Goal: Task Accomplishment & Management: Complete application form

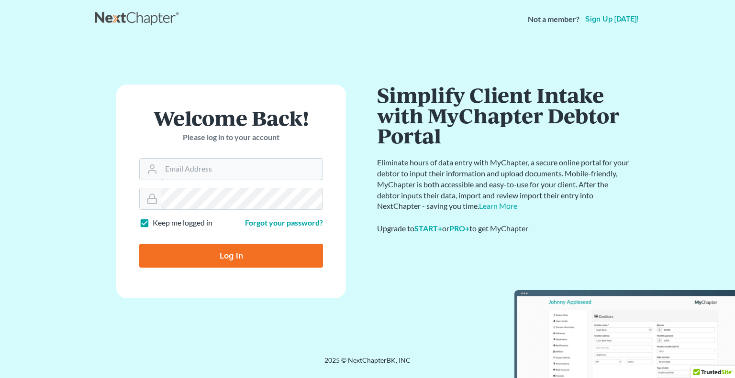
type input "[EMAIL_ADDRESS][DOMAIN_NAME]"
click at [180, 99] on form "Welcome Back! Please log in to your account Email Address dgarcia@wellerlegalgr…" at bounding box center [231, 192] width 230 height 214
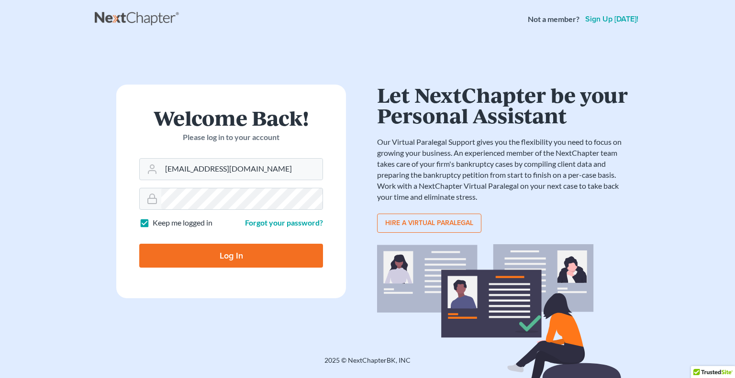
click at [237, 260] on input "Log In" at bounding box center [231, 256] width 184 height 24
type input "Thinking..."
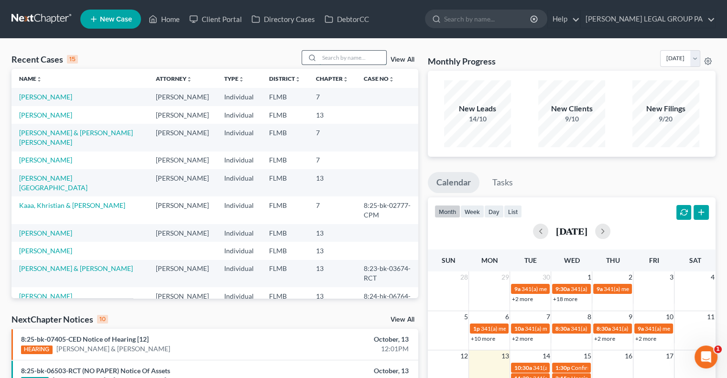
click at [358, 61] on input "search" at bounding box center [352, 58] width 67 height 14
type input "terry jones"
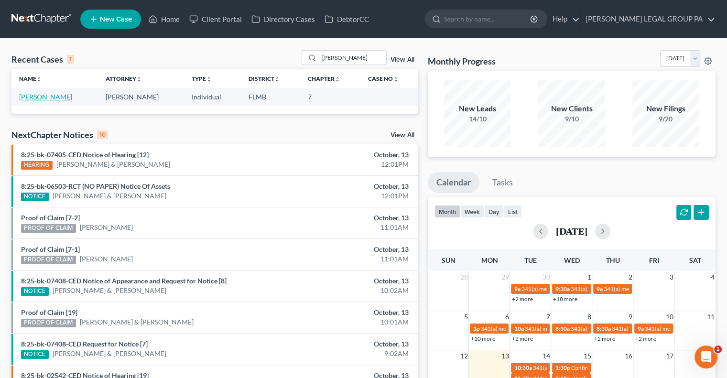
click at [39, 99] on link "[PERSON_NAME]" at bounding box center [45, 97] width 53 height 8
click at [37, 100] on link "[PERSON_NAME]" at bounding box center [45, 97] width 53 height 8
click at [37, 97] on link "[PERSON_NAME]" at bounding box center [45, 97] width 53 height 8
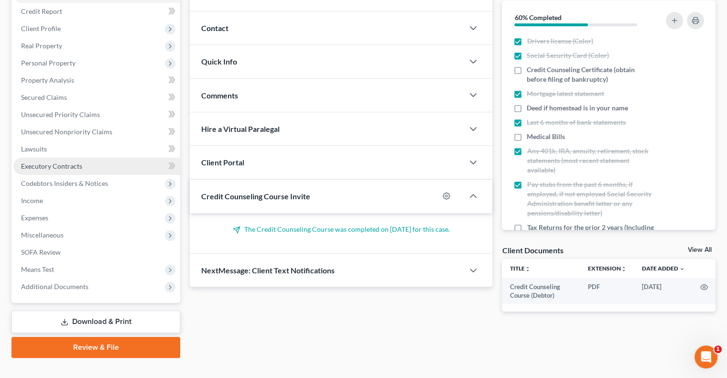
scroll to position [118, 0]
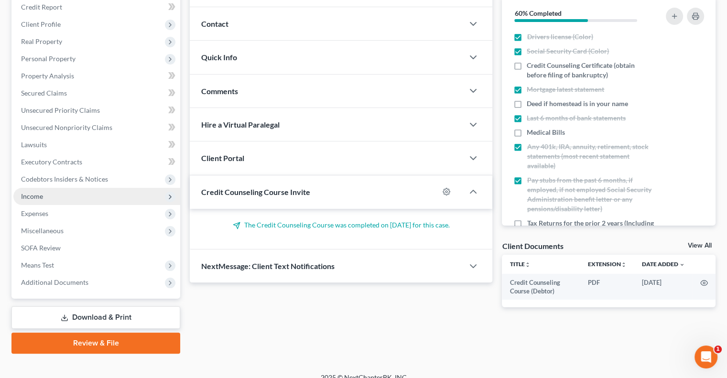
click at [52, 200] on span "Income" at bounding box center [96, 196] width 167 height 17
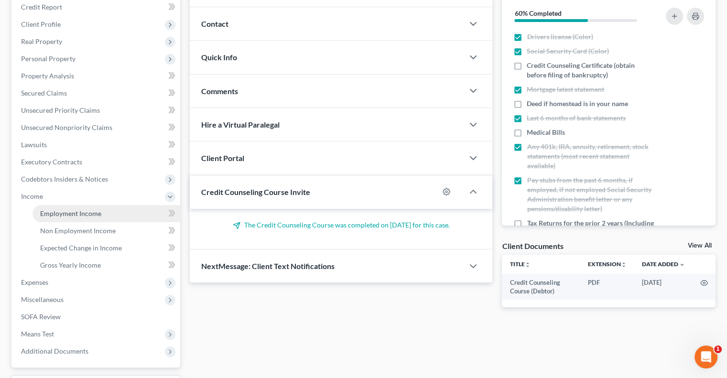
click at [62, 210] on span "Employment Income" at bounding box center [70, 213] width 61 height 8
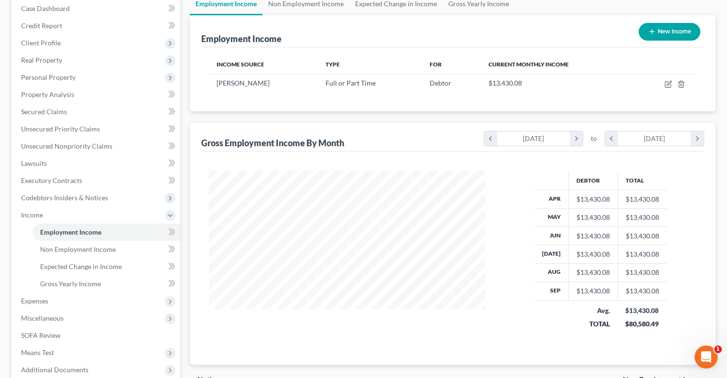
scroll to position [111, 0]
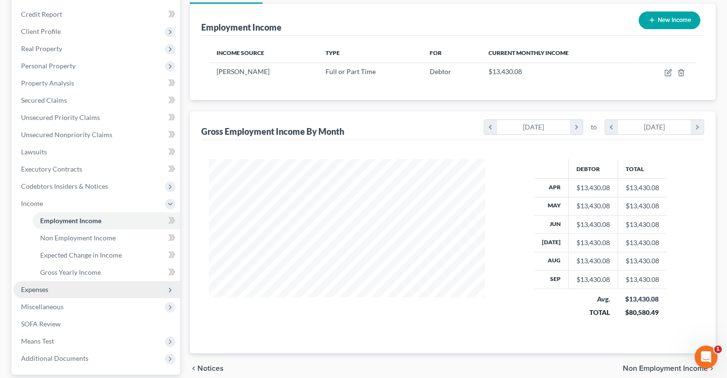
click at [52, 285] on span "Expenses" at bounding box center [96, 289] width 167 height 17
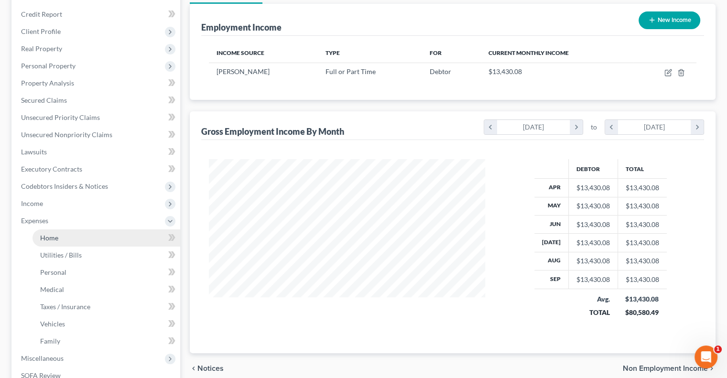
click at [69, 236] on link "Home" at bounding box center [107, 238] width 148 height 17
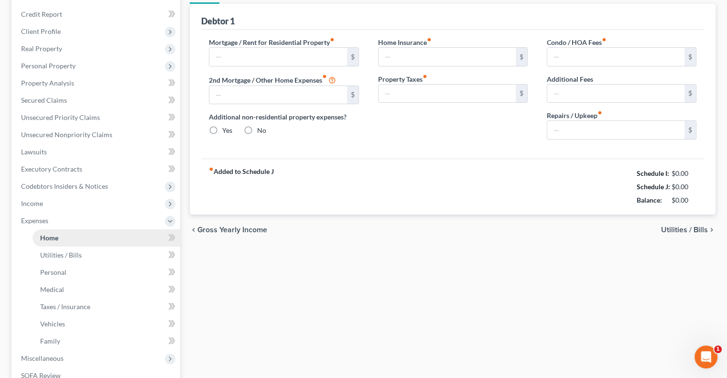
scroll to position [25, 0]
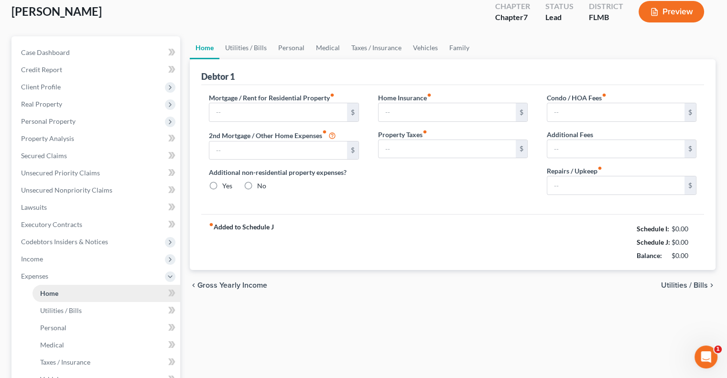
type input "2,020.52"
type input "0.00"
radio input "true"
type input "0.00"
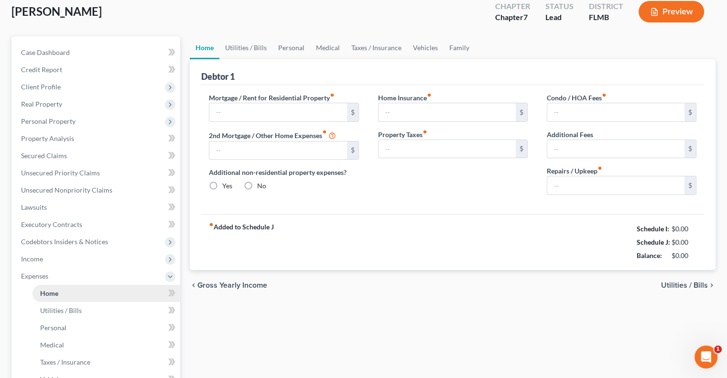
type input "33.33"
type input "0.00"
type input "250.00"
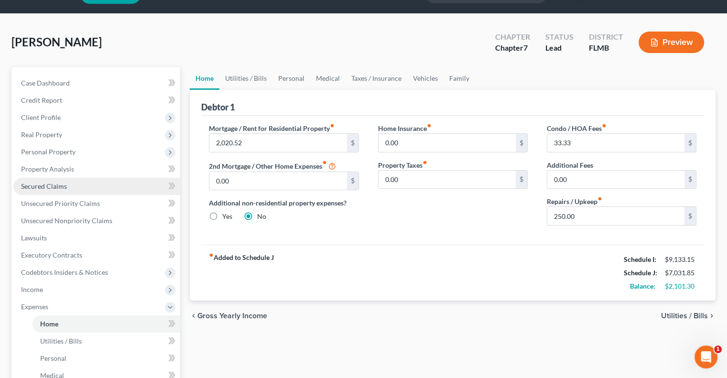
scroll to position [0, 0]
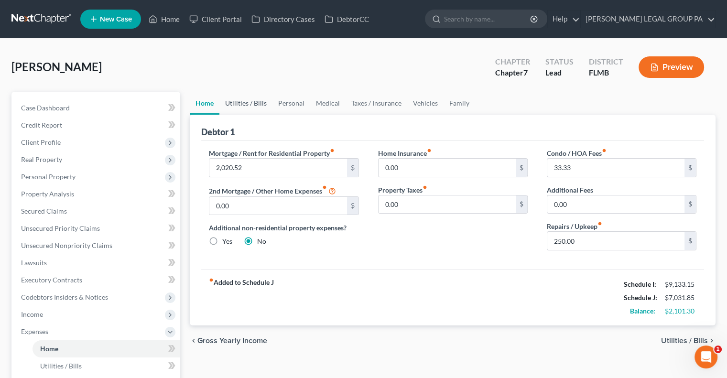
click at [258, 109] on link "Utilities / Bills" at bounding box center [245, 103] width 53 height 23
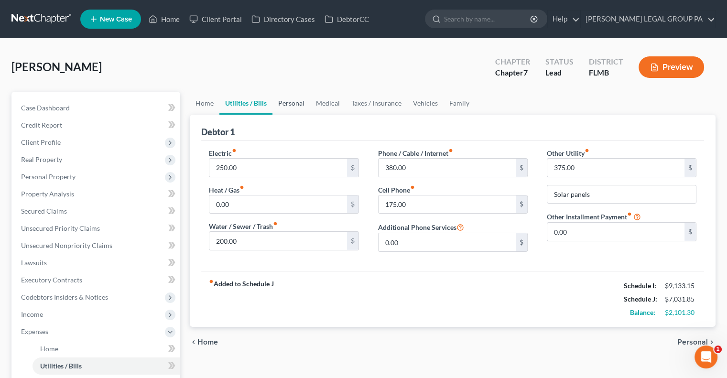
click at [296, 106] on link "Personal" at bounding box center [292, 103] width 38 height 23
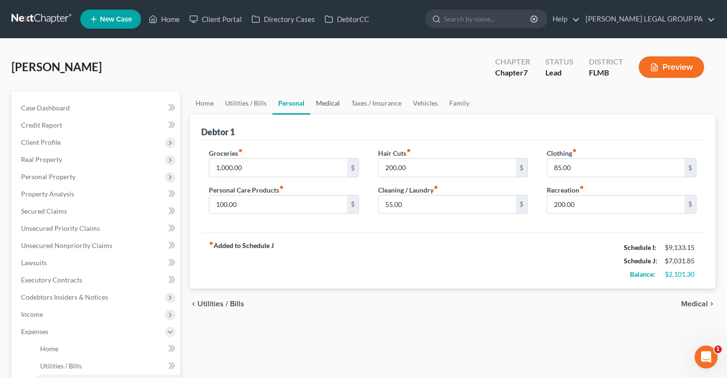
click at [325, 102] on link "Medical" at bounding box center [327, 103] width 35 height 23
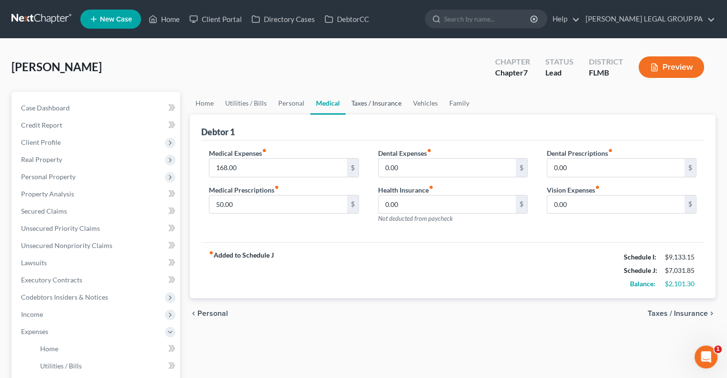
click at [371, 109] on link "Taxes / Insurance" at bounding box center [377, 103] width 62 height 23
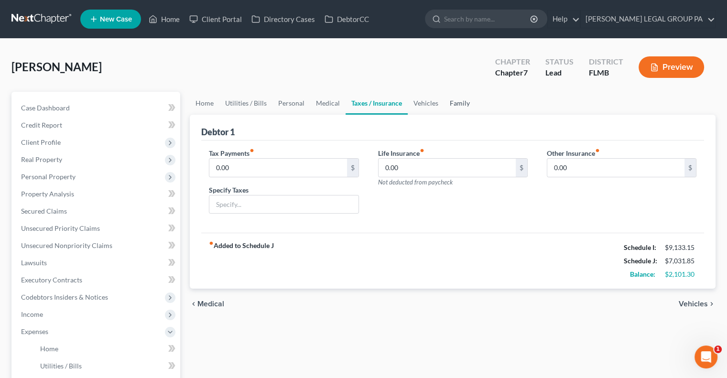
click at [468, 109] on link "Family" at bounding box center [460, 103] width 32 height 23
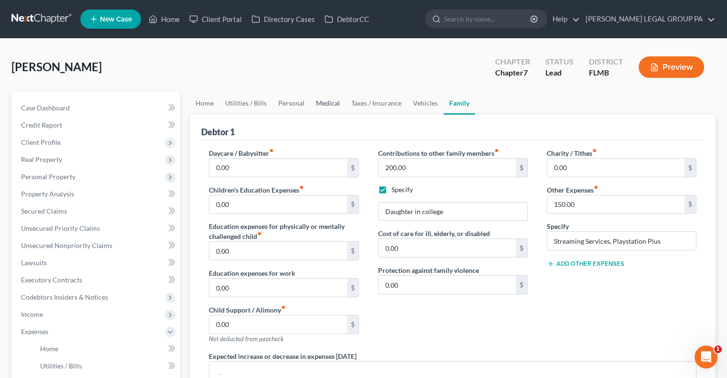
click at [325, 108] on link "Medical" at bounding box center [327, 103] width 35 height 23
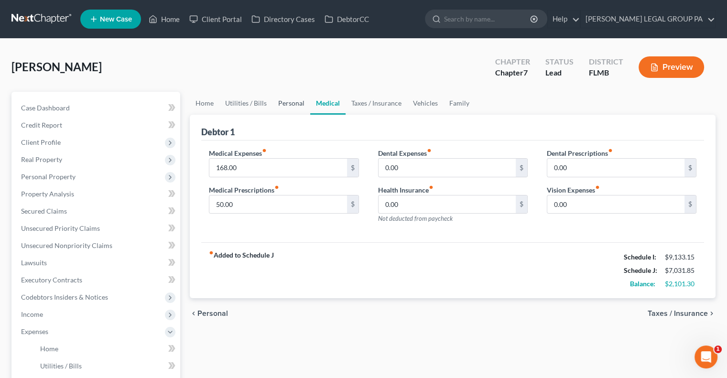
click at [296, 105] on link "Personal" at bounding box center [292, 103] width 38 height 23
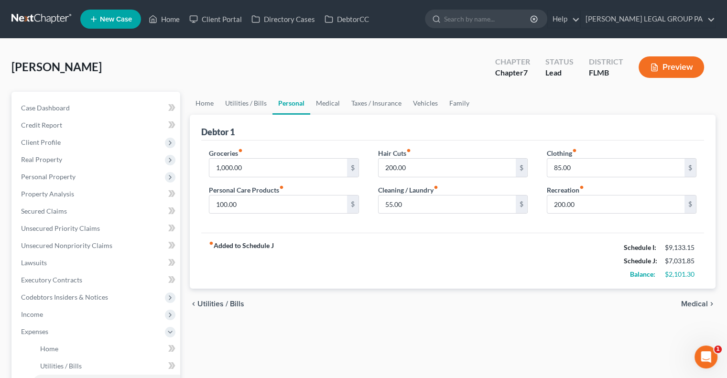
click at [304, 133] on div "Debtor 1" at bounding box center [452, 128] width 503 height 26
click at [329, 103] on link "Medical" at bounding box center [327, 103] width 35 height 23
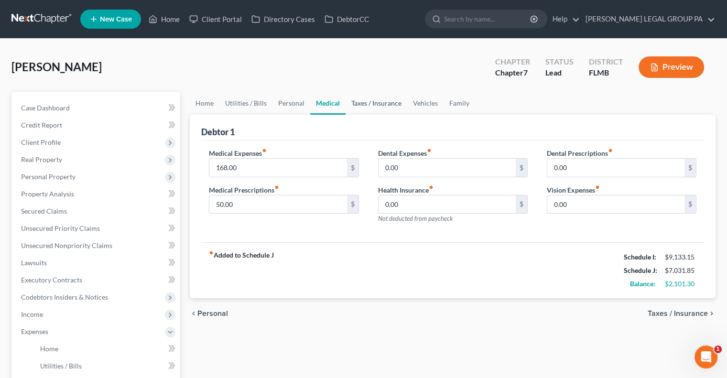
click at [367, 104] on link "Taxes / Insurance" at bounding box center [377, 103] width 62 height 23
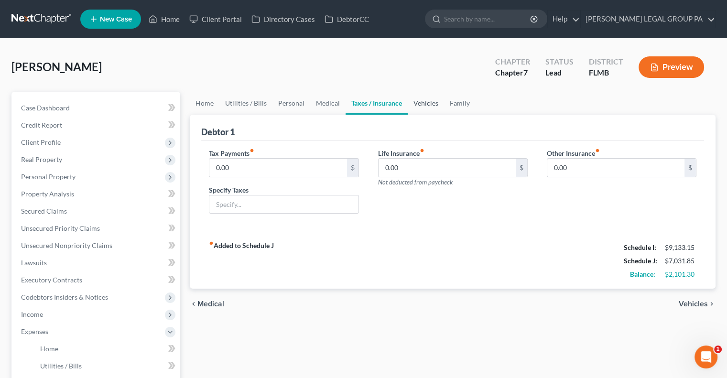
click at [421, 99] on link "Vehicles" at bounding box center [426, 103] width 36 height 23
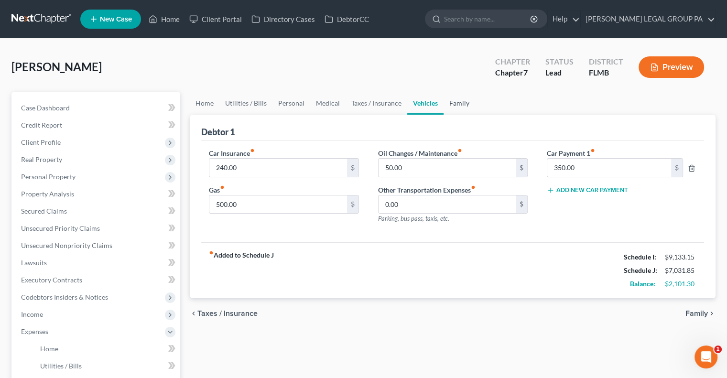
click at [461, 100] on link "Family" at bounding box center [460, 103] width 32 height 23
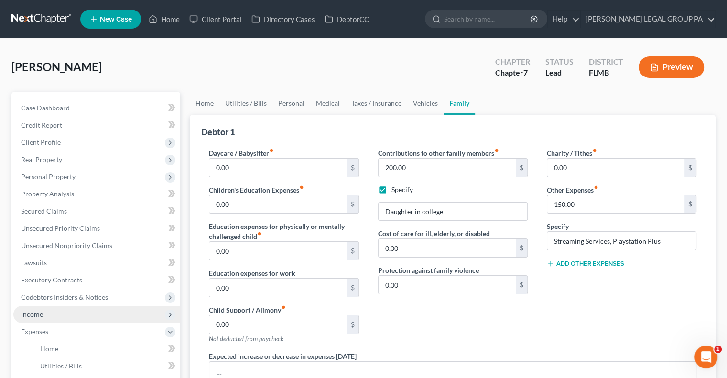
click at [40, 311] on span "Income" at bounding box center [32, 314] width 22 height 8
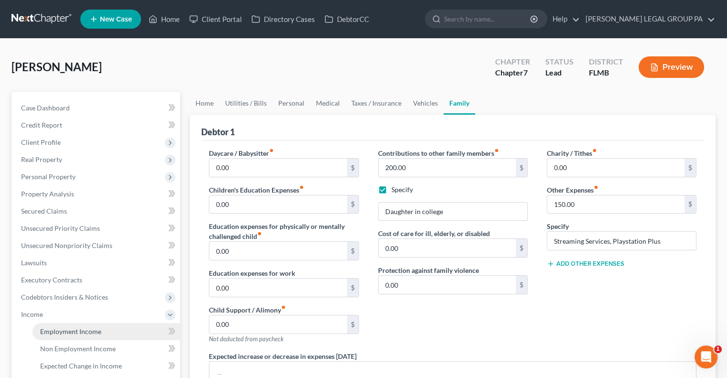
click at [69, 330] on span "Employment Income" at bounding box center [70, 332] width 61 height 8
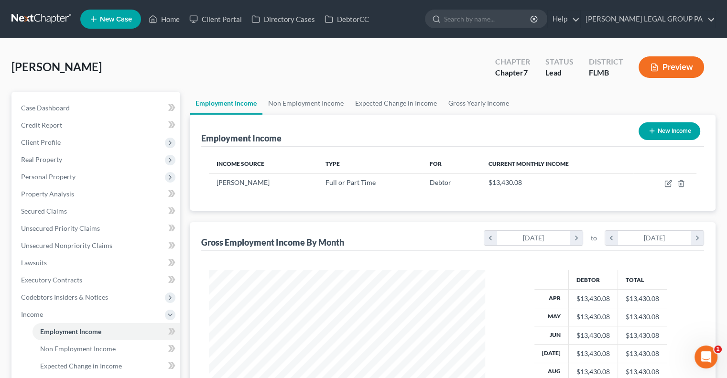
scroll to position [170, 295]
click at [57, 22] on link at bounding box center [41, 19] width 61 height 17
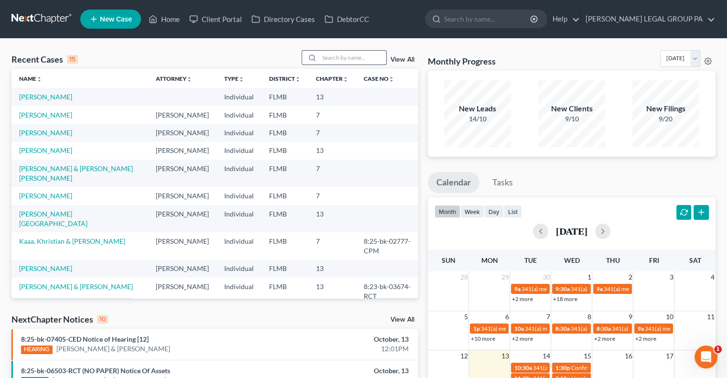
click at [356, 59] on input "search" at bounding box center [352, 58] width 67 height 14
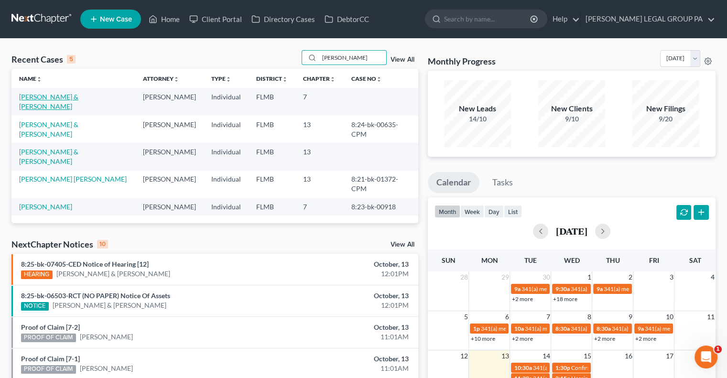
type input "amanda"
click at [55, 97] on link "[PERSON_NAME] & [PERSON_NAME]" at bounding box center [48, 102] width 59 height 18
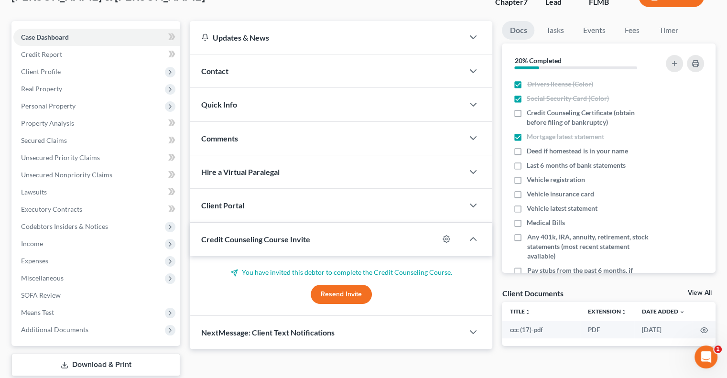
scroll to position [77, 0]
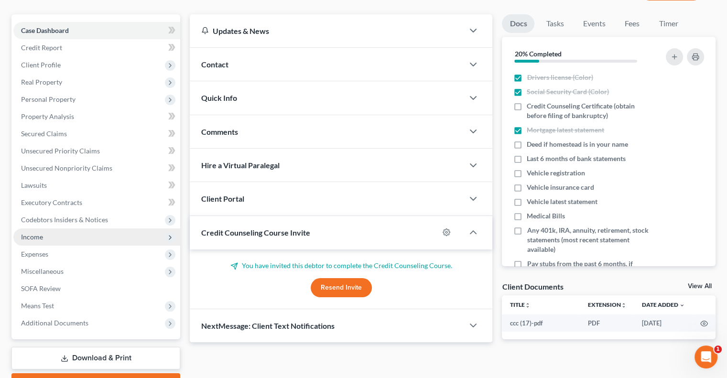
click at [61, 231] on span "Income" at bounding box center [96, 237] width 167 height 17
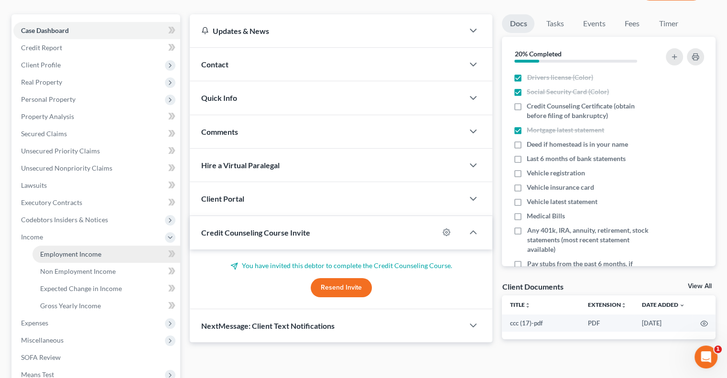
click at [66, 252] on span "Employment Income" at bounding box center [70, 254] width 61 height 8
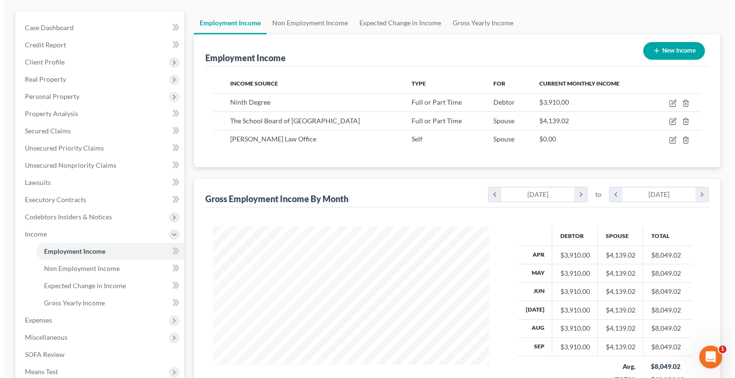
scroll to position [44, 0]
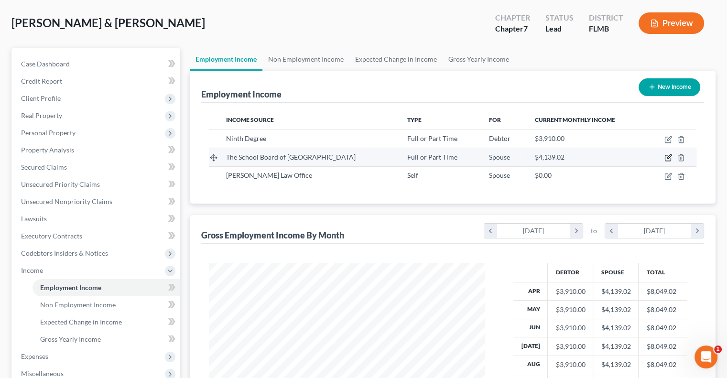
click at [668, 155] on icon "button" at bounding box center [669, 158] width 8 height 8
select select "0"
select select "9"
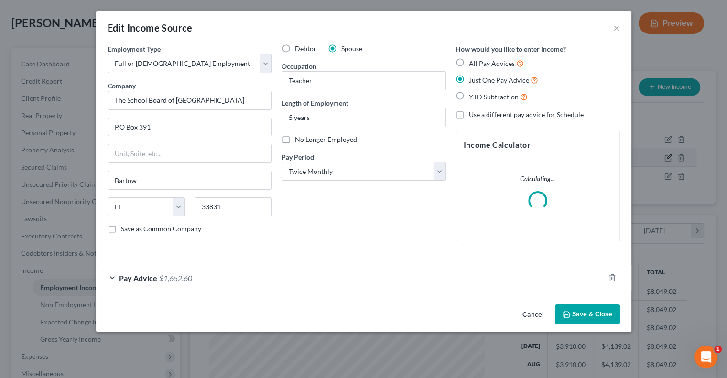
scroll to position [170, 298]
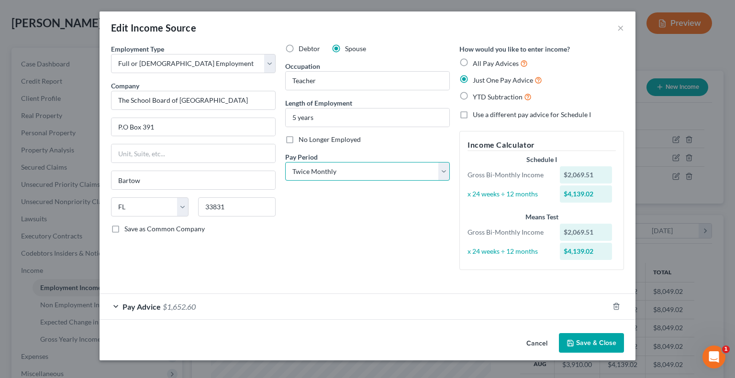
click at [390, 177] on select "Select Monthly Twice Monthly Every Other Week Weekly" at bounding box center [367, 171] width 165 height 19
click at [383, 177] on select "Select Monthly Twice Monthly Every Other Week Weekly" at bounding box center [367, 171] width 165 height 19
click at [385, 178] on div "Debtor Spouse Occupation Teacher Length of Employment 5 years No Longer Employe…" at bounding box center [367, 161] width 174 height 234
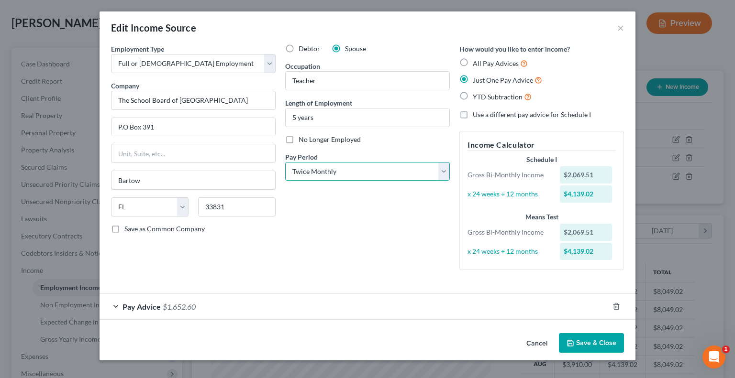
click at [385, 178] on select "Select Monthly Twice Monthly Every Other Week Weekly" at bounding box center [367, 171] width 165 height 19
select select "0"
click at [285, 162] on select "Select Monthly Twice Monthly Every Other Week Weekly" at bounding box center [367, 171] width 165 height 19
click at [585, 343] on button "Save & Close" at bounding box center [591, 343] width 65 height 20
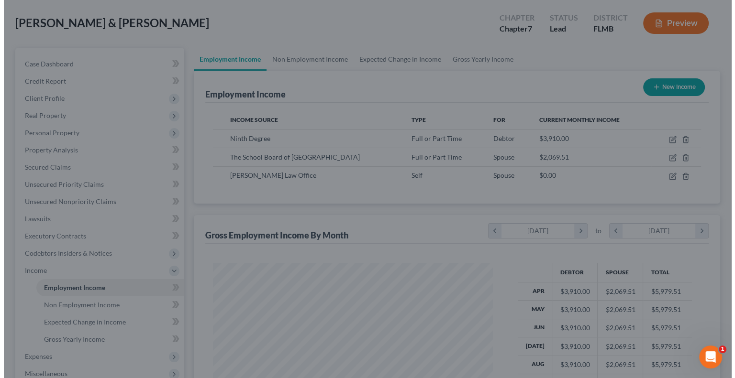
scroll to position [478039, 477913]
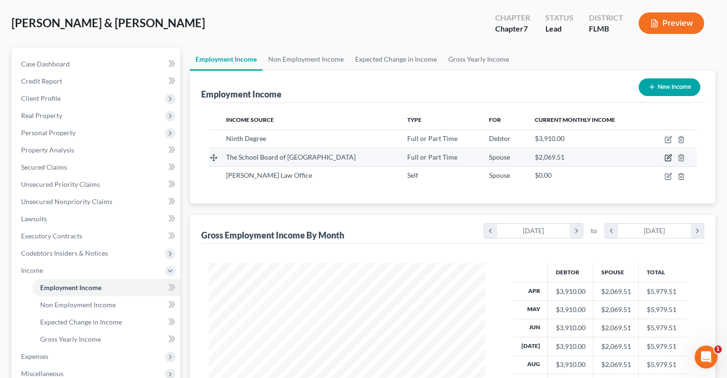
click at [669, 159] on icon "button" at bounding box center [669, 158] width 8 height 8
select select "0"
select select "9"
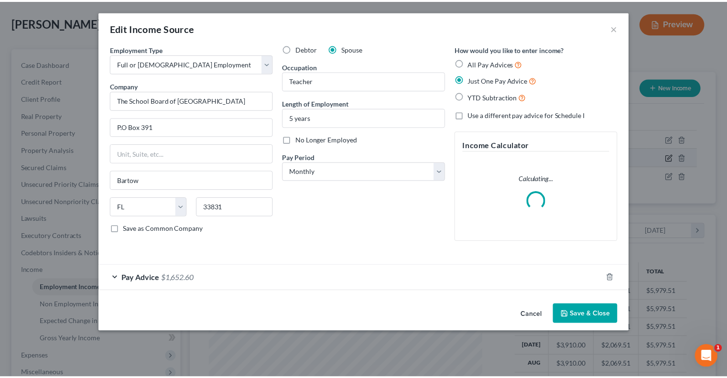
scroll to position [170, 298]
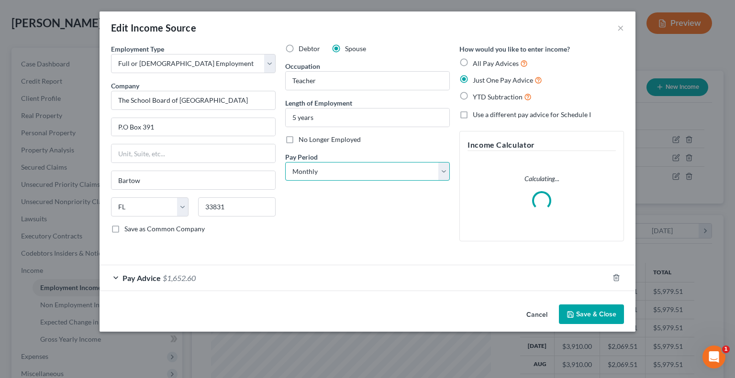
click at [438, 171] on select "Select Monthly Twice Monthly Every Other Week Weekly" at bounding box center [367, 171] width 165 height 19
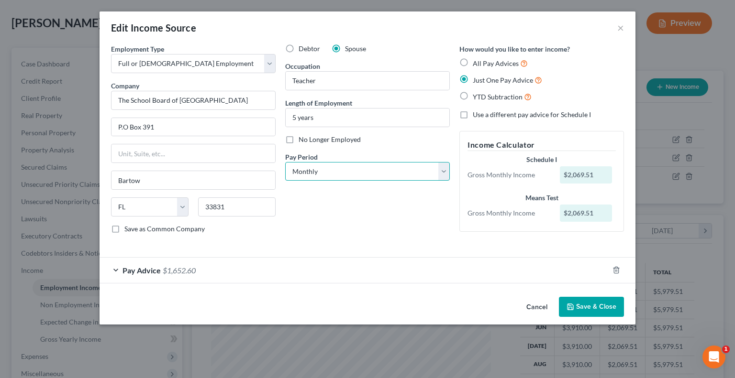
select select "2"
click at [285, 162] on select "Select Monthly Twice Monthly Every Other Week Weekly" at bounding box center [367, 171] width 165 height 19
click at [594, 306] on button "Save & Close" at bounding box center [591, 307] width 65 height 20
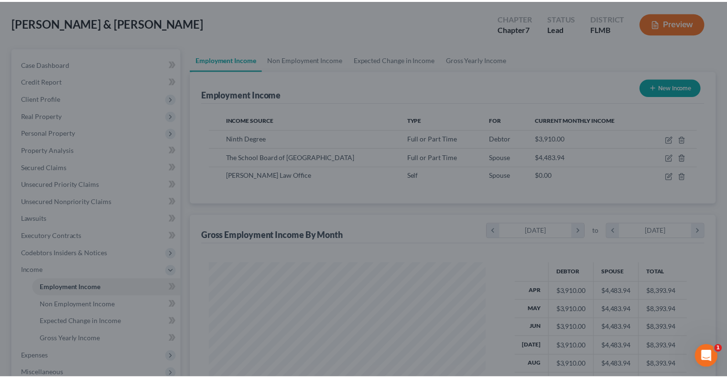
scroll to position [478039, 477913]
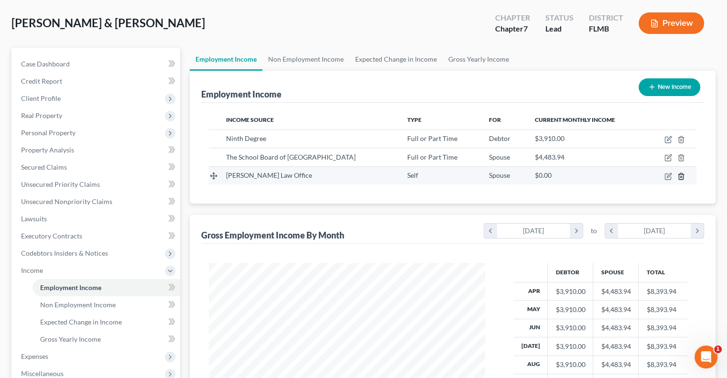
click at [684, 178] on icon "button" at bounding box center [682, 177] width 8 height 8
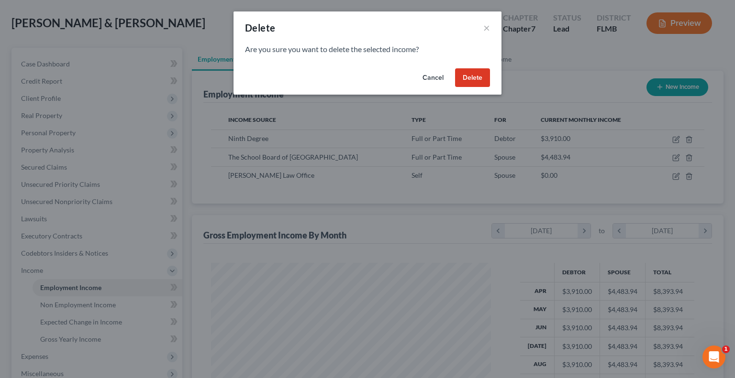
click at [475, 82] on button "Delete" at bounding box center [472, 77] width 35 height 19
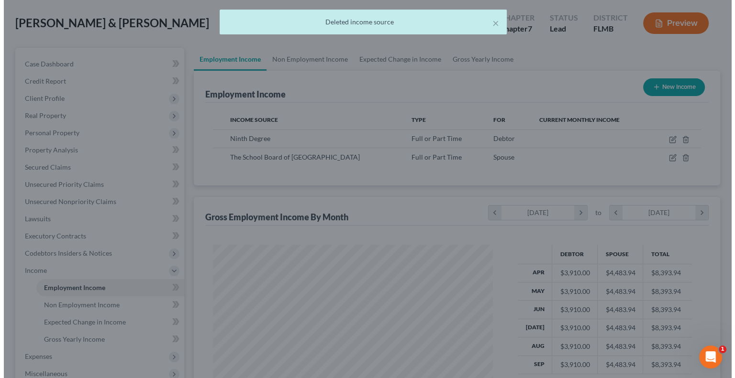
scroll to position [478039, 477913]
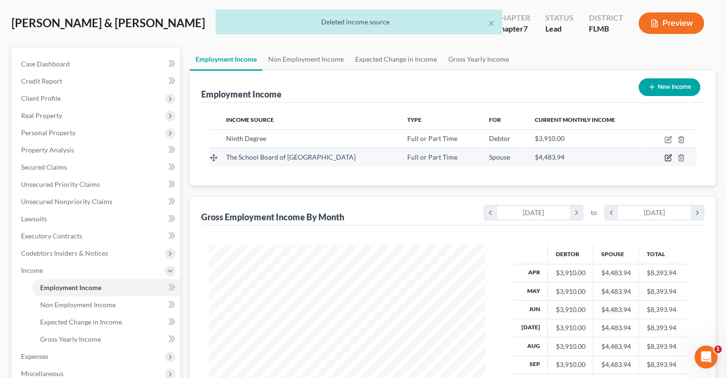
click at [667, 156] on icon "button" at bounding box center [669, 158] width 8 height 8
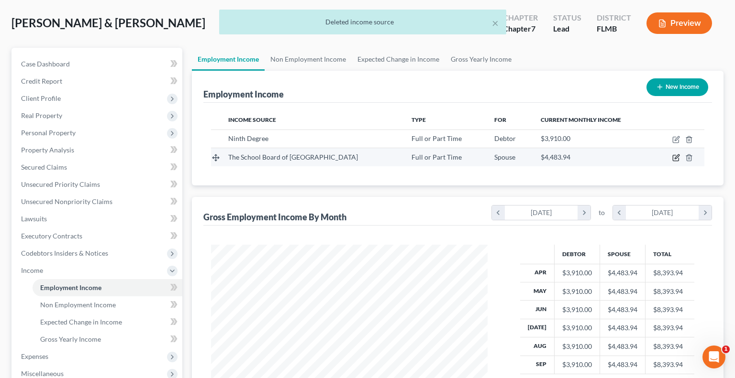
select select "0"
select select "9"
select select "2"
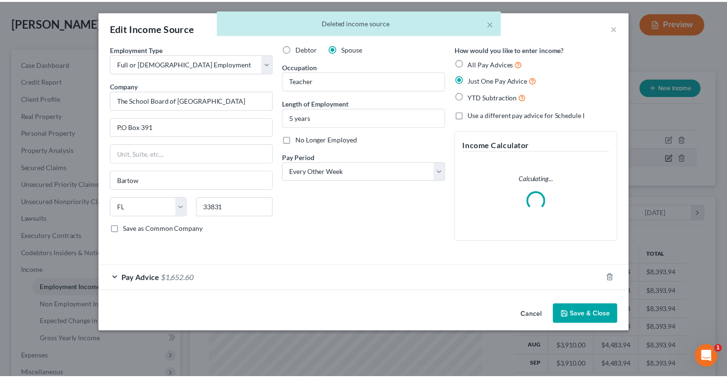
scroll to position [170, 298]
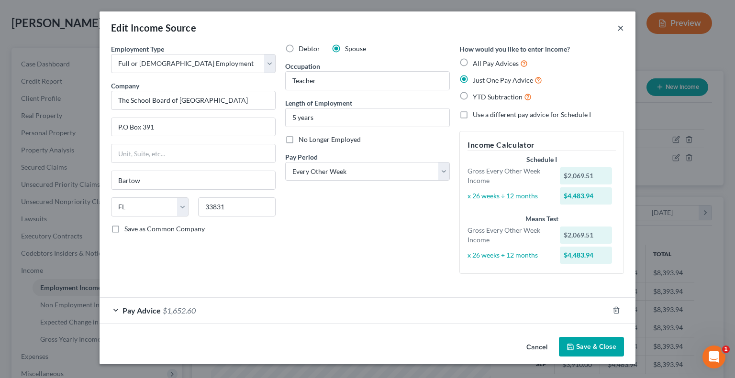
click at [617, 31] on button "×" at bounding box center [620, 27] width 7 height 11
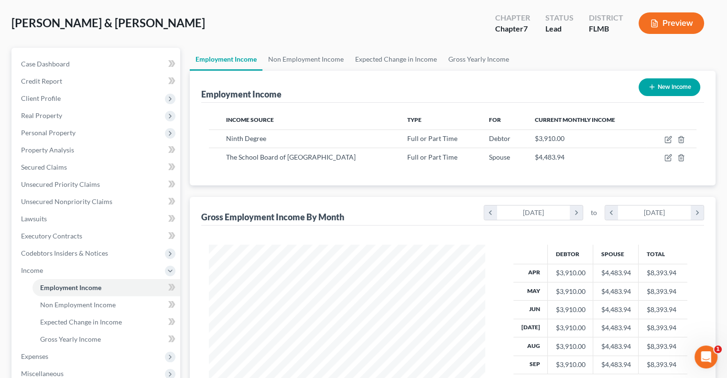
scroll to position [0, 0]
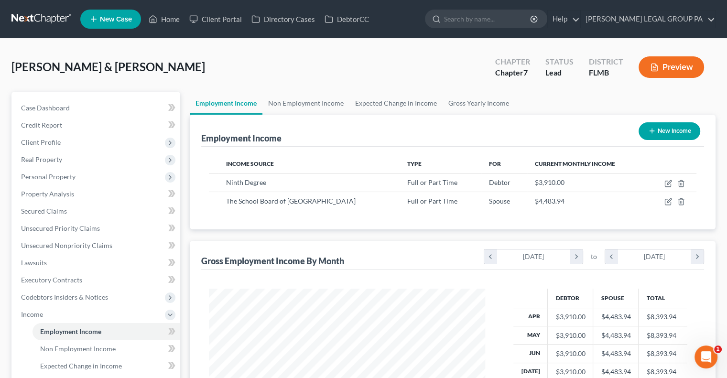
click at [47, 22] on link at bounding box center [41, 19] width 61 height 17
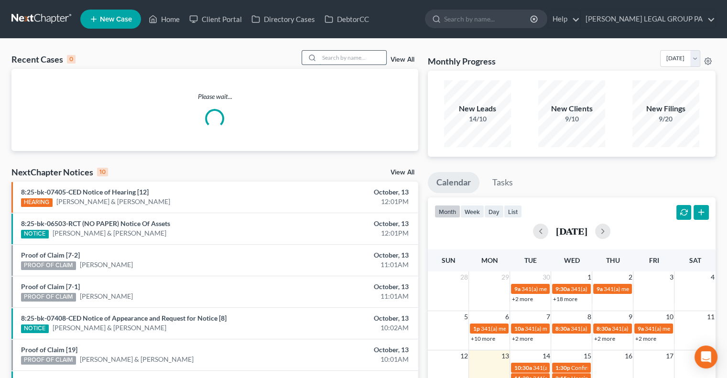
click at [352, 58] on input "search" at bounding box center [352, 58] width 67 height 14
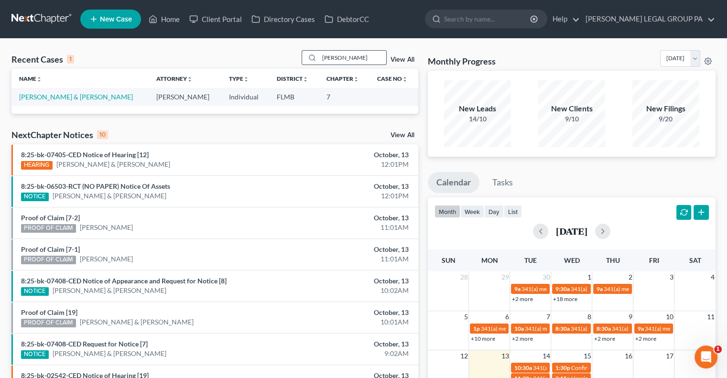
type input "[PERSON_NAME]"
click at [101, 91] on td "[PERSON_NAME] & [PERSON_NAME]" at bounding box center [79, 97] width 137 height 18
click at [96, 98] on link "[PERSON_NAME] & [PERSON_NAME]" at bounding box center [76, 97] width 114 height 8
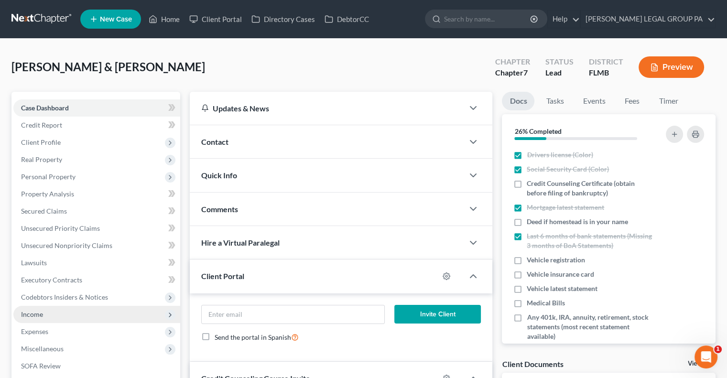
click at [45, 313] on span "Income" at bounding box center [96, 314] width 167 height 17
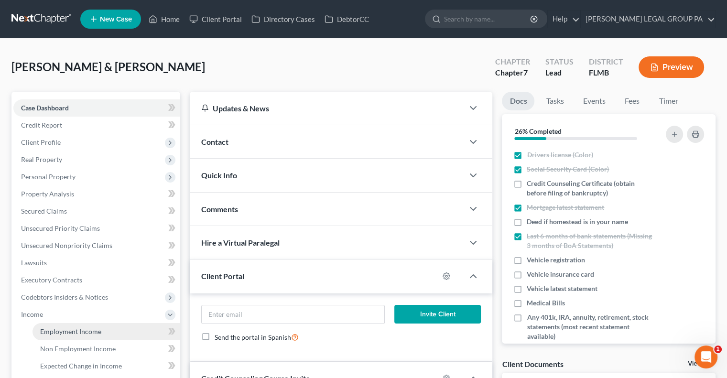
click at [70, 329] on span "Employment Income" at bounding box center [70, 332] width 61 height 8
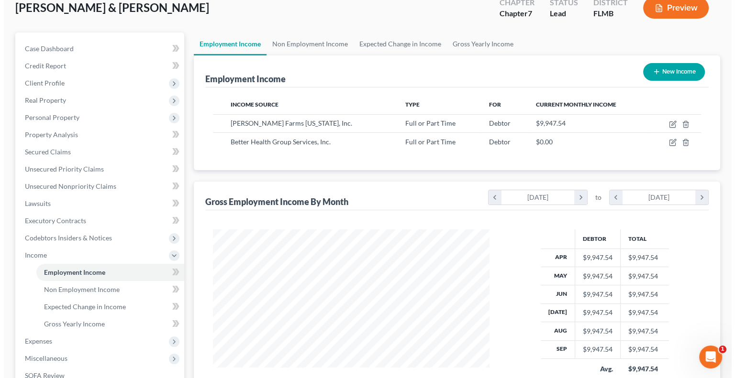
scroll to position [65, 0]
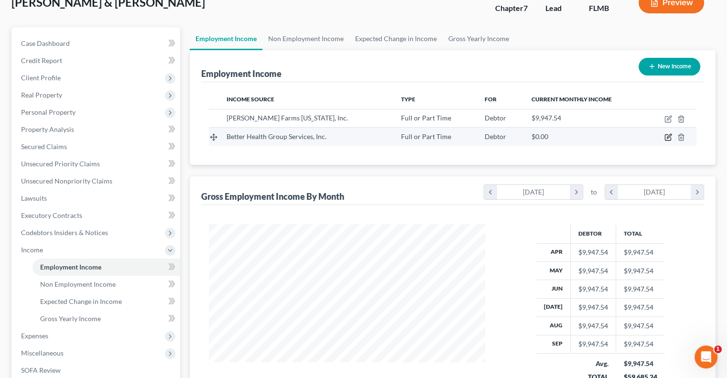
click at [665, 138] on icon "button" at bounding box center [668, 138] width 6 height 6
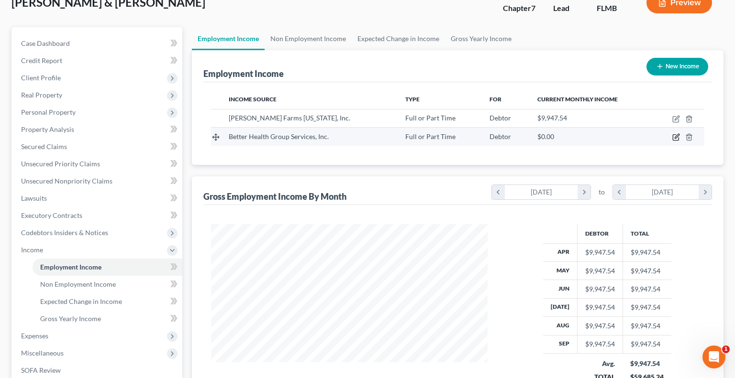
select select "0"
select select "9"
select select "0"
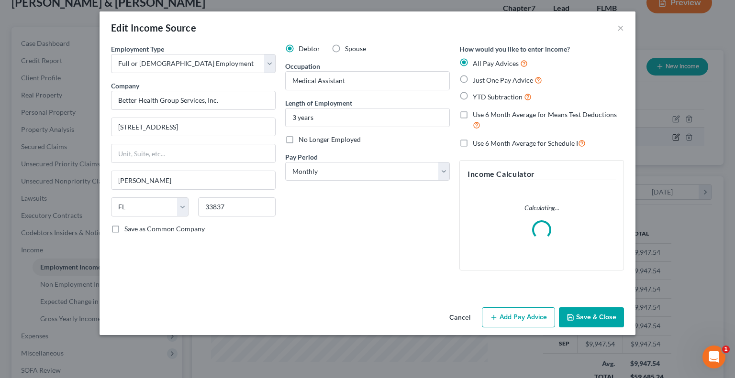
scroll to position [170, 298]
click at [509, 80] on span "Just One Pay Advice" at bounding box center [502, 80] width 60 height 8
click at [483, 80] on input "Just One Pay Advice" at bounding box center [479, 78] width 6 height 6
radio input "true"
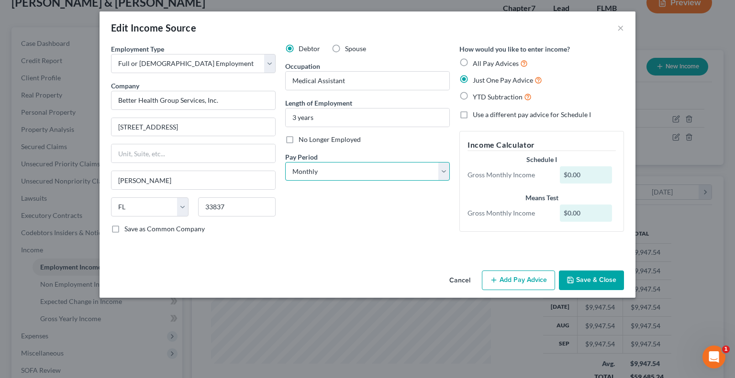
click at [371, 172] on select "Select Monthly Twice Monthly Every Other Week Weekly" at bounding box center [367, 171] width 165 height 19
select select "2"
click at [285, 162] on select "Select Monthly Twice Monthly Every Other Week Weekly" at bounding box center [367, 171] width 165 height 19
click at [497, 289] on button "Add Pay Advice" at bounding box center [518, 281] width 73 height 20
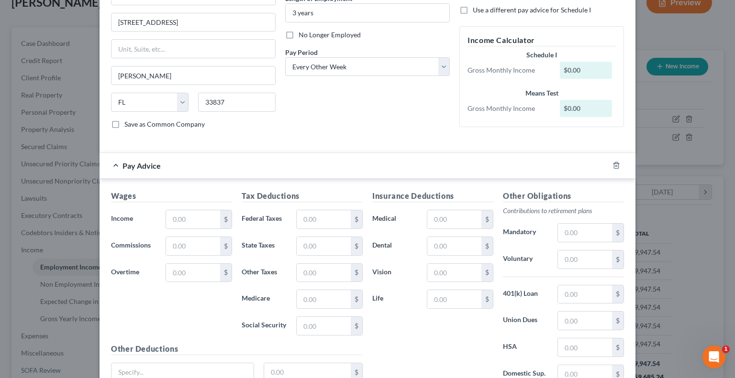
scroll to position [105, 0]
click at [181, 220] on input "text" at bounding box center [193, 219] width 54 height 18
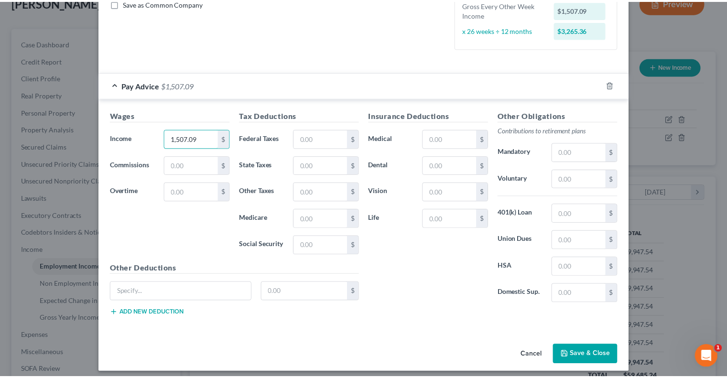
scroll to position [230, 0]
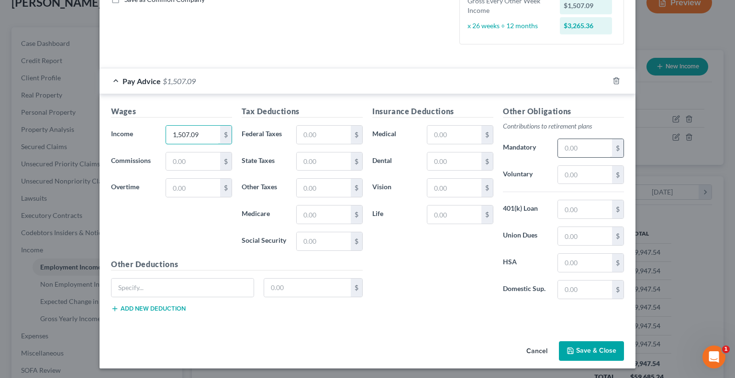
type input "1,507.09"
click at [571, 148] on input "text" at bounding box center [585, 148] width 54 height 18
type input "62"
click at [327, 136] on input "text" at bounding box center [323, 135] width 54 height 18
type input "42.19"
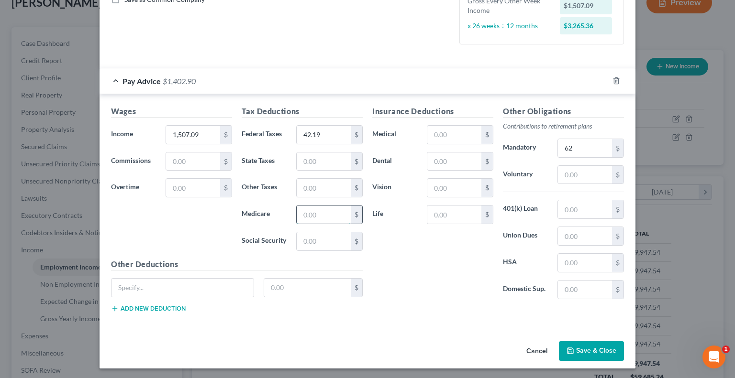
click at [322, 211] on input "text" at bounding box center [323, 215] width 54 height 18
type input "21.85"
click at [325, 246] on input "text" at bounding box center [323, 241] width 54 height 18
type input "93.44"
click at [572, 348] on button "Save & Close" at bounding box center [591, 351] width 65 height 20
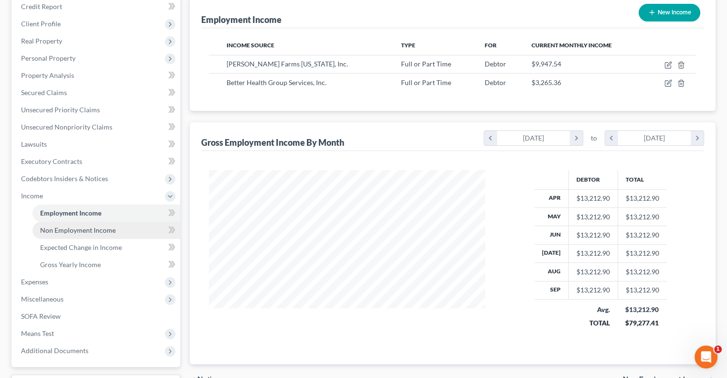
scroll to position [121, 0]
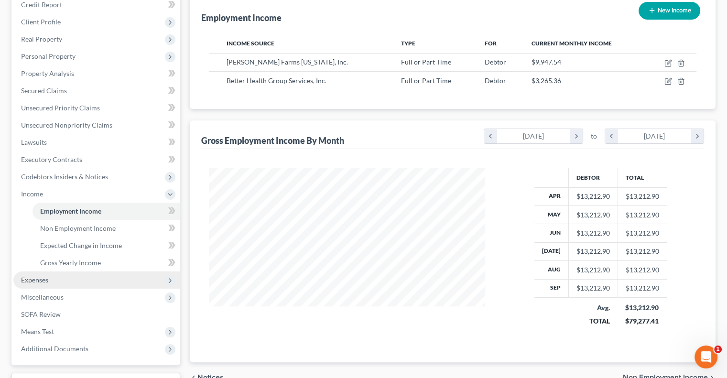
click at [56, 280] on span "Expenses" at bounding box center [96, 280] width 167 height 17
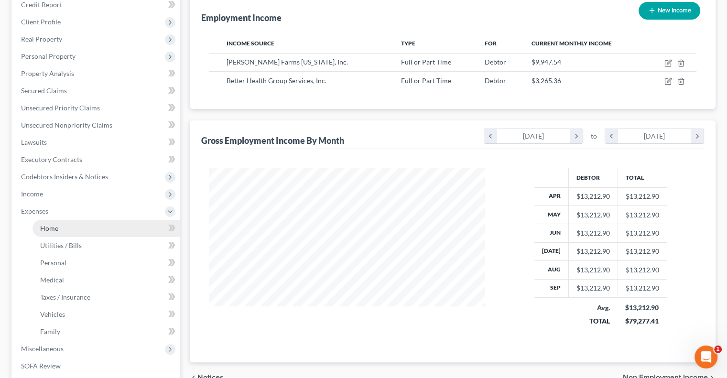
click at [69, 229] on link "Home" at bounding box center [107, 228] width 148 height 17
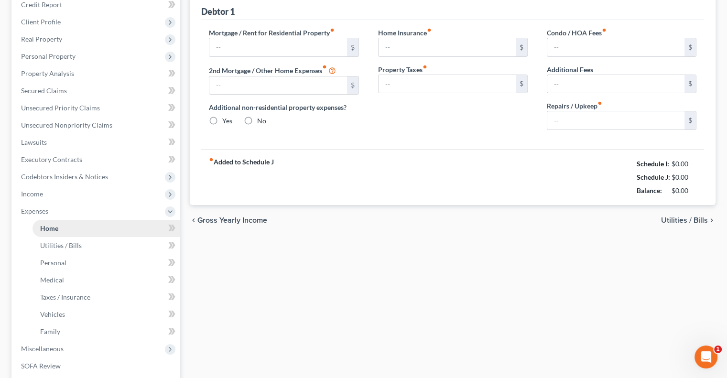
type input "2,179.97"
type input "0.00"
radio input "true"
type input "0.00"
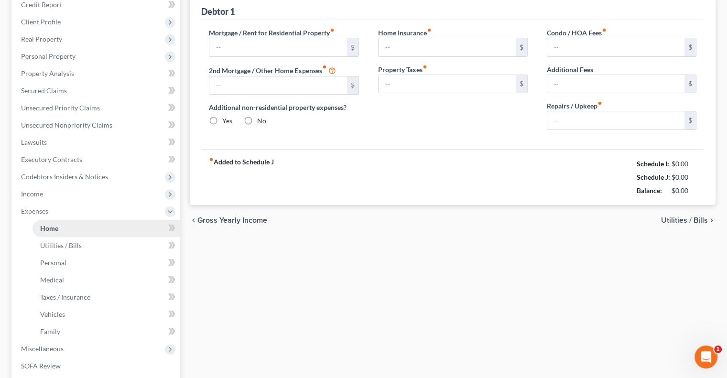
type input "70.00"
type input "0.00"
type input "120.00"
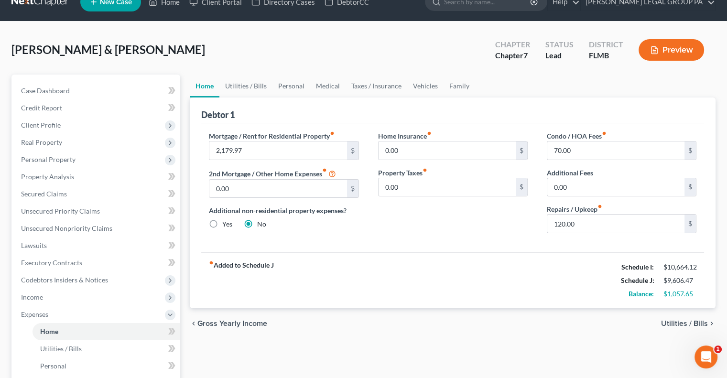
scroll to position [17, 0]
click at [287, 87] on link "Personal" at bounding box center [292, 86] width 38 height 23
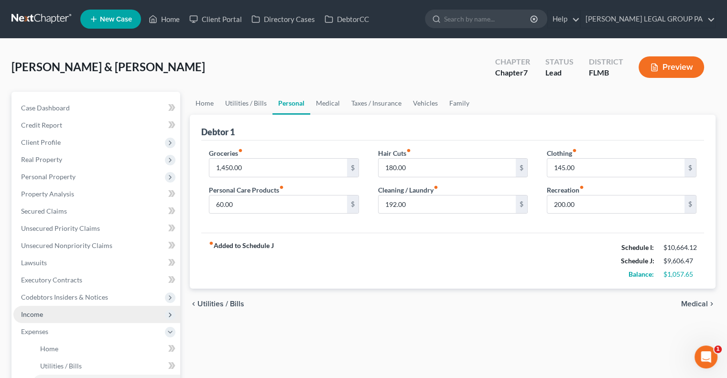
click at [67, 311] on span "Income" at bounding box center [96, 314] width 167 height 17
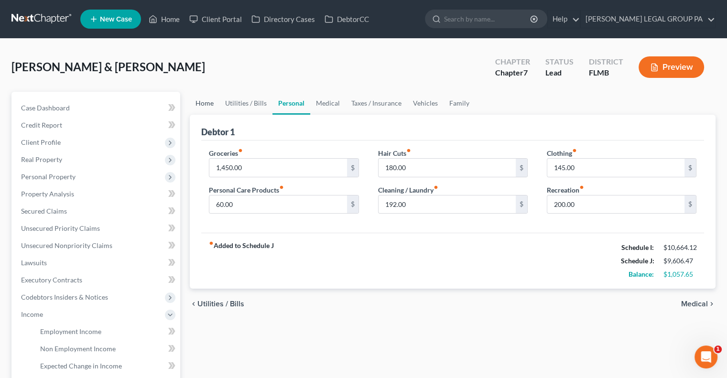
click at [207, 106] on link "Home" at bounding box center [205, 103] width 30 height 23
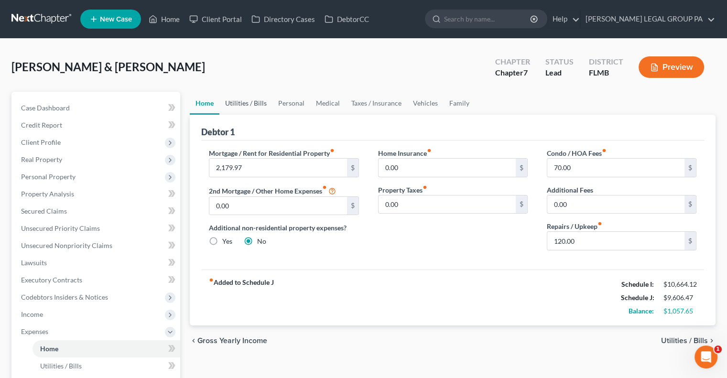
click at [241, 101] on link "Utilities / Bills" at bounding box center [245, 103] width 53 height 23
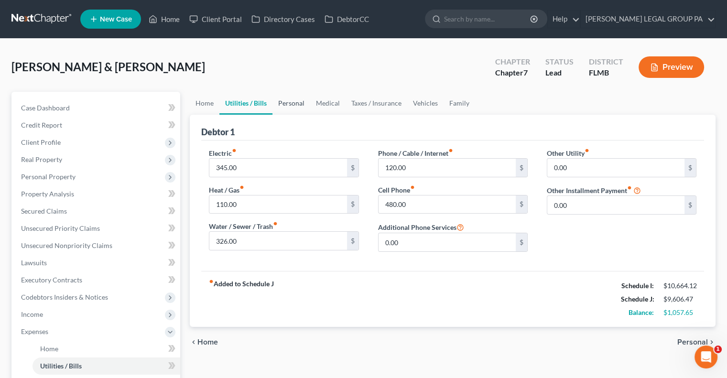
click at [285, 103] on link "Personal" at bounding box center [292, 103] width 38 height 23
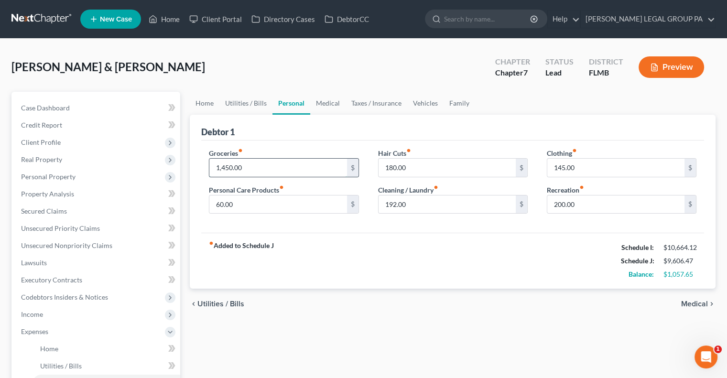
click at [265, 165] on input "1,450.00" at bounding box center [277, 168] width 137 height 18
type input "1,500"
click at [296, 141] on div "Groceries fiber_manual_record 1,500 $ Personal Care Products fiber_manual_recor…" at bounding box center [452, 187] width 503 height 93
click at [323, 104] on link "Medical" at bounding box center [327, 103] width 35 height 23
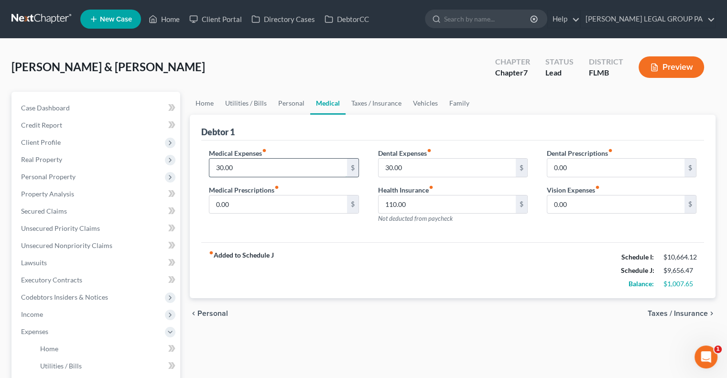
click at [295, 162] on input "30.00" at bounding box center [277, 168] width 137 height 18
type input "50"
click at [421, 164] on input "30.00" at bounding box center [447, 168] width 137 height 18
type input "50"
click at [407, 128] on div "Debtor 1" at bounding box center [452, 128] width 503 height 26
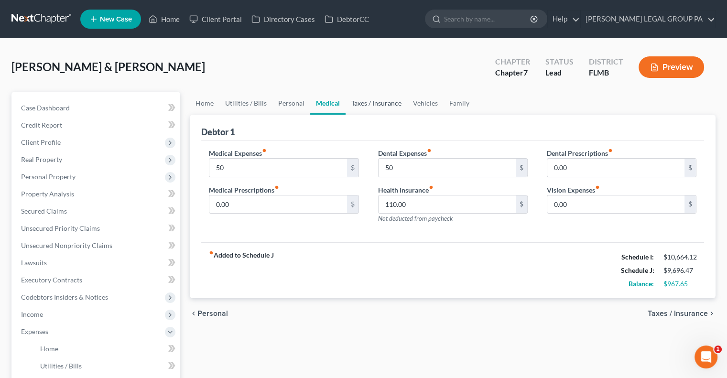
click at [373, 100] on link "Taxes / Insurance" at bounding box center [377, 103] width 62 height 23
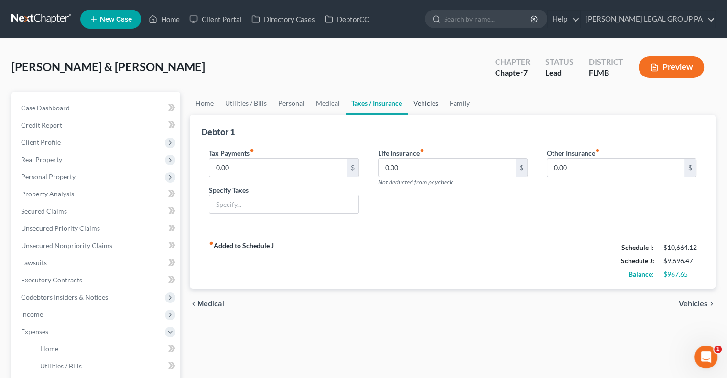
click at [428, 99] on link "Vehicles" at bounding box center [426, 103] width 36 height 23
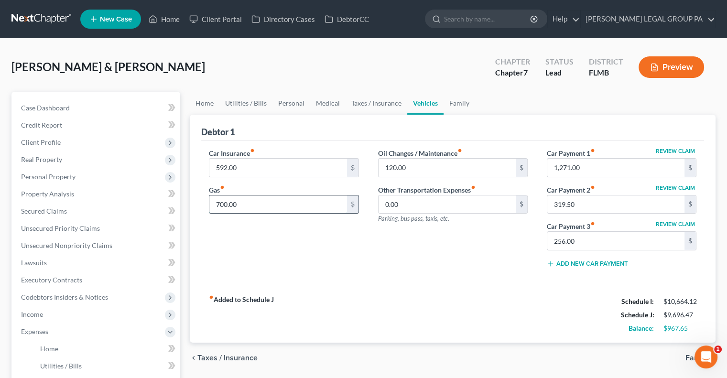
click at [262, 204] on input "700.00" at bounding box center [277, 205] width 137 height 18
click at [360, 240] on div "Car Insurance fiber_manual_record 592.00 $ Gas fiber_manual_record 700.00 $" at bounding box center [283, 211] width 169 height 127
click at [453, 101] on link "Family" at bounding box center [460, 103] width 32 height 23
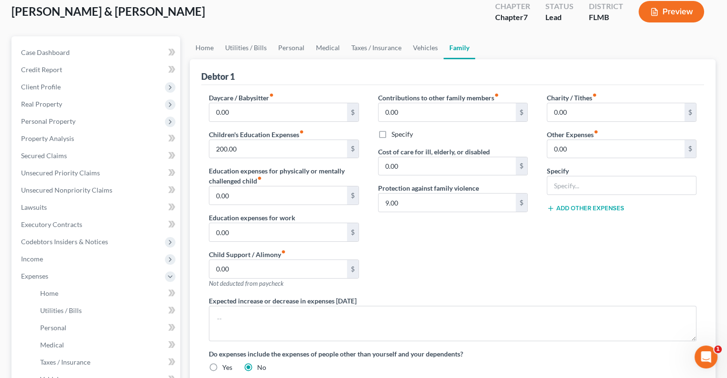
scroll to position [58, 0]
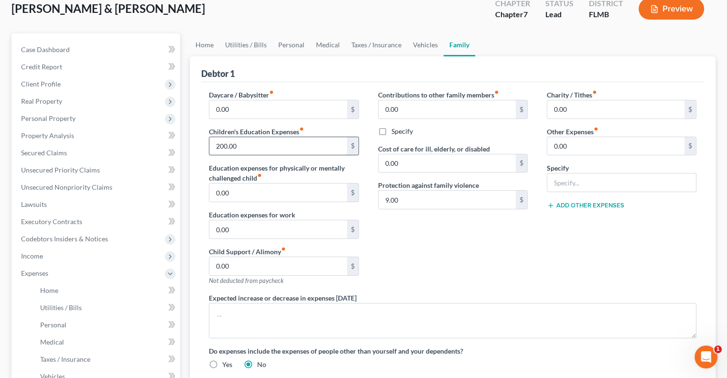
click at [257, 146] on input "200.00" at bounding box center [277, 146] width 137 height 18
type input "300"
click at [510, 268] on div "Contributions to other family members fiber_manual_record 0.00 $ Specify Cost o…" at bounding box center [453, 191] width 169 height 203
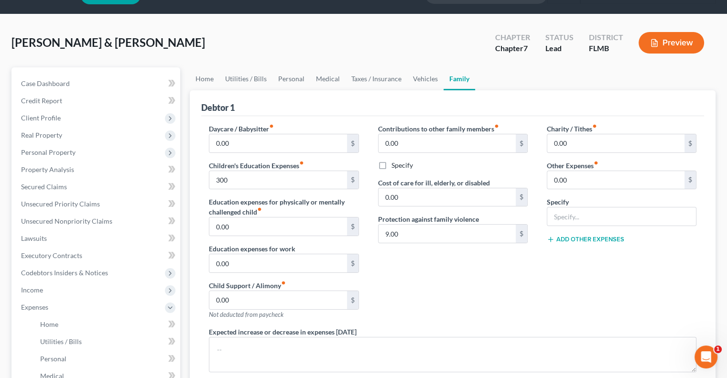
scroll to position [19, 0]
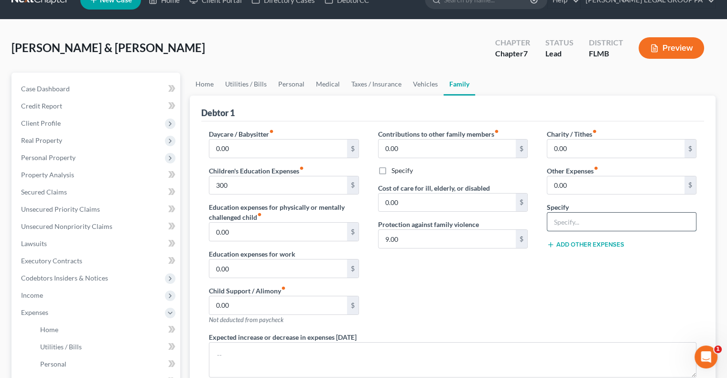
click at [583, 225] on input "text" at bounding box center [622, 222] width 149 height 18
click at [570, 185] on input "0.00" at bounding box center [616, 185] width 137 height 18
type input "100"
click at [572, 220] on input "text" at bounding box center [622, 222] width 149 height 18
type input "Streaming Services"
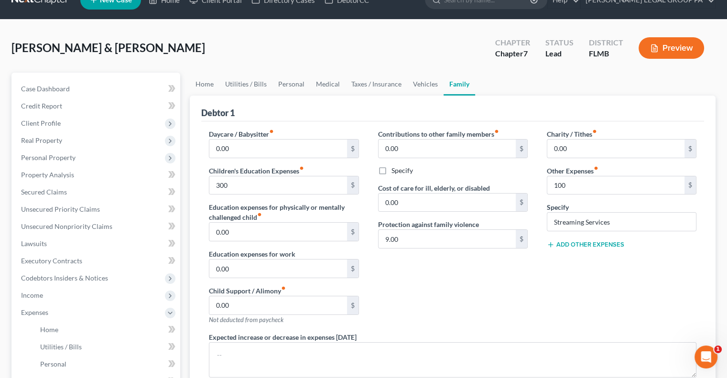
click at [545, 297] on div "Charity / Tithes fiber_manual_record 0.00 $ Other Expenses fiber_manual_record …" at bounding box center [622, 230] width 169 height 203
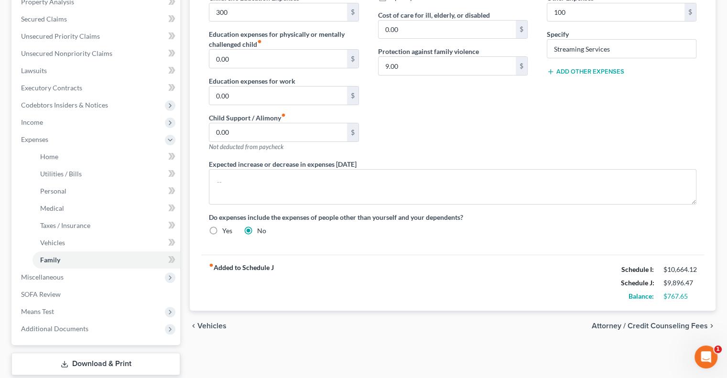
scroll to position [0, 0]
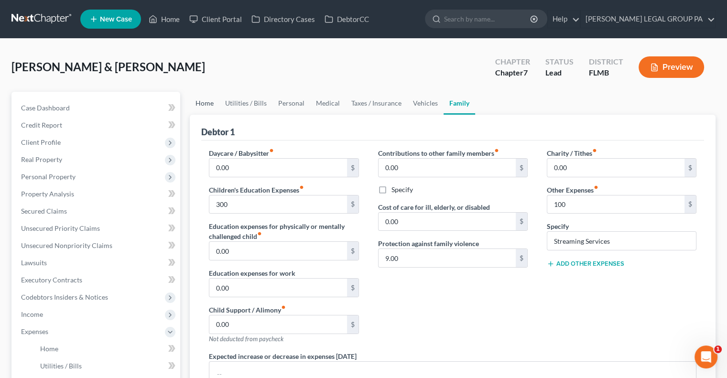
click at [218, 99] on link "Home" at bounding box center [205, 103] width 30 height 23
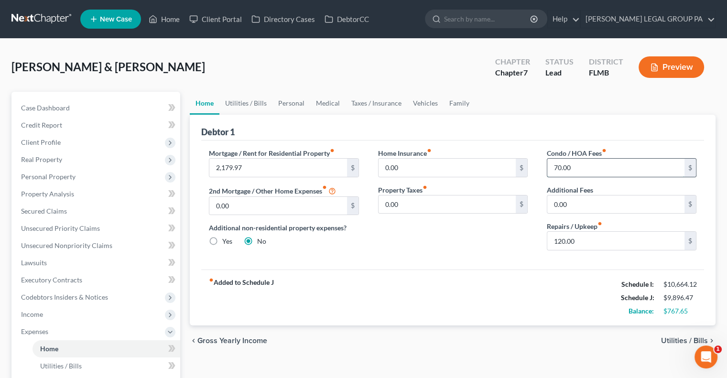
click at [594, 171] on input "70.00" at bounding box center [616, 168] width 137 height 18
type input "115"
click at [472, 248] on div "Home Insurance fiber_manual_record 0.00 $ Property Taxes fiber_manual_record 0.…" at bounding box center [453, 203] width 169 height 110
click at [591, 237] on input "120.00" at bounding box center [616, 241] width 137 height 18
type input "300"
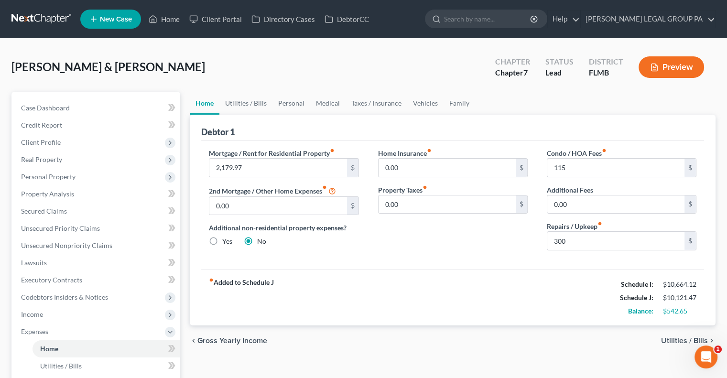
click at [502, 256] on div "Home Insurance fiber_manual_record 0.00 $ Property Taxes fiber_manual_record 0.…" at bounding box center [453, 203] width 169 height 110
click at [258, 105] on link "Utilities / Bills" at bounding box center [245, 103] width 53 height 23
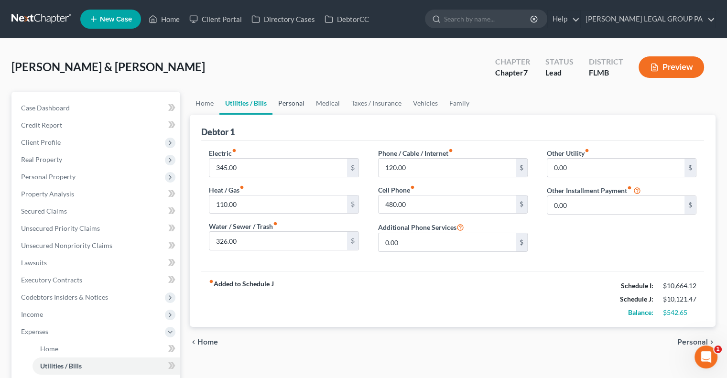
click at [281, 106] on link "Personal" at bounding box center [292, 103] width 38 height 23
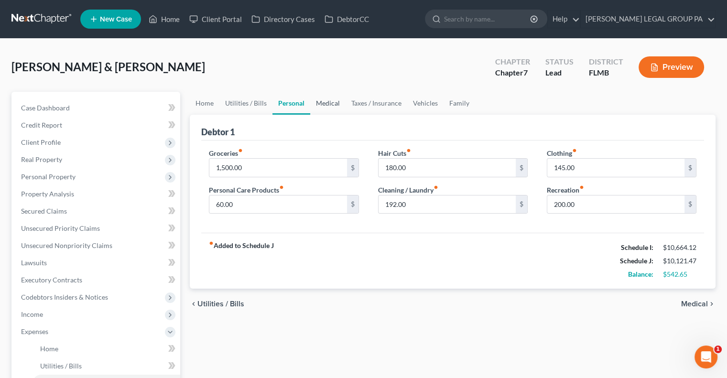
click at [329, 107] on link "Medical" at bounding box center [327, 103] width 35 height 23
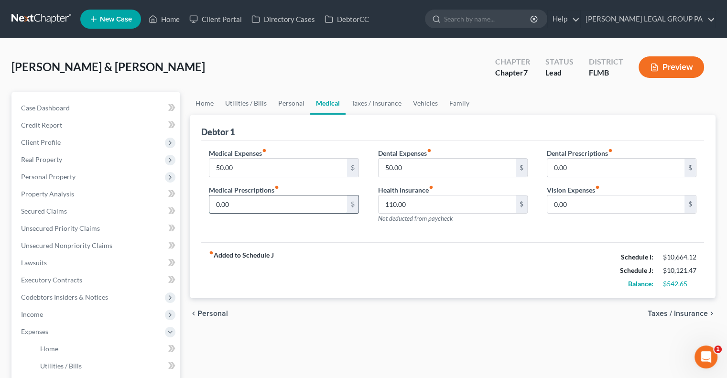
click at [273, 206] on input "0.00" at bounding box center [277, 205] width 137 height 18
type input "30"
click at [415, 252] on div "fiber_manual_record Added to Schedule J Schedule I: $10,664.12 Schedule J: $10,…" at bounding box center [452, 270] width 503 height 56
click at [574, 173] on input "0.00" at bounding box center [616, 168] width 137 height 18
type input "25"
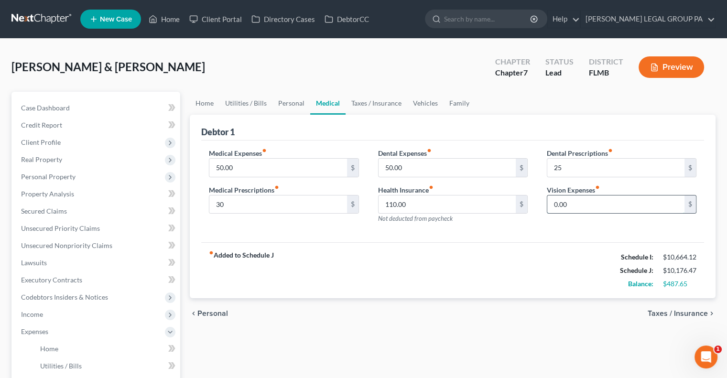
click at [585, 208] on input "0.00" at bounding box center [616, 205] width 137 height 18
type input "20"
click at [504, 260] on div "fiber_manual_record Added to Schedule J Schedule I: $10,664.12 Schedule J: $10,…" at bounding box center [452, 270] width 503 height 56
click at [363, 100] on link "Taxes / Insurance" at bounding box center [377, 103] width 62 height 23
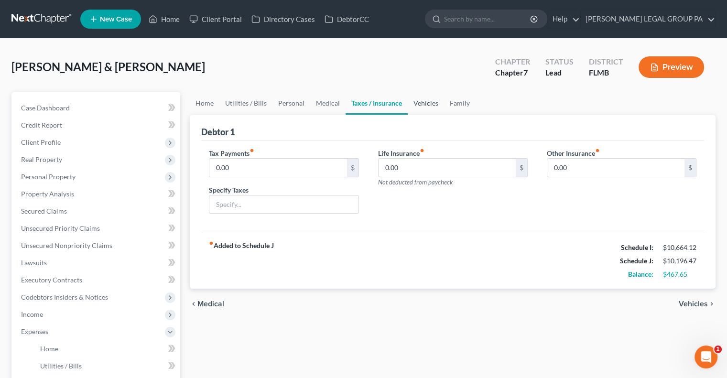
click at [423, 98] on link "Vehicles" at bounding box center [426, 103] width 36 height 23
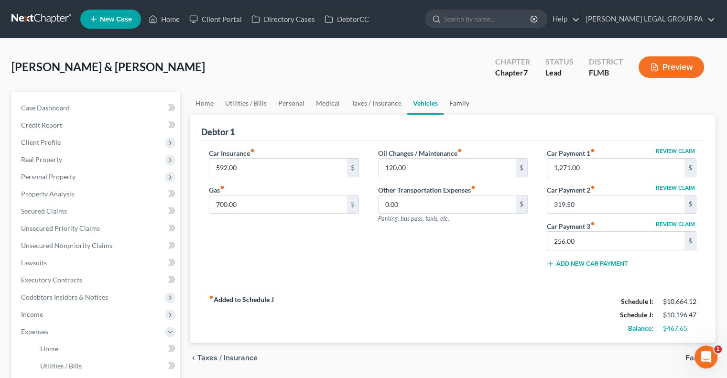
click at [457, 104] on link "Family" at bounding box center [460, 103] width 32 height 23
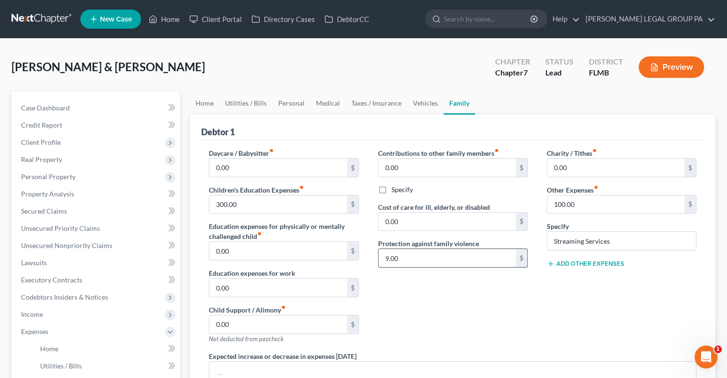
click at [419, 256] on input "9.00" at bounding box center [447, 258] width 137 height 18
click at [61, 317] on span "Income" at bounding box center [96, 314] width 167 height 17
click at [73, 330] on span "Employment Income" at bounding box center [70, 332] width 61 height 8
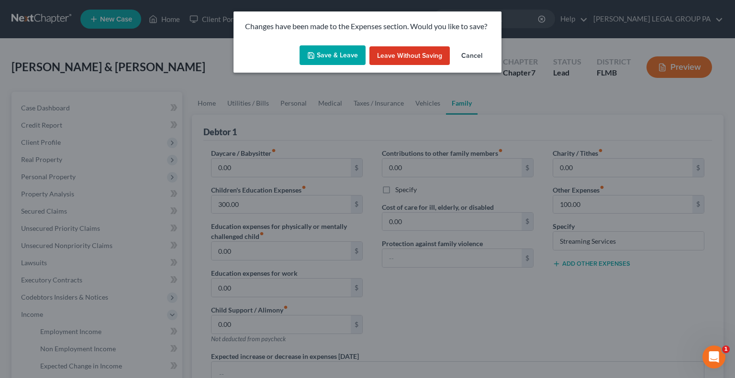
click at [334, 58] on button "Save & Leave" at bounding box center [332, 55] width 66 height 20
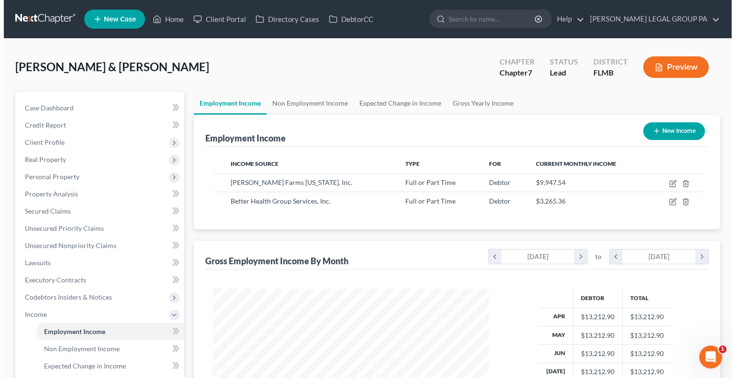
scroll to position [170, 295]
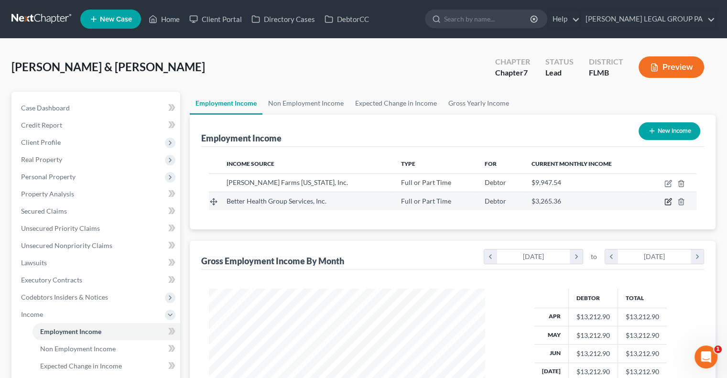
click at [668, 202] on icon "button" at bounding box center [669, 201] width 4 height 4
select select "0"
select select "9"
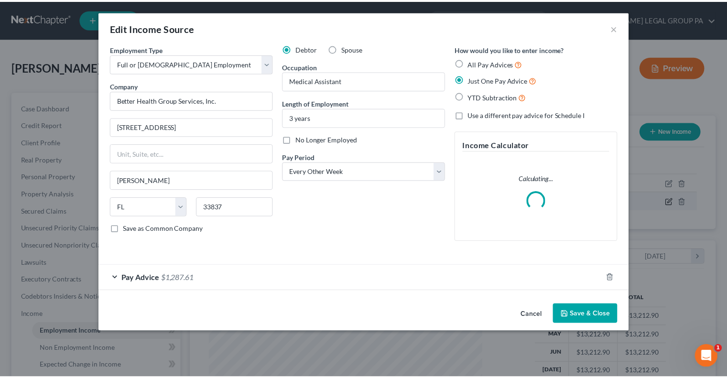
scroll to position [170, 298]
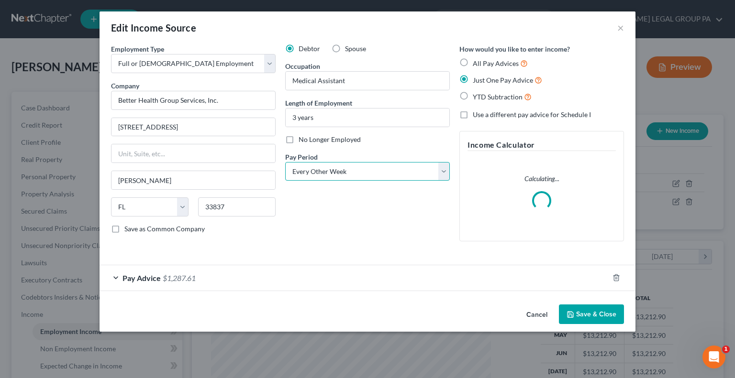
click at [313, 177] on select "Select Monthly Twice Monthly Every Other Week Weekly" at bounding box center [367, 171] width 165 height 19
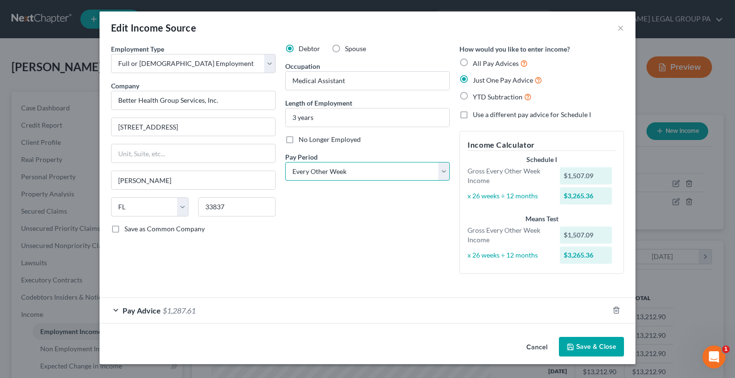
select select "1"
click at [285, 162] on select "Select Monthly Twice Monthly Every Other Week Weekly" at bounding box center [367, 171] width 165 height 19
click at [585, 346] on button "Save & Close" at bounding box center [591, 347] width 65 height 20
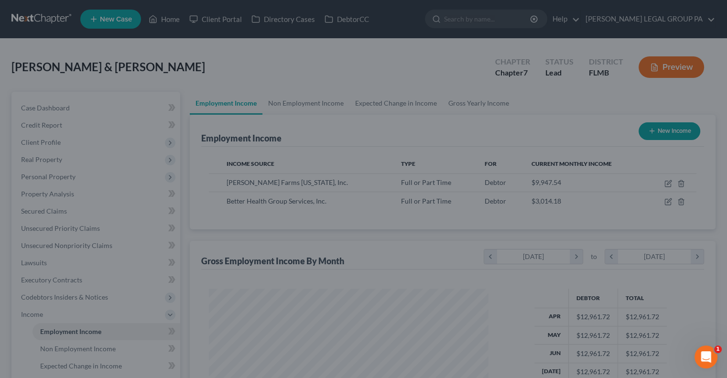
scroll to position [478039, 477913]
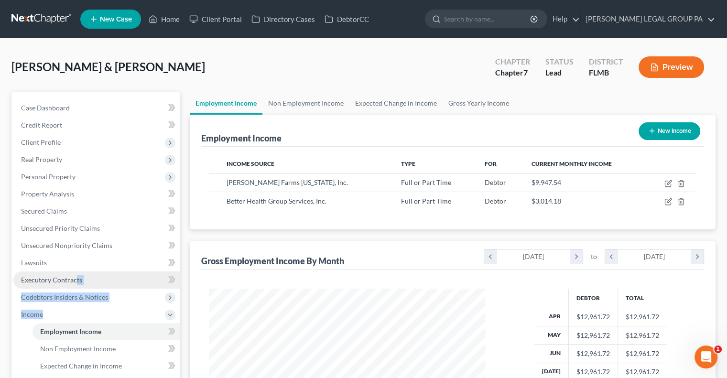
drag, startPoint x: 90, startPoint y: 318, endPoint x: 77, endPoint y: 279, distance: 40.5
click at [77, 279] on ul "Case Dashboard Payments Invoices Payments Payments Credit Report Client Profile" at bounding box center [96, 288] width 167 height 379
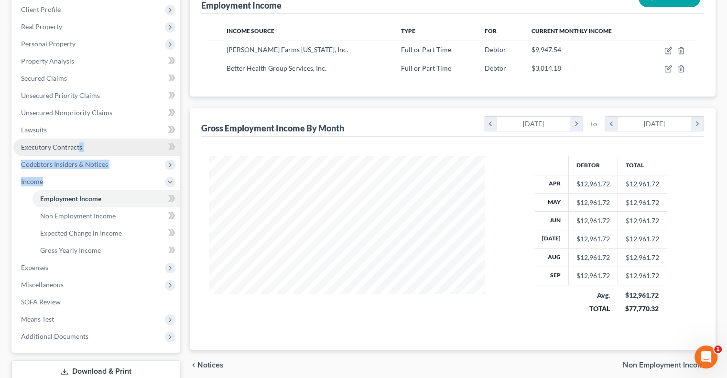
scroll to position [136, 0]
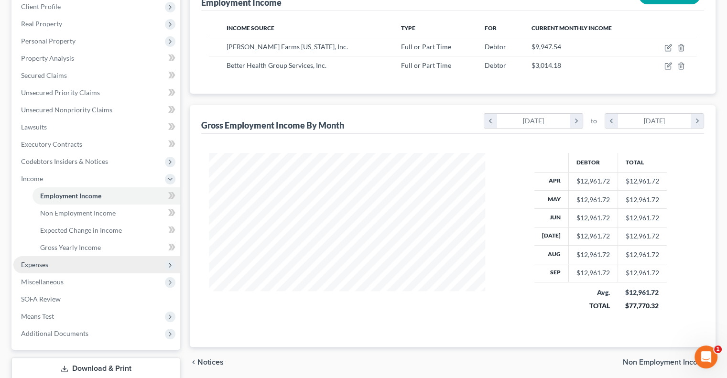
click at [67, 266] on span "Expenses" at bounding box center [96, 264] width 167 height 17
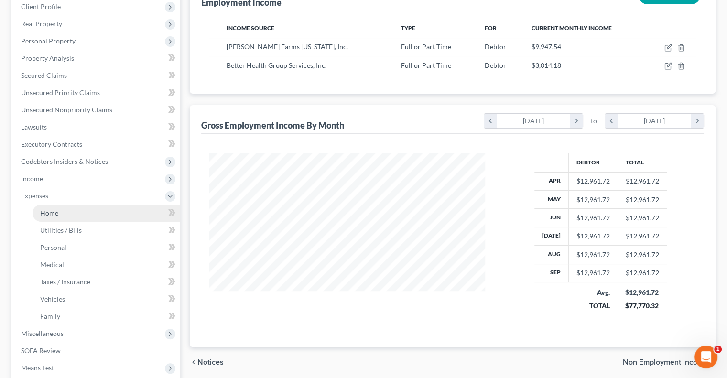
click at [78, 216] on link "Home" at bounding box center [107, 213] width 148 height 17
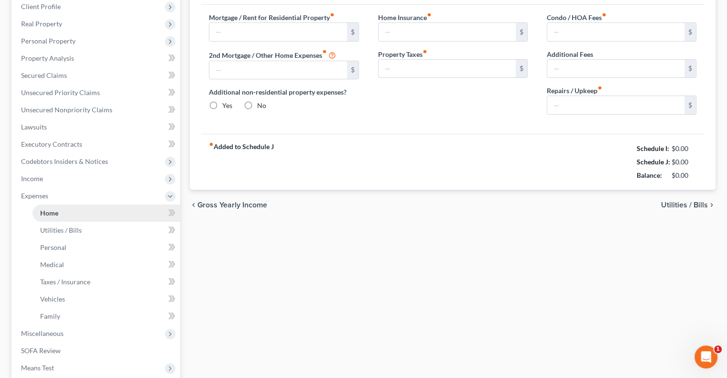
scroll to position [52, 0]
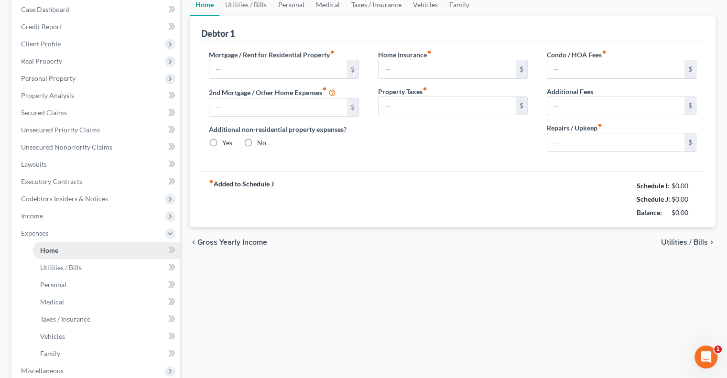
type input "2,179.97"
type input "0.00"
radio input "true"
type input "0.00"
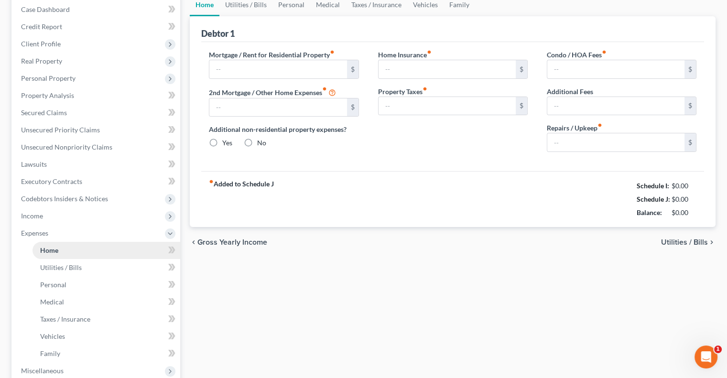
type input "115.00"
type input "0.00"
type input "300.00"
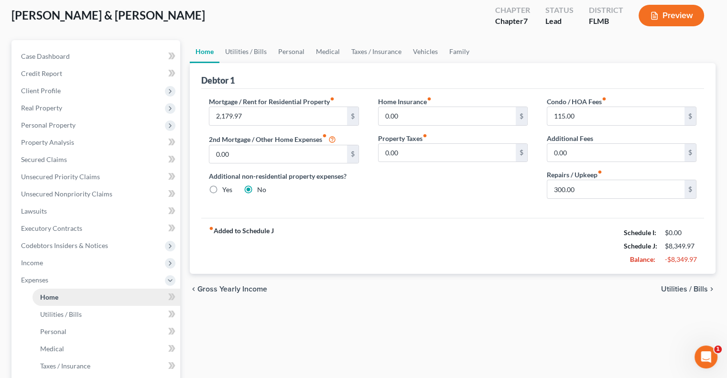
scroll to position [0, 0]
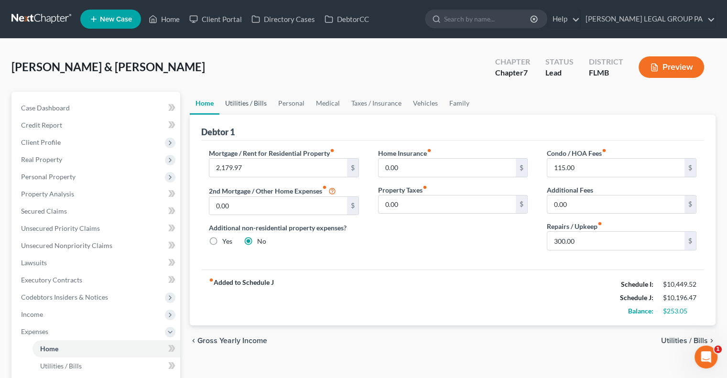
click at [253, 100] on link "Utilities / Bills" at bounding box center [245, 103] width 53 height 23
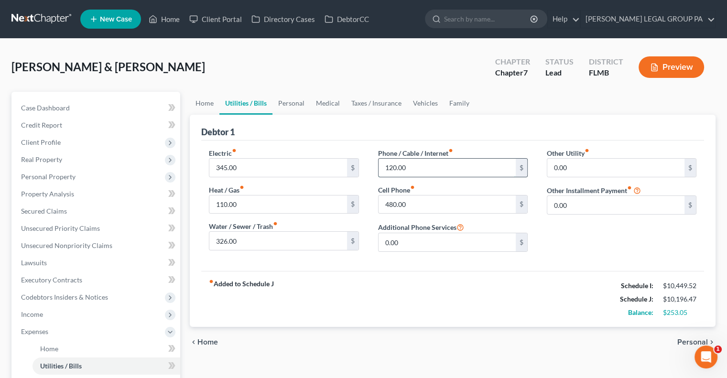
click at [429, 164] on input "120.00" at bounding box center [447, 168] width 137 height 18
type input "220"
click at [471, 120] on div "Debtor 1" at bounding box center [452, 128] width 503 height 26
click at [301, 98] on link "Personal" at bounding box center [292, 103] width 38 height 23
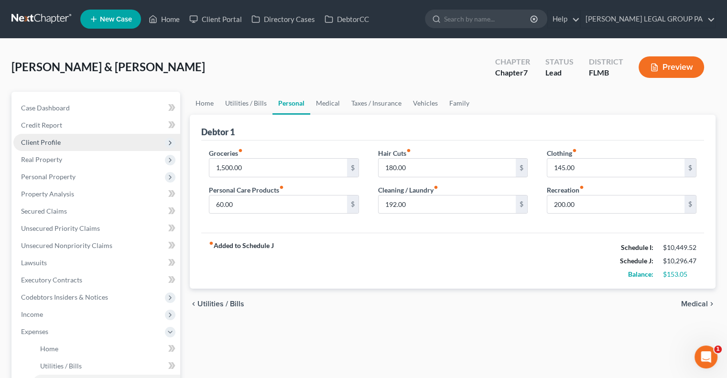
click at [75, 134] on span "Client Profile" at bounding box center [96, 142] width 167 height 17
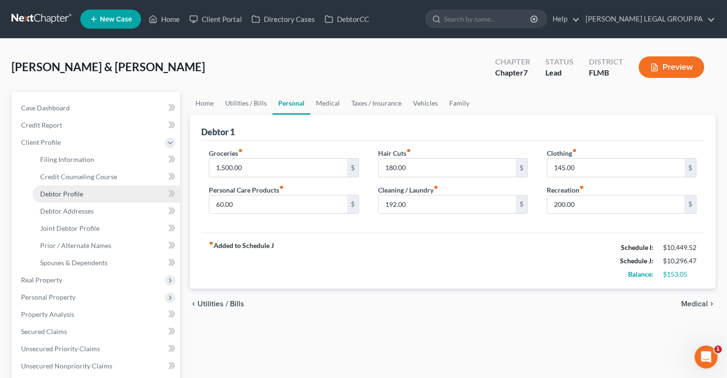
click at [99, 198] on link "Debtor Profile" at bounding box center [107, 194] width 148 height 17
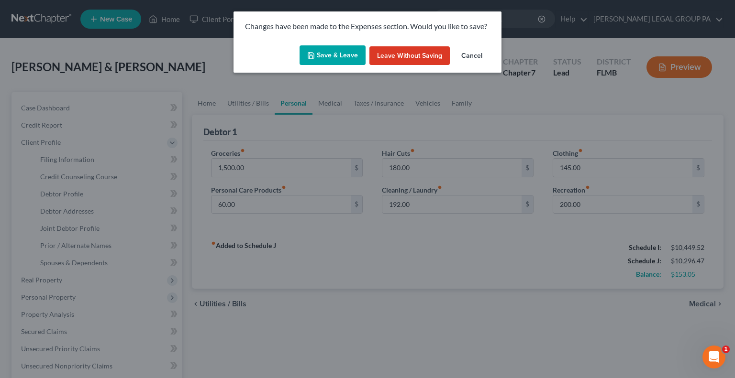
click at [320, 63] on button "Save & Leave" at bounding box center [332, 55] width 66 height 20
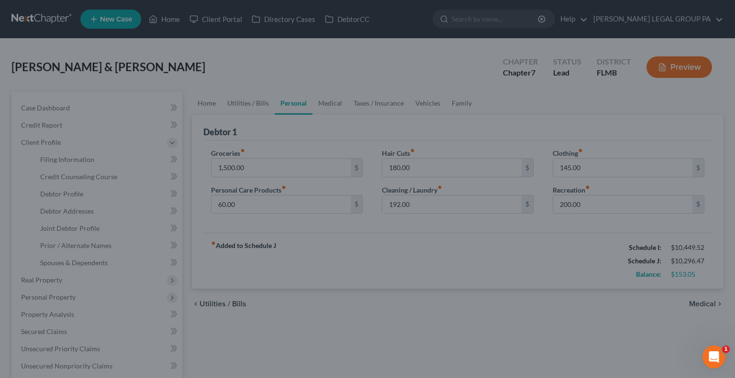
select select "1"
select select "6"
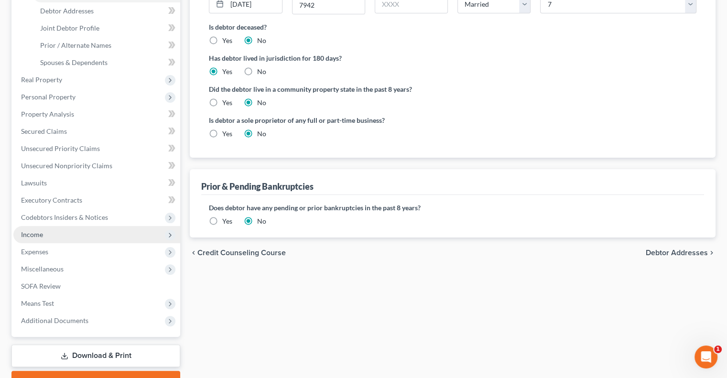
scroll to position [201, 0]
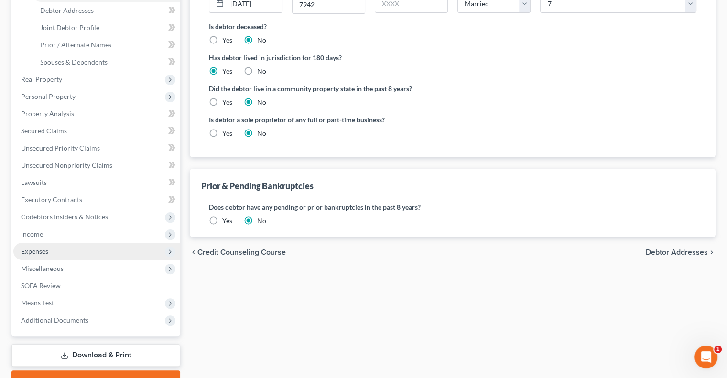
click at [50, 248] on span "Expenses" at bounding box center [96, 251] width 167 height 17
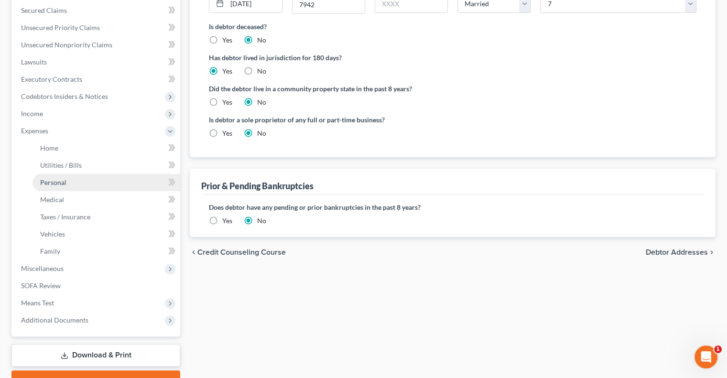
click at [61, 187] on link "Personal" at bounding box center [107, 182] width 148 height 17
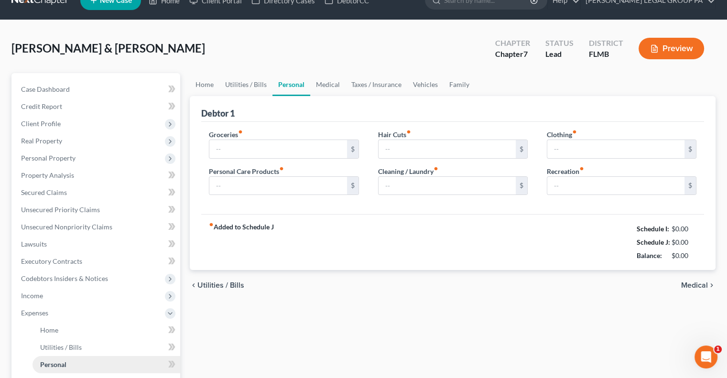
scroll to position [1, 0]
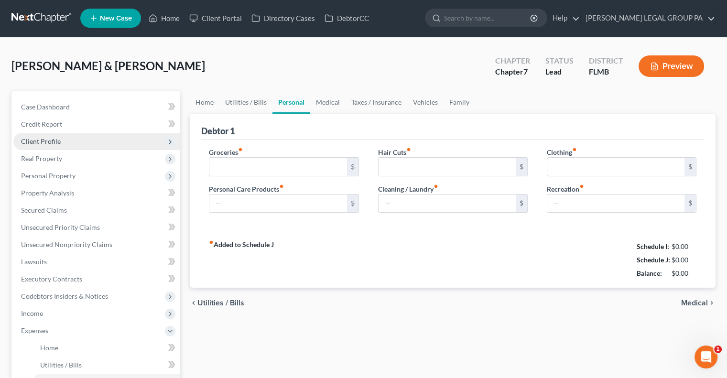
type input "1,500.00"
type input "60.00"
type input "180.00"
type input "192.00"
type input "145.00"
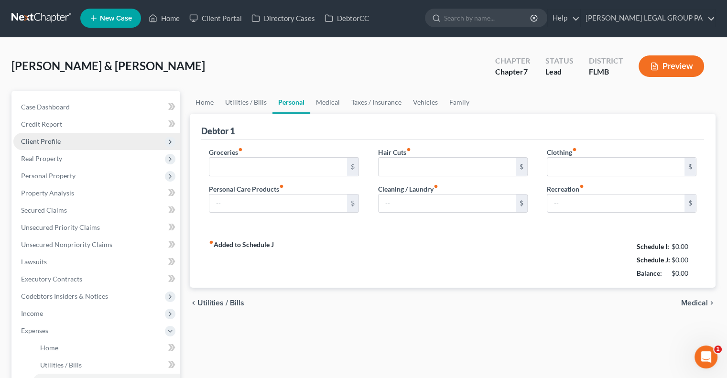
type input "200.00"
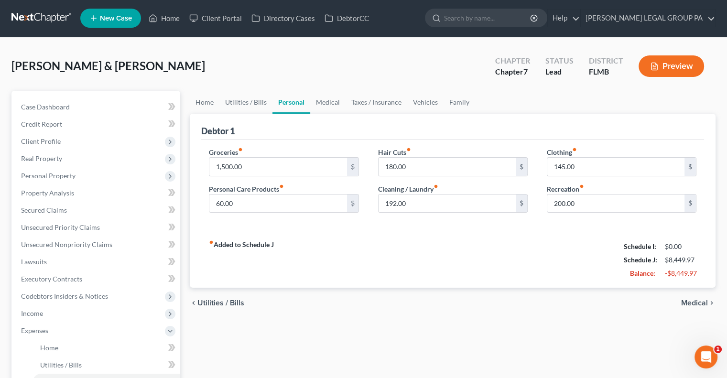
scroll to position [0, 0]
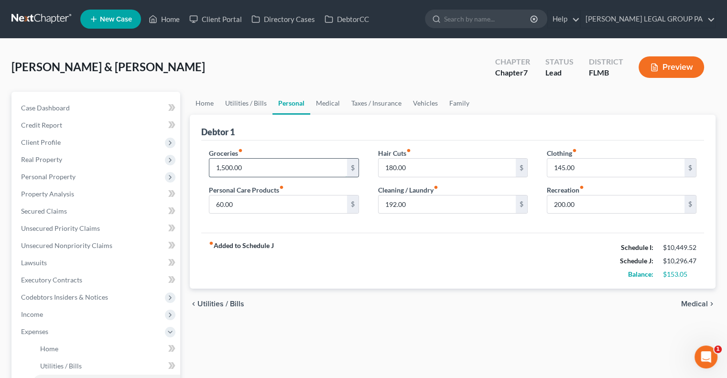
click at [258, 164] on input "1,500.00" at bounding box center [277, 168] width 137 height 18
type input "2,000"
click at [295, 141] on div "Groceries fiber_manual_record 2,000 $ Personal Care Products fiber_manual_recor…" at bounding box center [452, 187] width 503 height 93
click at [430, 200] on input "192.00" at bounding box center [447, 205] width 137 height 18
type input "100"
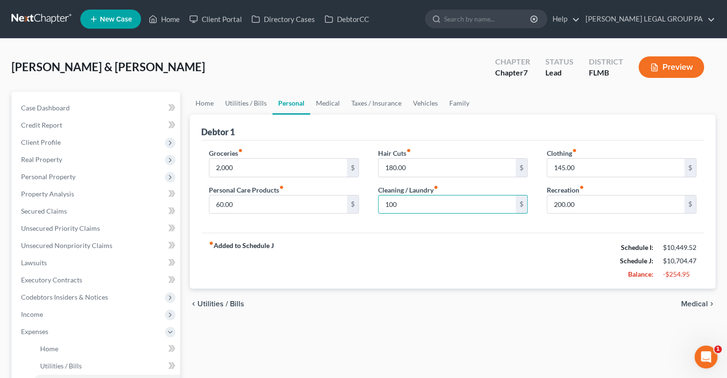
click at [365, 242] on div "fiber_manual_record Added to Schedule J Schedule I: $10,449.52 Schedule J: $10,…" at bounding box center [452, 261] width 503 height 56
click at [208, 105] on link "Home" at bounding box center [205, 103] width 30 height 23
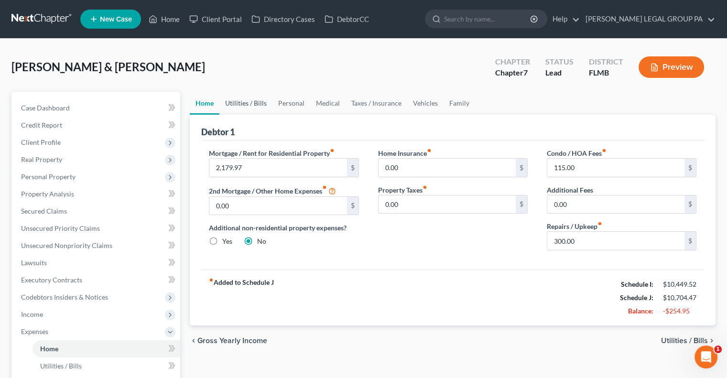
click at [247, 96] on link "Utilities / Bills" at bounding box center [245, 103] width 53 height 23
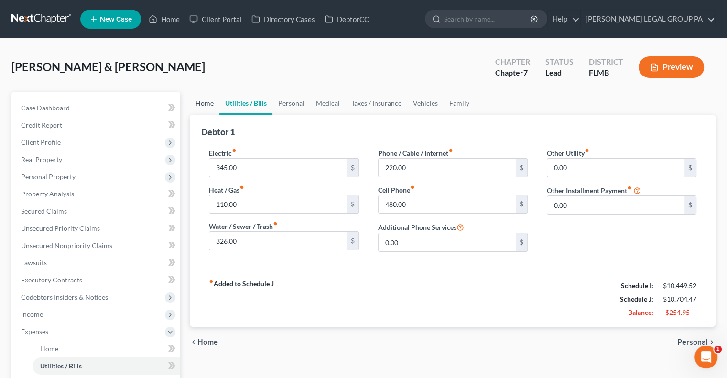
click at [202, 105] on link "Home" at bounding box center [205, 103] width 30 height 23
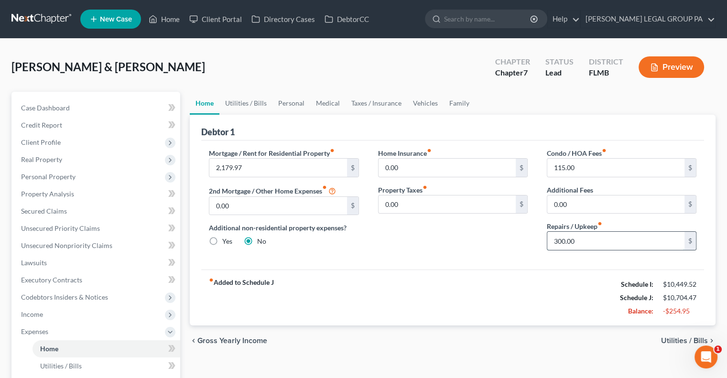
click at [603, 242] on input "300.00" at bounding box center [616, 241] width 137 height 18
click at [492, 252] on div "Home Insurance fiber_manual_record 0.00 $ Property Taxes fiber_manual_record 0.…" at bounding box center [453, 203] width 169 height 110
click at [284, 103] on link "Personal" at bounding box center [292, 103] width 38 height 23
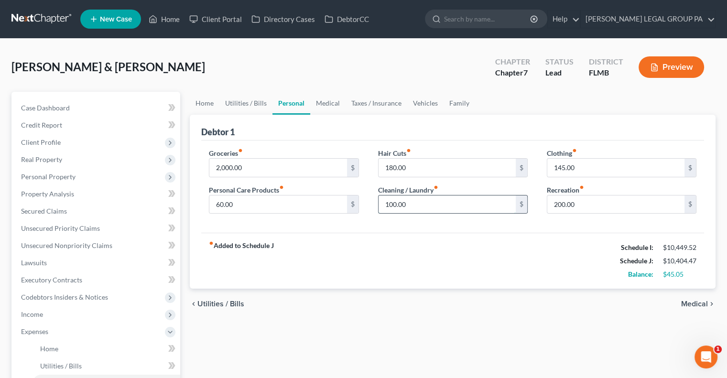
click at [444, 204] on input "100.00" at bounding box center [447, 205] width 137 height 18
click at [447, 241] on div "fiber_manual_record Added to Schedule J Schedule I: $10,449.52 Schedule J: $10,…" at bounding box center [452, 261] width 503 height 56
click at [57, 122] on span "Credit Report" at bounding box center [41, 125] width 41 height 8
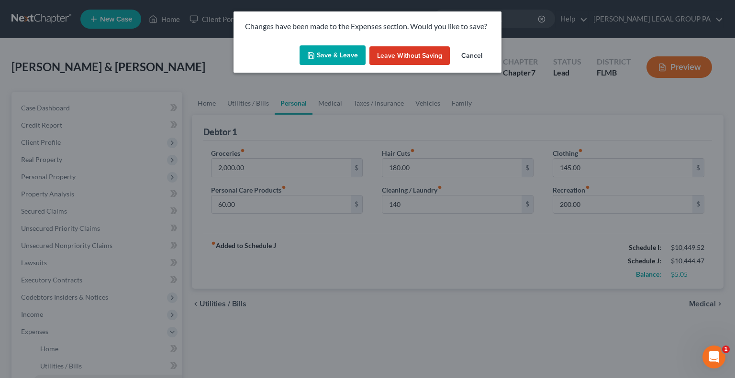
click at [325, 57] on button "Save & Leave" at bounding box center [332, 55] width 66 height 20
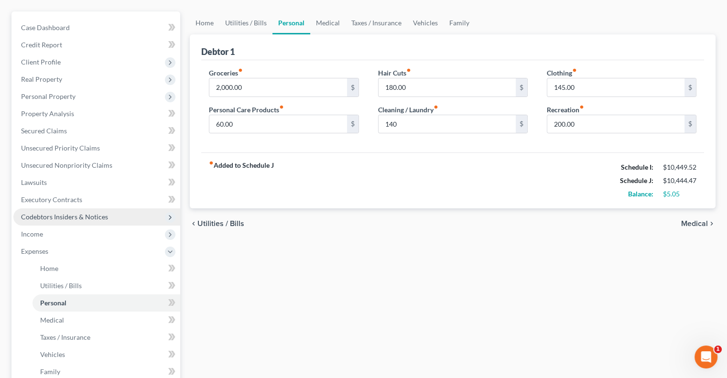
type input "140.00"
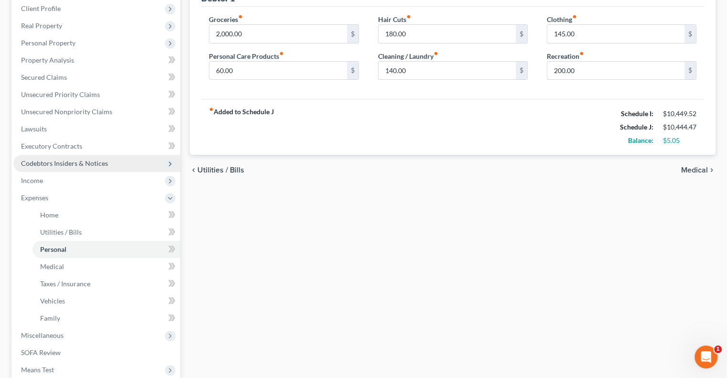
scroll to position [153, 0]
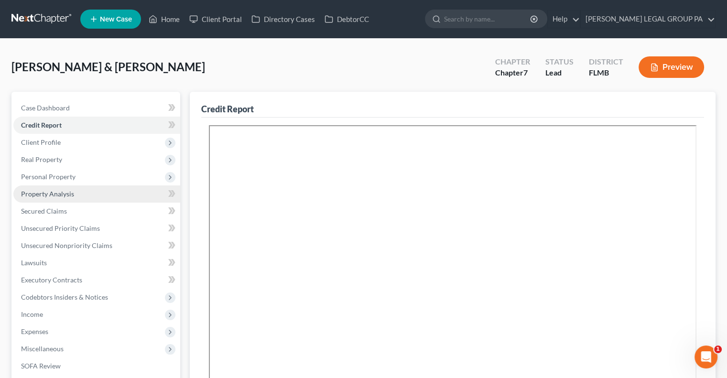
click at [50, 191] on span "Property Analysis" at bounding box center [47, 194] width 53 height 8
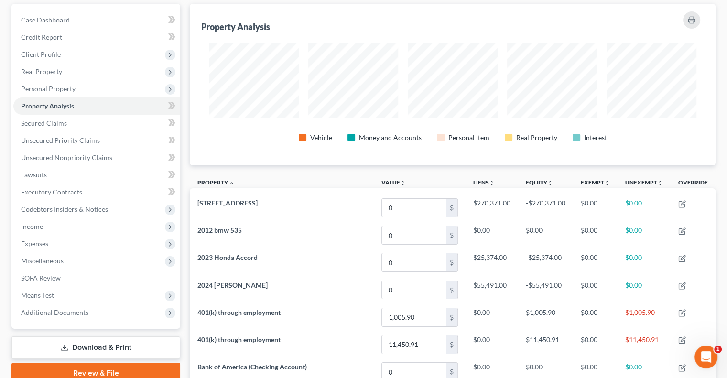
scroll to position [88, 0]
click at [421, 194] on td "0 $" at bounding box center [420, 207] width 92 height 27
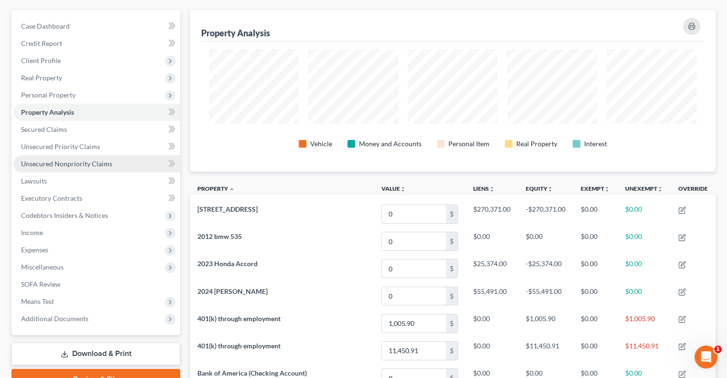
scroll to position [80, 0]
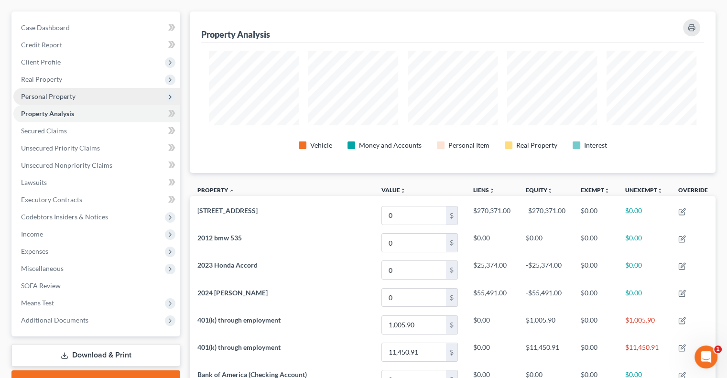
click at [69, 95] on span "Personal Property" at bounding box center [48, 96] width 55 height 8
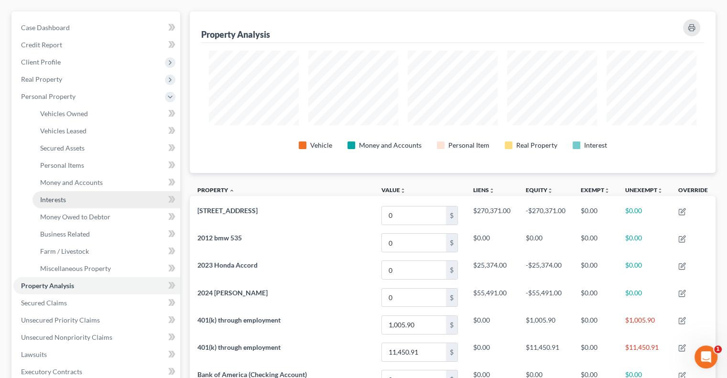
click at [83, 204] on link "Interests" at bounding box center [107, 199] width 148 height 17
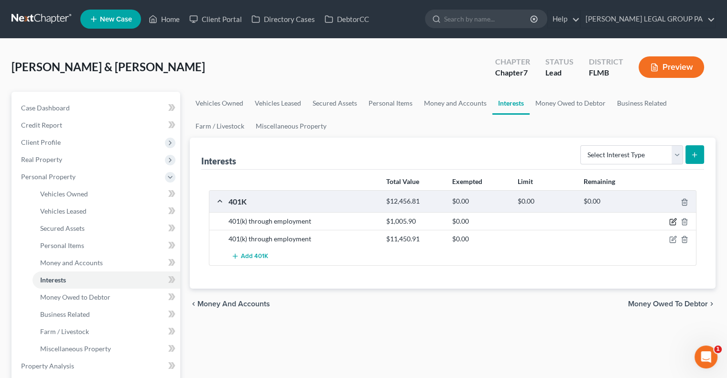
click at [673, 221] on icon "button" at bounding box center [673, 222] width 8 height 8
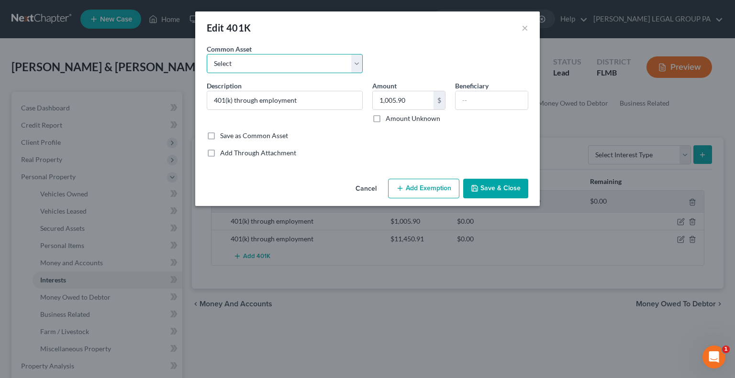
click at [300, 70] on select "Select 401(k) through employment" at bounding box center [285, 63] width 156 height 19
drag, startPoint x: 353, startPoint y: 17, endPoint x: 384, endPoint y: 173, distance: 158.9
click at [384, 173] on div "Edit 401K × An exemption set must first be selected from the Filing Information…" at bounding box center [367, 108] width 344 height 195
click at [384, 173] on div "An exemption set must first be selected from the Filing Information section. Co…" at bounding box center [367, 109] width 344 height 131
click at [411, 198] on div "Cancel Add Exemption Save & Close" at bounding box center [367, 191] width 344 height 32
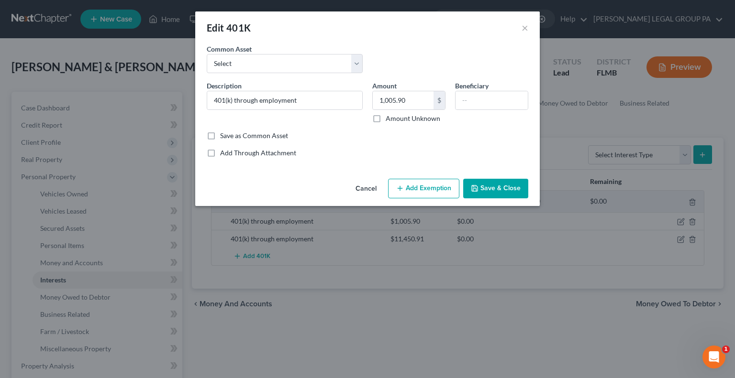
click at [415, 189] on button "Add Exemption" at bounding box center [423, 189] width 71 height 20
select select "2"
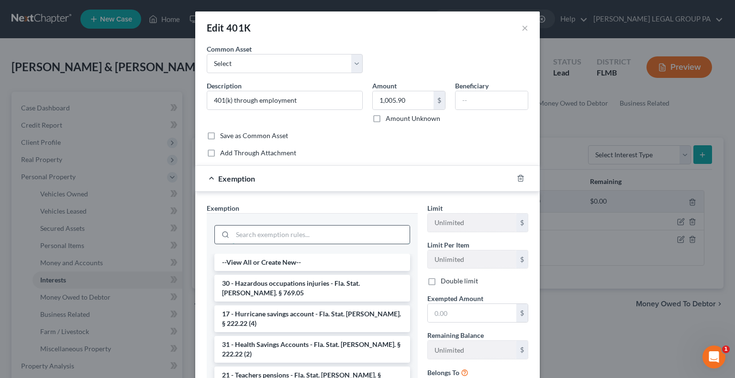
click at [295, 233] on input "search" at bounding box center [320, 235] width 177 height 18
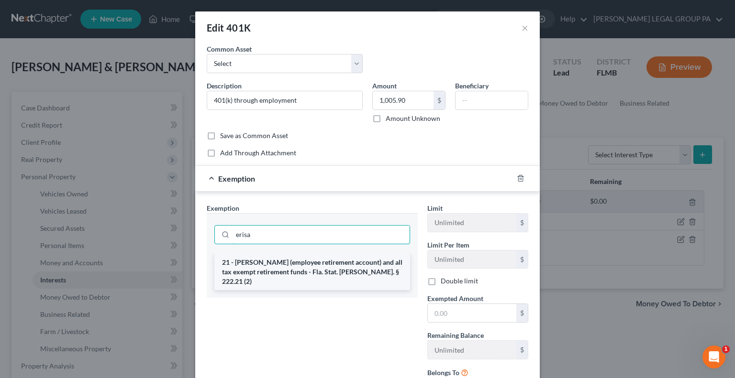
type input "erisa"
click at [297, 260] on li "21 - [PERSON_NAME] (employee retirement account) and all tax exempt retirement …" at bounding box center [312, 272] width 196 height 36
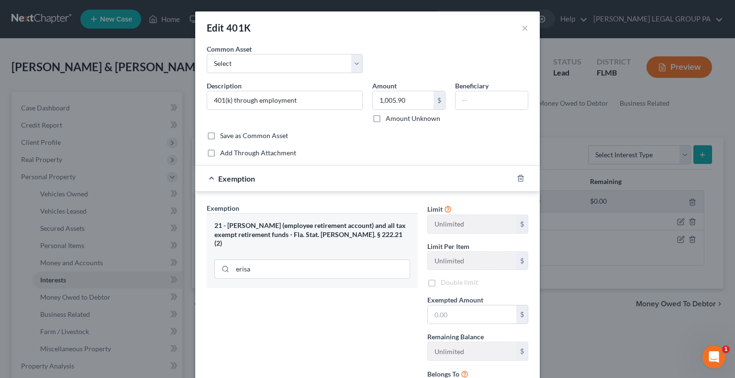
scroll to position [87, 0]
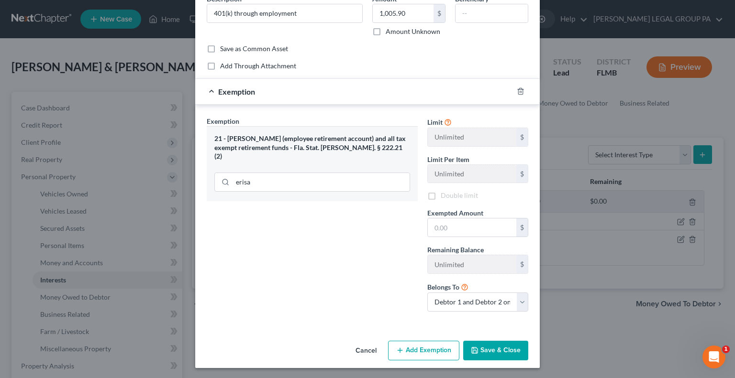
click at [491, 346] on button "Save & Close" at bounding box center [495, 351] width 65 height 20
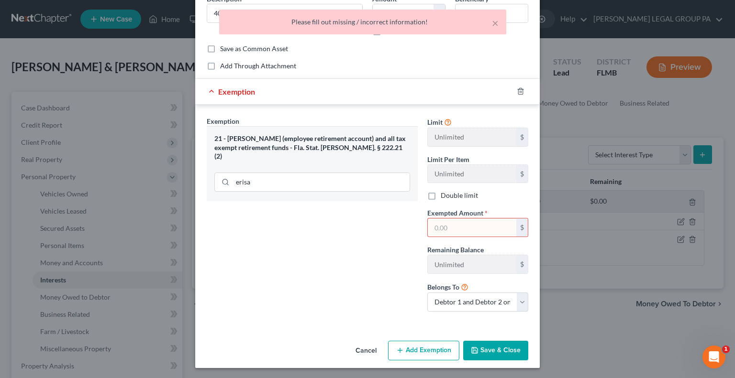
scroll to position [0, 0]
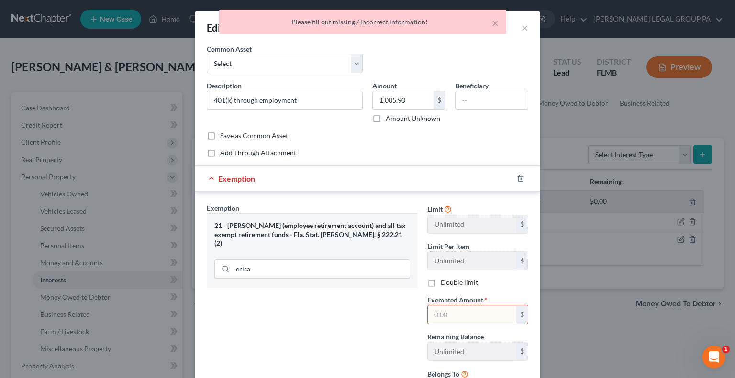
click at [458, 309] on input "text" at bounding box center [472, 315] width 88 height 18
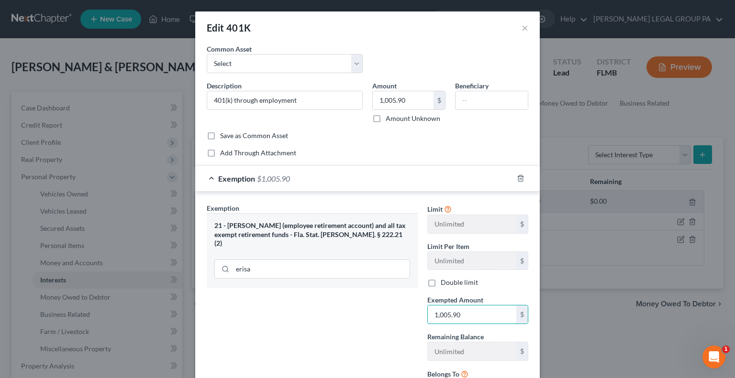
scroll to position [87, 0]
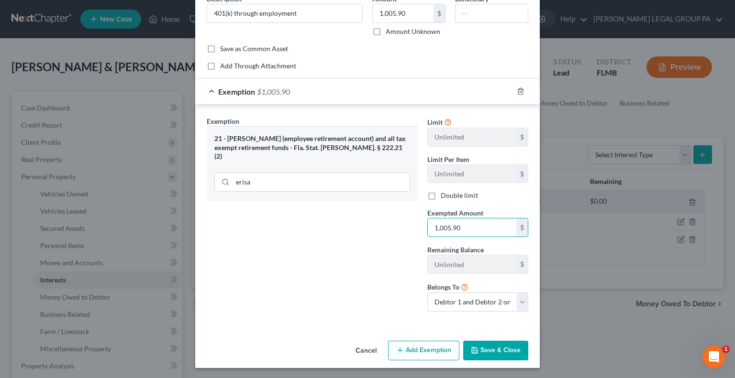
type input "1,005.90"
click at [484, 350] on button "Save & Close" at bounding box center [495, 351] width 65 height 20
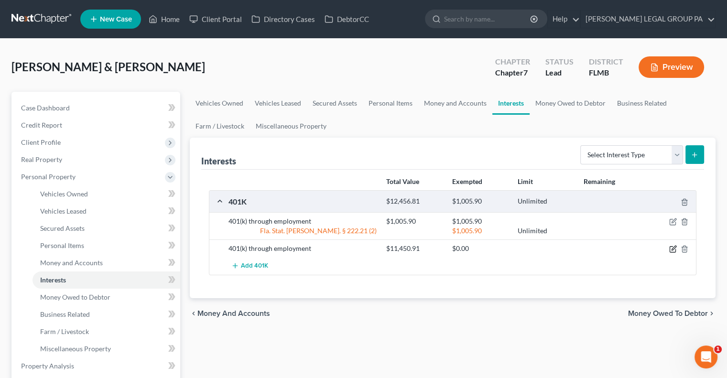
click at [673, 245] on icon "button" at bounding box center [673, 249] width 8 height 8
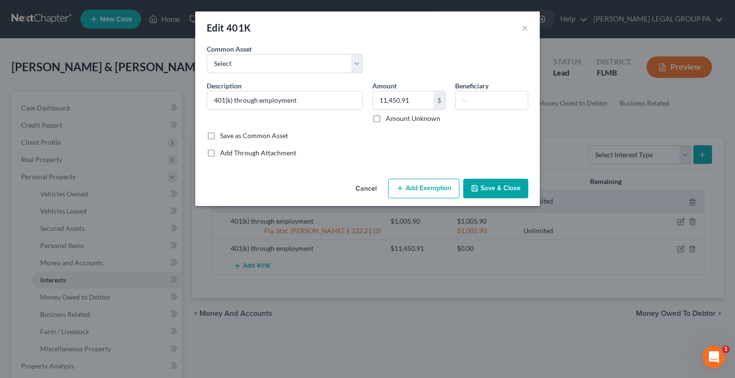
click at [440, 193] on button "Add Exemption" at bounding box center [423, 189] width 71 height 20
select select "2"
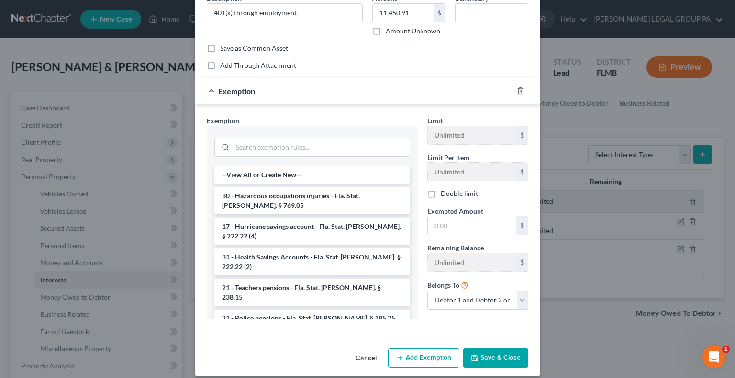
scroll to position [88, 0]
click at [322, 141] on input "e" at bounding box center [320, 147] width 177 height 18
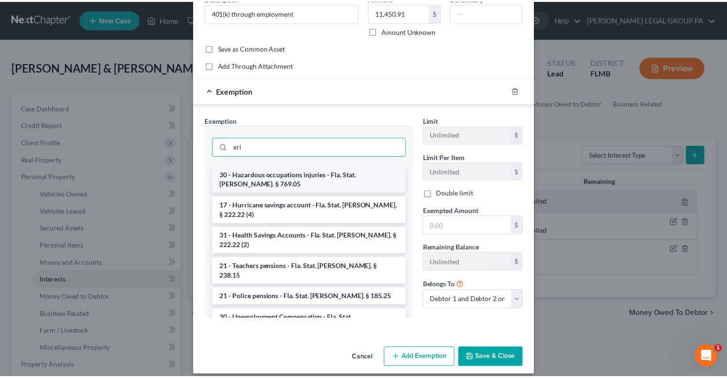
scroll to position [86, 0]
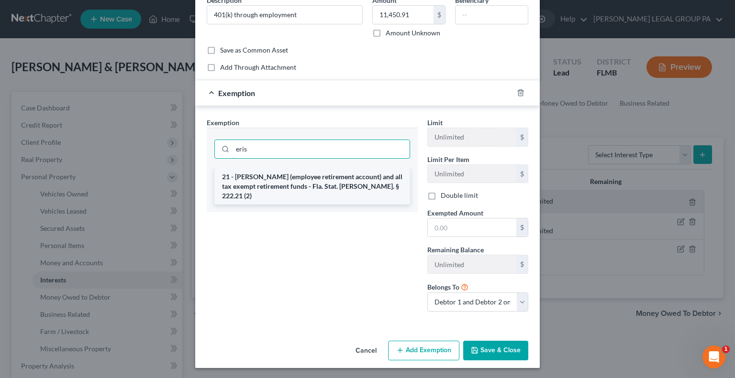
type input "eris"
click at [343, 191] on li "21 - [PERSON_NAME] (employee retirement account) and all tax exempt retirement …" at bounding box center [312, 186] width 196 height 36
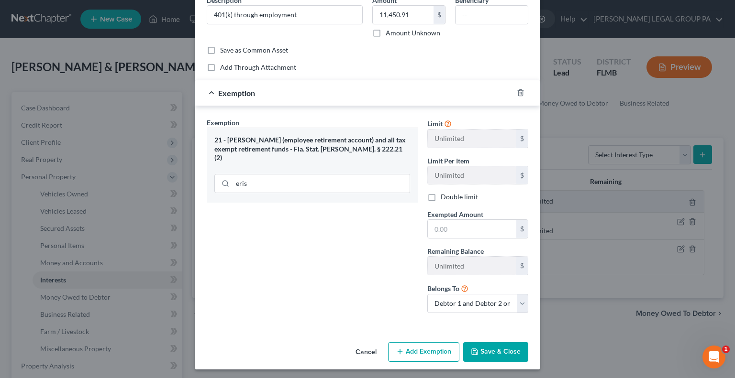
click at [343, 191] on div "21 - [PERSON_NAME] (employee retirement account) and all tax exempt retirement …" at bounding box center [312, 165] width 211 height 75
click at [453, 229] on input "text" at bounding box center [472, 229] width 88 height 18
type input "11,450.91"
click at [507, 349] on button "Save & Close" at bounding box center [495, 352] width 65 height 20
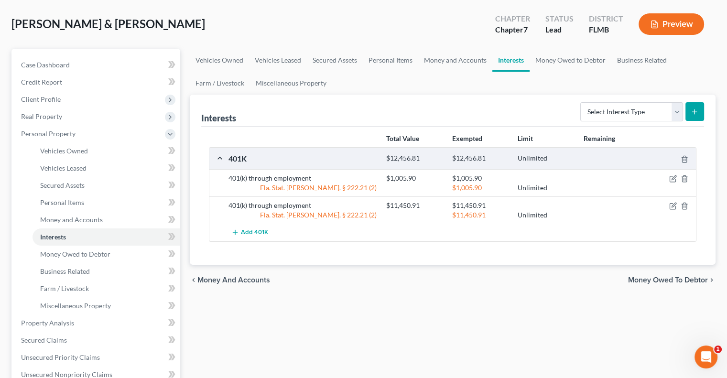
scroll to position [55, 0]
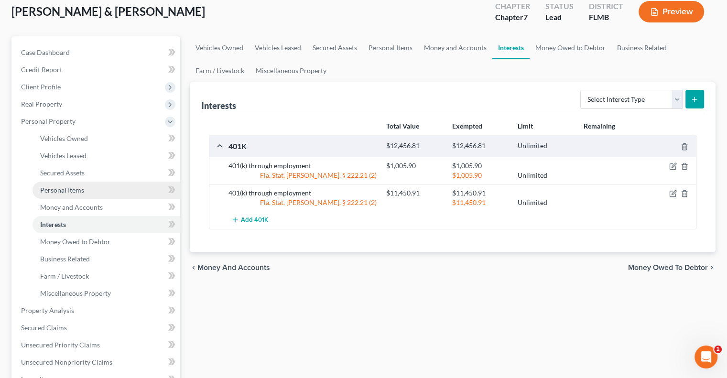
click at [70, 186] on span "Personal Items" at bounding box center [62, 190] width 44 height 8
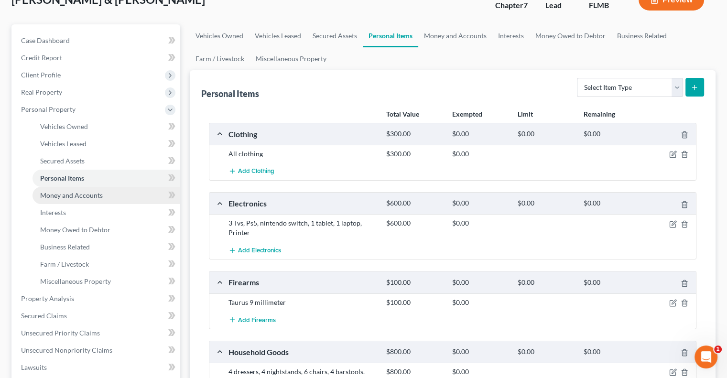
scroll to position [33, 0]
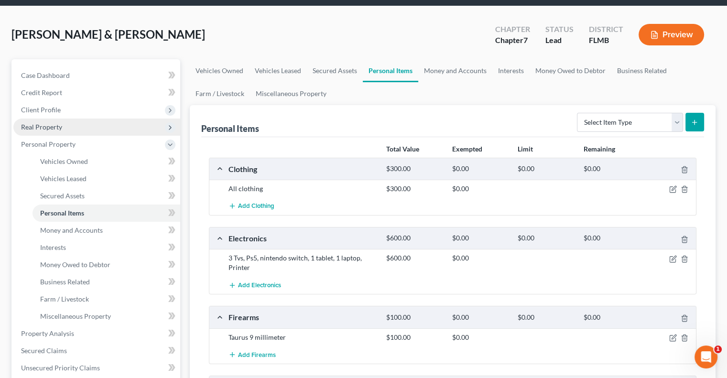
click at [44, 126] on span "Real Property" at bounding box center [41, 127] width 41 height 8
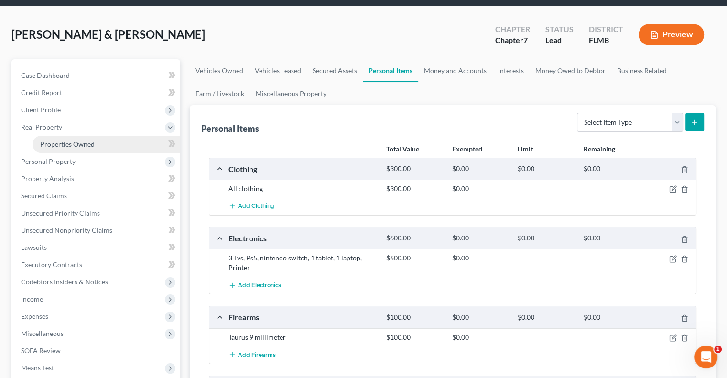
click at [65, 141] on span "Properties Owned" at bounding box center [67, 144] width 55 height 8
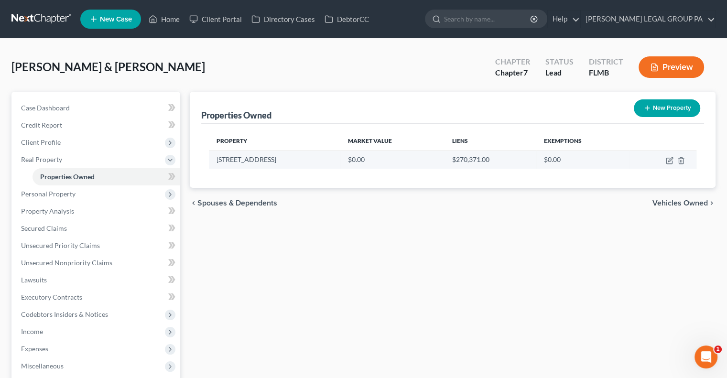
drag, startPoint x: 291, startPoint y: 159, endPoint x: 214, endPoint y: 156, distance: 76.6
click at [214, 156] on td "[STREET_ADDRESS]" at bounding box center [275, 160] width 132 height 18
copy td "[STREET_ADDRESS]"
click at [672, 157] on icon "button" at bounding box center [671, 159] width 4 height 4
select select "9"
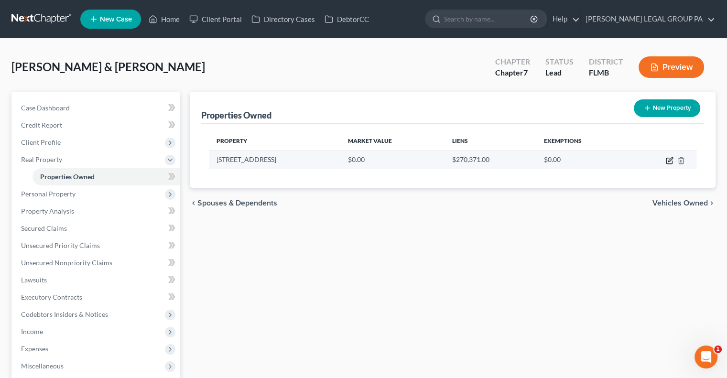
select select "0"
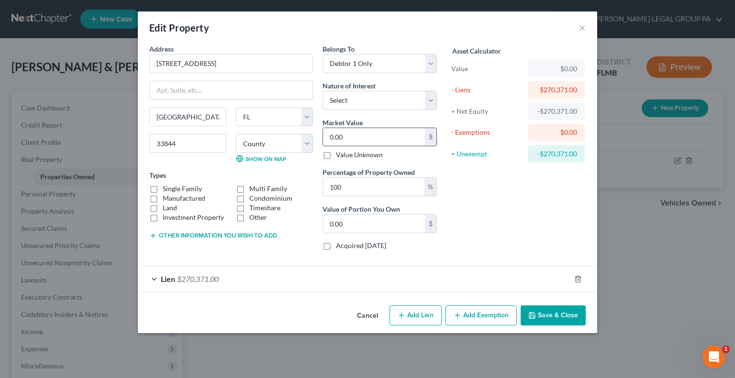
click at [359, 130] on input "0.00" at bounding box center [374, 137] width 102 height 18
type input "2"
type input "2.00"
type input "29"
type input "29.00"
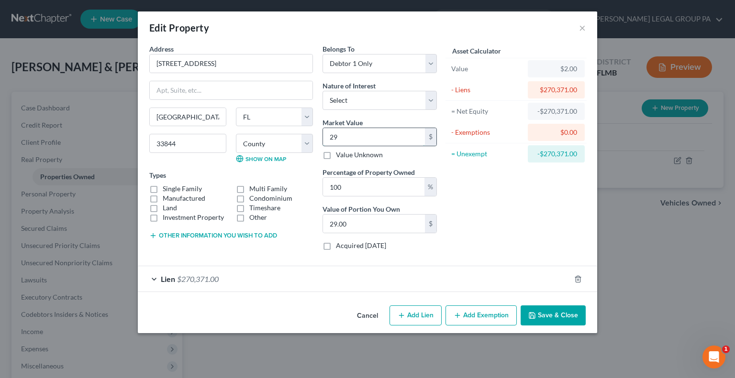
type input "292"
type input "292.00"
type input "2923"
type input "2,923.00"
type input "2,9233"
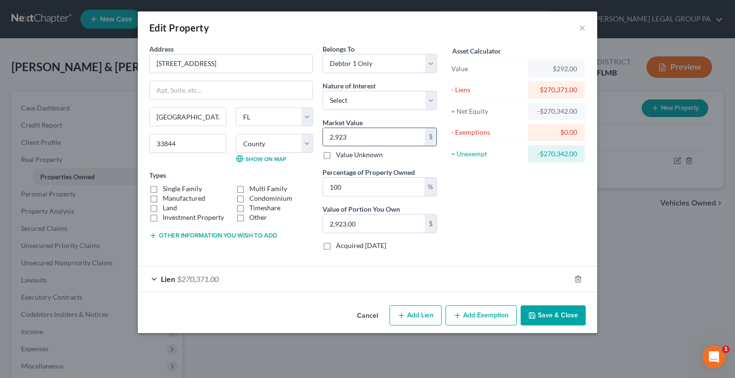
type input "29,233.00"
type input "29,2333"
type input "292,333.00"
type input "292,333"
click at [397, 101] on select "Select Fee Simple Joint Tenant Life Estate Equitable Interest Future Interest T…" at bounding box center [379, 100] width 114 height 19
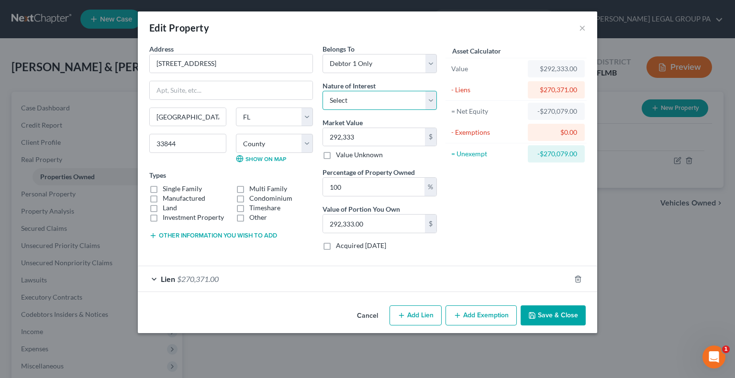
click at [397, 101] on select "Select Fee Simple Joint Tenant Life Estate Equitable Interest Future Interest T…" at bounding box center [379, 100] width 114 height 19
click at [562, 318] on button "Save & Close" at bounding box center [552, 316] width 65 height 20
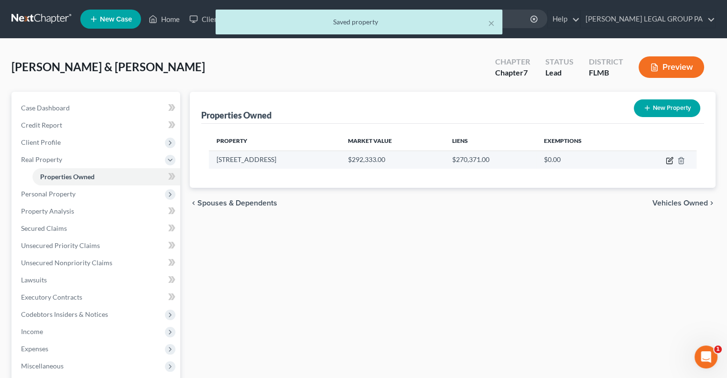
click at [667, 161] on icon "button" at bounding box center [670, 161] width 6 height 6
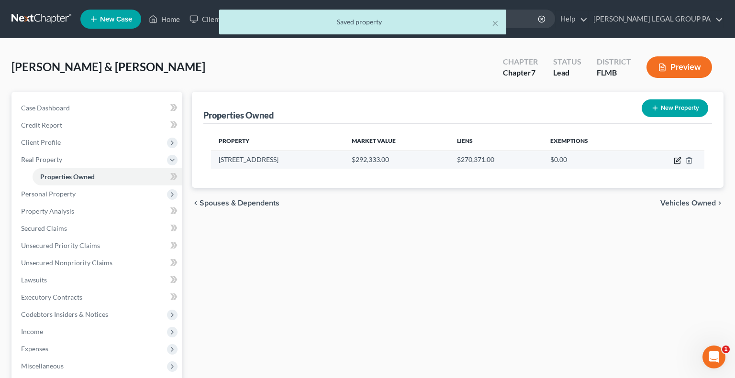
select select "9"
select select "52"
select select "0"
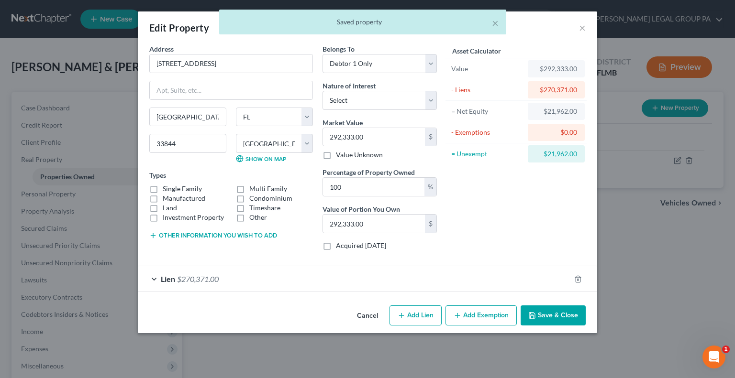
click at [474, 315] on button "Add Exemption" at bounding box center [480, 316] width 71 height 20
select select "2"
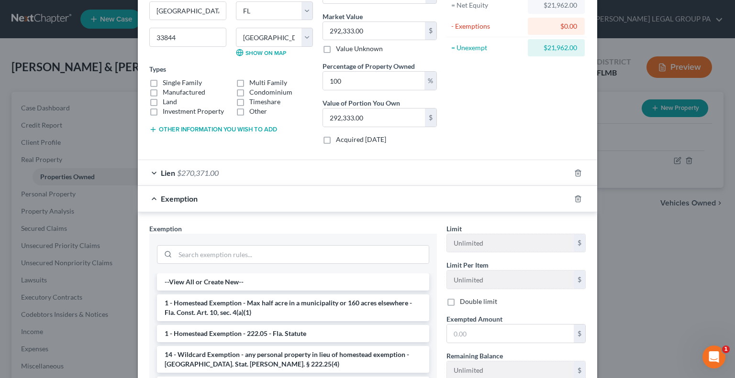
scroll to position [185, 0]
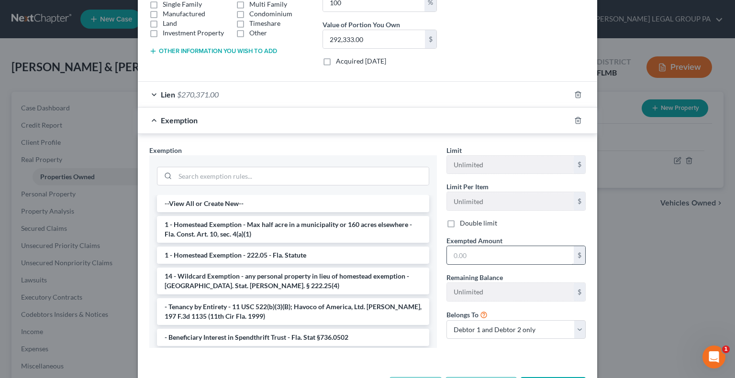
drag, startPoint x: 488, startPoint y: 263, endPoint x: 490, endPoint y: 258, distance: 6.0
click at [490, 258] on div "Limit Unlimited $ Limit Per Item Unlimited $ Double limit Exempted Amount * $ R…" at bounding box center [515, 246] width 149 height 202
click at [490, 258] on input "text" at bounding box center [510, 255] width 127 height 18
type input "2"
type input "21,962"
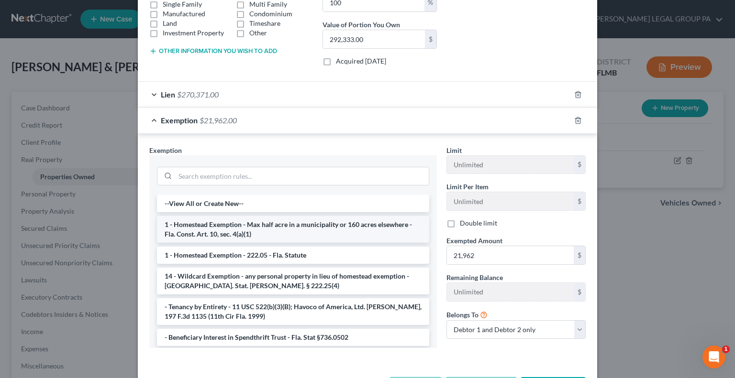
click at [272, 223] on li "1 - Homestead Exemption - Max half acre in a municipality or 160 acres elsewher…" at bounding box center [293, 229] width 272 height 27
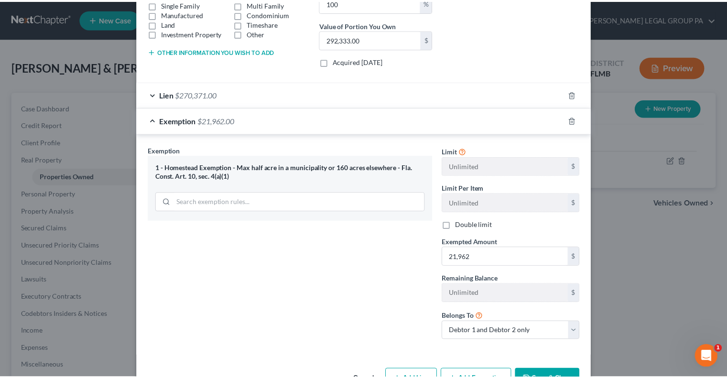
scroll to position [213, 0]
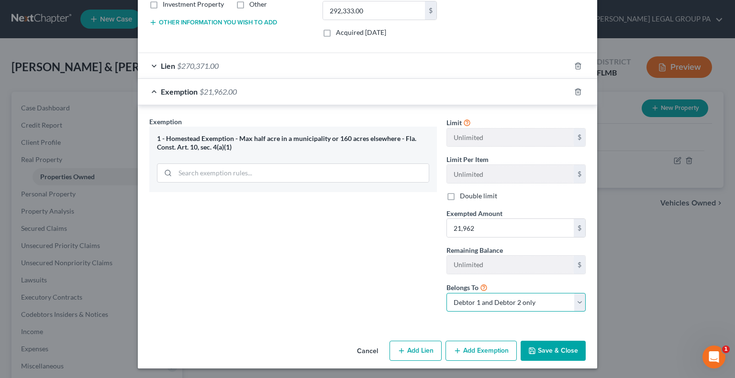
click at [465, 298] on select "Debtor 1 only Debtor 2 only Debtor 1 and Debtor 2 only" at bounding box center [515, 302] width 139 height 19
select select "0"
click at [446, 293] on select "Debtor 1 only Debtor 2 only Debtor 1 and Debtor 2 only" at bounding box center [515, 302] width 139 height 19
click at [551, 358] on button "Save & Close" at bounding box center [552, 351] width 65 height 20
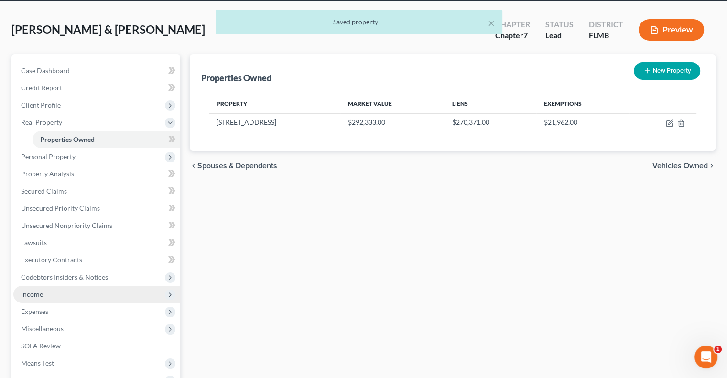
scroll to position [38, 0]
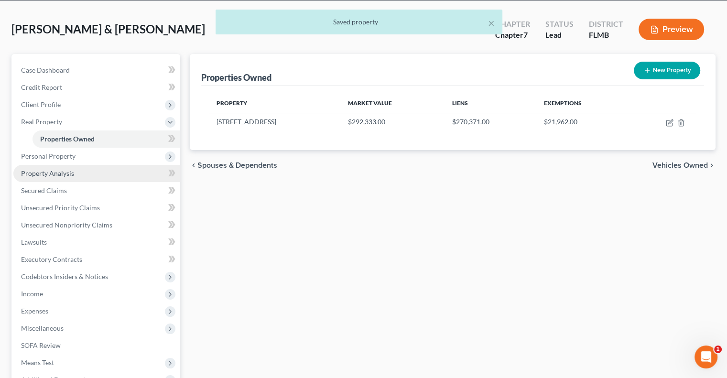
click at [81, 173] on link "Property Analysis" at bounding box center [96, 173] width 167 height 17
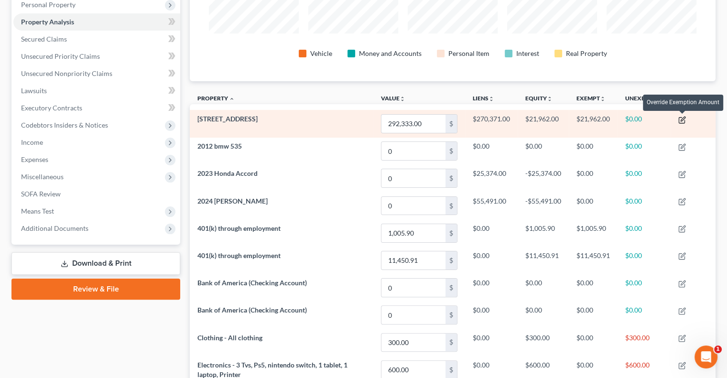
click at [683, 122] on icon "button" at bounding box center [683, 120] width 8 height 8
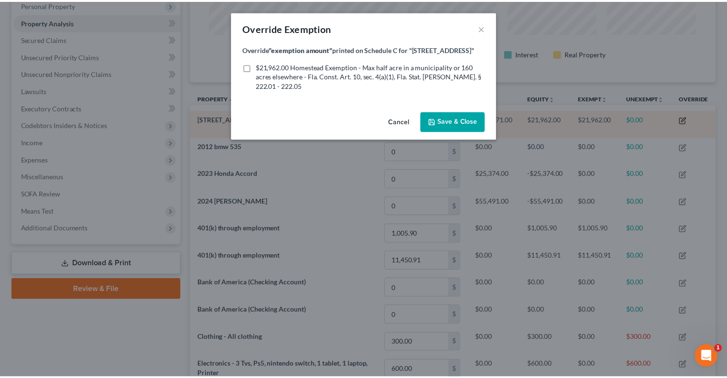
scroll to position [163, 531]
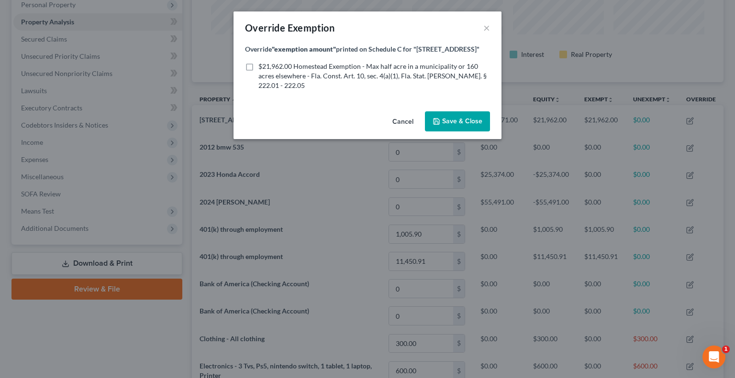
click at [333, 90] on label "$21,962.00 Homestead Exemption - Max half acre in a municipality or 160 acres e…" at bounding box center [373, 76] width 231 height 29
click at [268, 68] on input "$21,962.00 Homestead Exemption - Max half acre in a municipality or 160 acres e…" at bounding box center [265, 65] width 6 height 6
checkbox input "true"
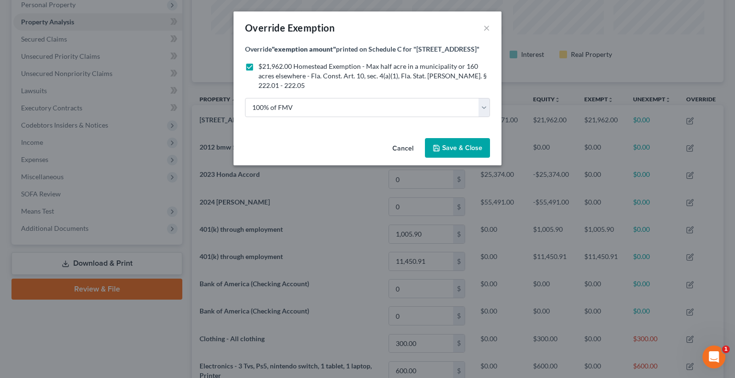
click at [461, 152] on span "Save & Close" at bounding box center [462, 148] width 40 height 8
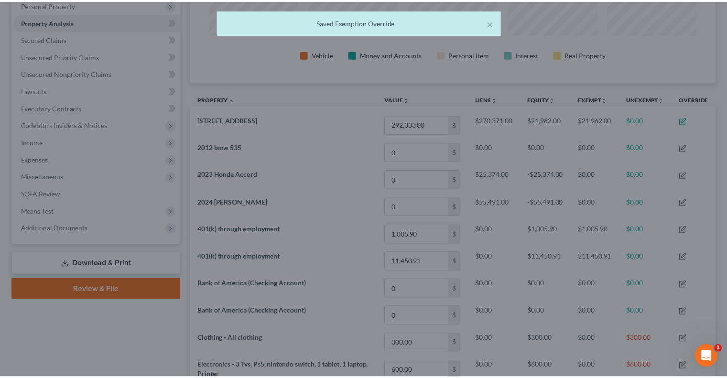
scroll to position [162, 526]
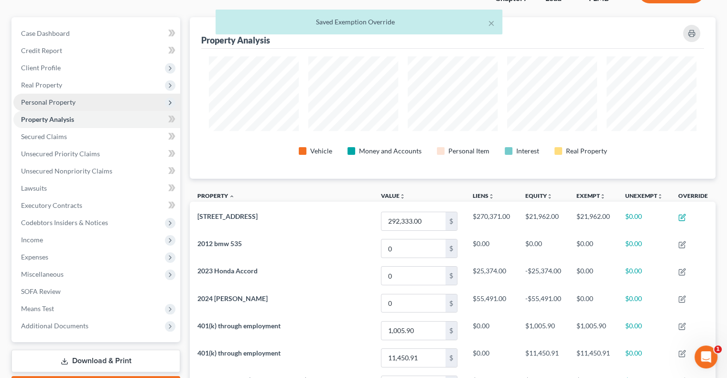
click at [45, 105] on span "Personal Property" at bounding box center [48, 102] width 55 height 8
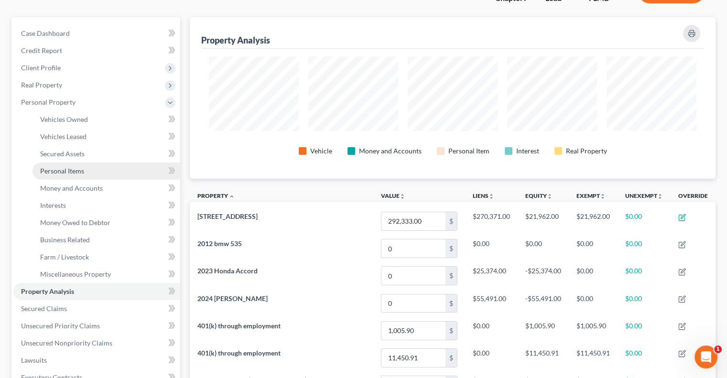
click at [89, 175] on link "Personal Items" at bounding box center [107, 171] width 148 height 17
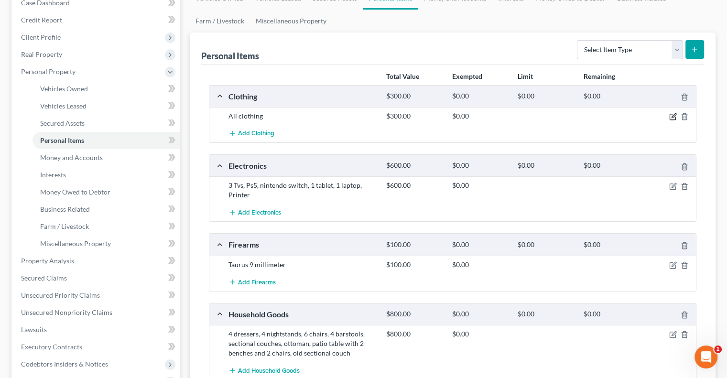
click at [670, 117] on icon "button" at bounding box center [673, 117] width 8 height 8
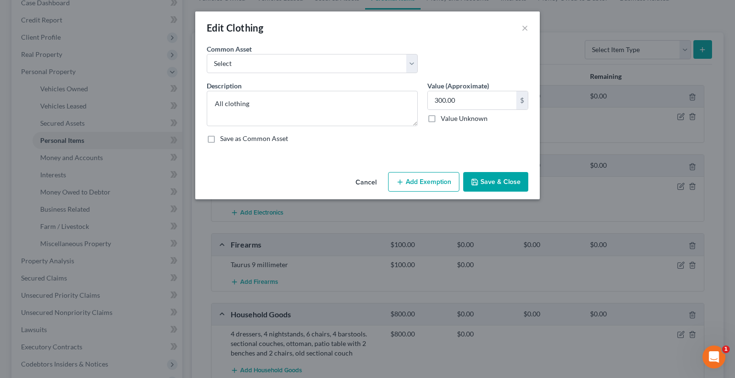
click at [421, 191] on button "Add Exemption" at bounding box center [423, 182] width 71 height 20
select select "2"
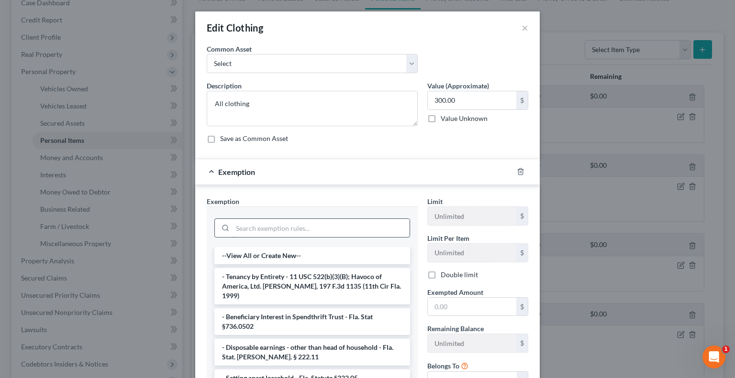
click at [308, 229] on input "search" at bounding box center [320, 228] width 177 height 18
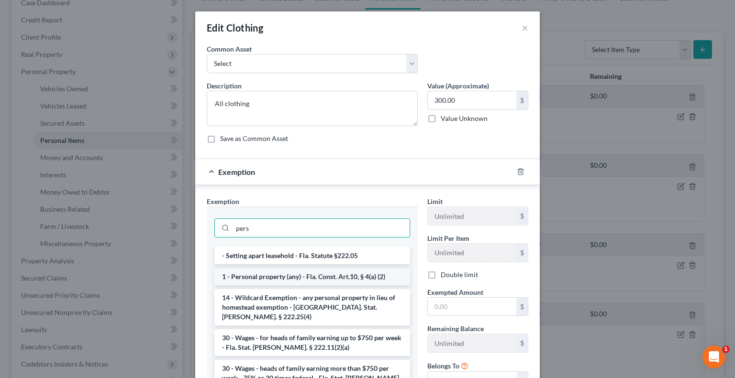
type input "pers"
click at [315, 275] on li "1 - Personal property (any) - Fla. Const. Art.10, § 4(a) (2)" at bounding box center [312, 276] width 196 height 17
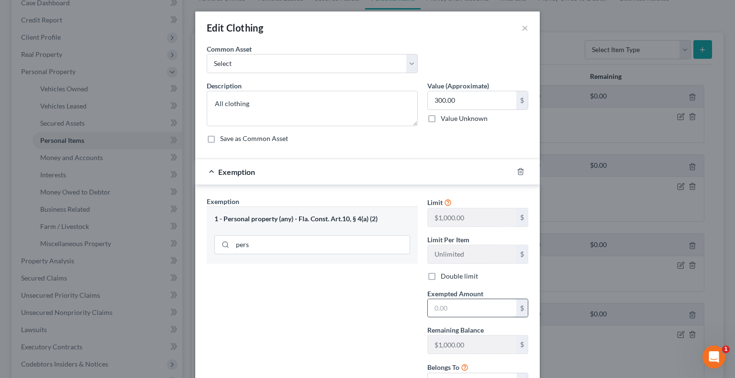
click at [450, 299] on input "text" at bounding box center [472, 308] width 88 height 18
click at [440, 277] on label "Double limit" at bounding box center [458, 277] width 37 height 10
click at [444, 277] on input "Double limit" at bounding box center [447, 275] width 6 height 6
checkbox input "true"
click at [448, 306] on input "text" at bounding box center [472, 308] width 88 height 18
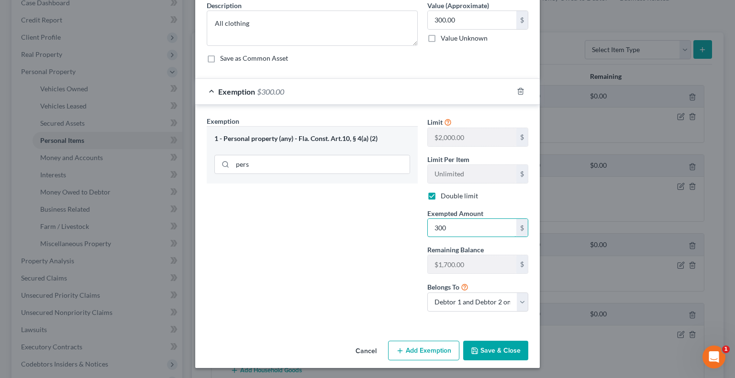
type input "300"
click at [497, 344] on button "Save & Close" at bounding box center [495, 351] width 65 height 20
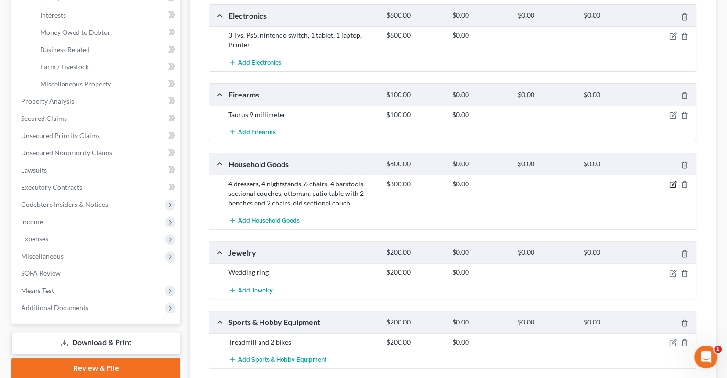
click at [673, 182] on icon "button" at bounding box center [674, 184] width 4 height 4
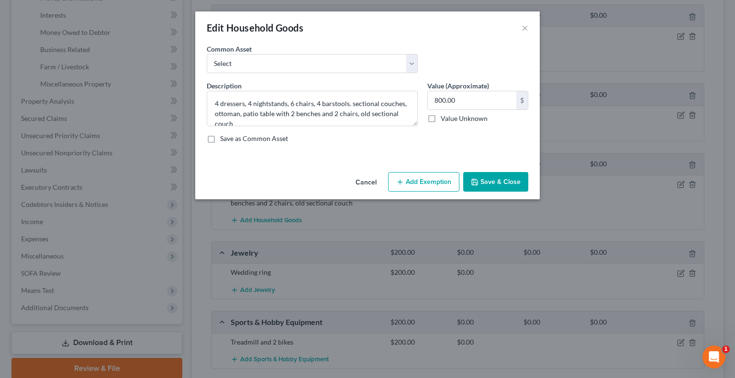
click at [428, 181] on button "Add Exemption" at bounding box center [423, 182] width 71 height 20
select select "2"
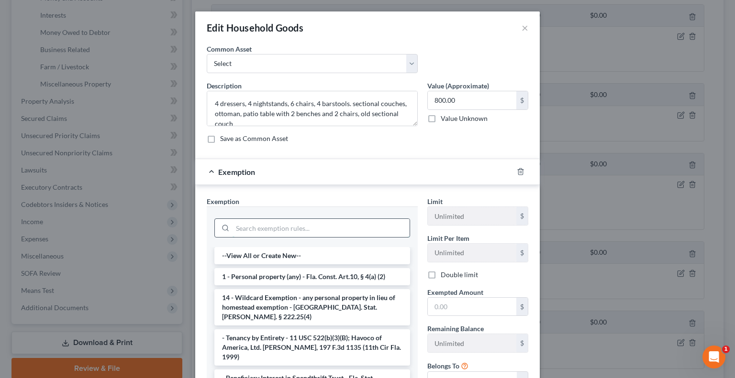
click at [284, 227] on input "search" at bounding box center [320, 228] width 177 height 18
click at [281, 268] on li "1 - Personal property (any) - Fla. Const. Art.10, § 4(a) (2)" at bounding box center [312, 276] width 196 height 17
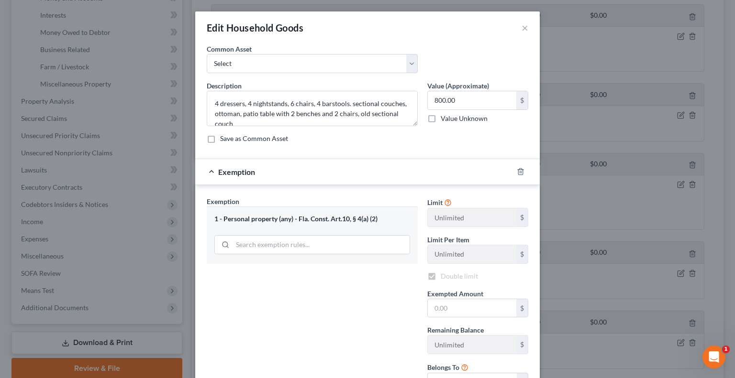
checkbox input "true"
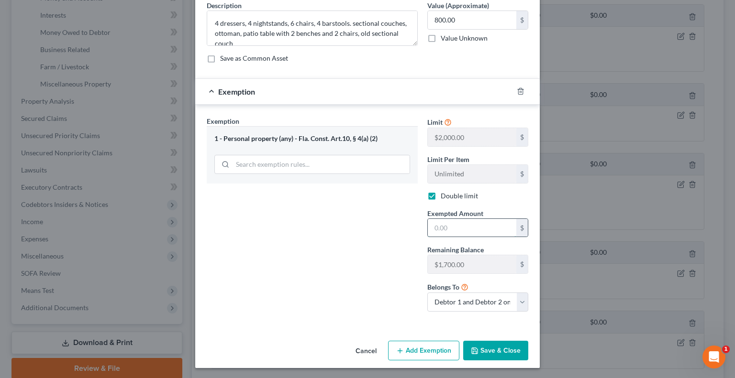
click at [466, 227] on input "text" at bounding box center [472, 228] width 88 height 18
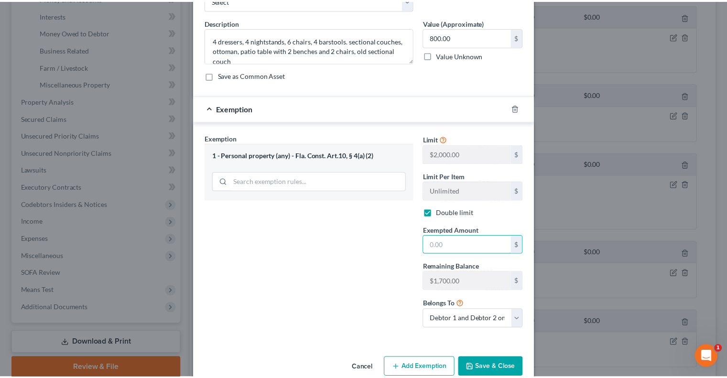
scroll to position [65, 0]
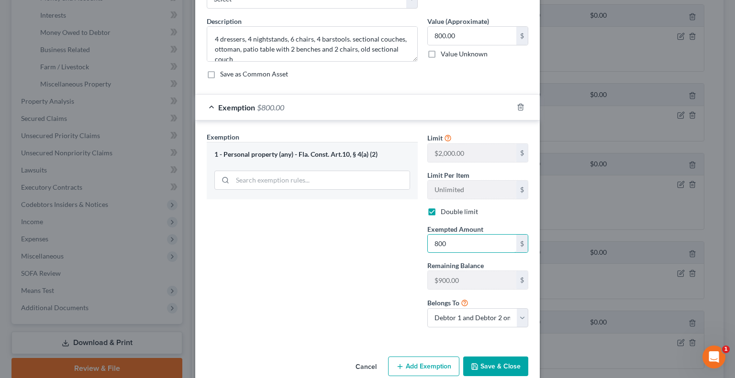
type input "800"
click at [510, 367] on button "Save & Close" at bounding box center [495, 367] width 65 height 20
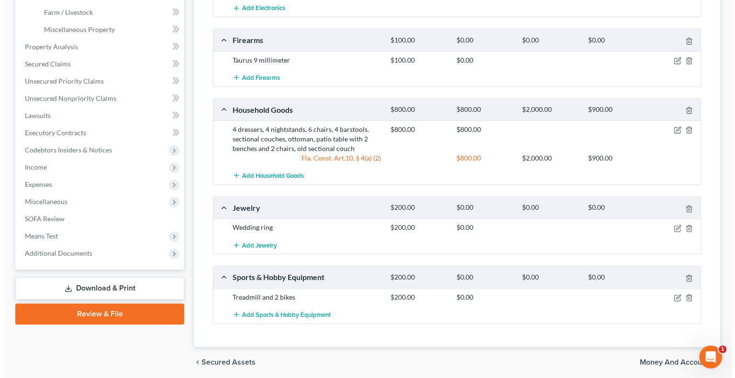
scroll to position [321, 0]
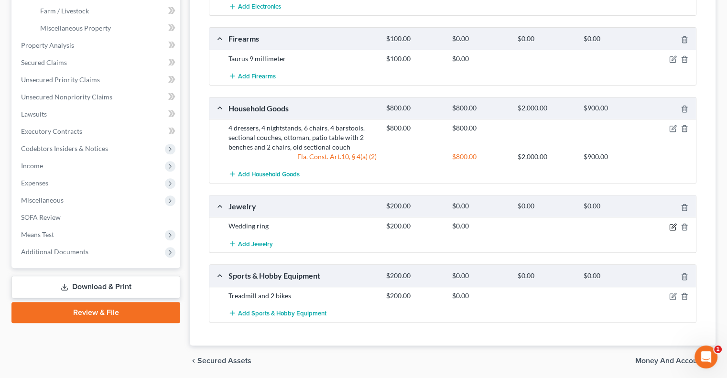
click at [675, 224] on icon "button" at bounding box center [674, 226] width 4 height 4
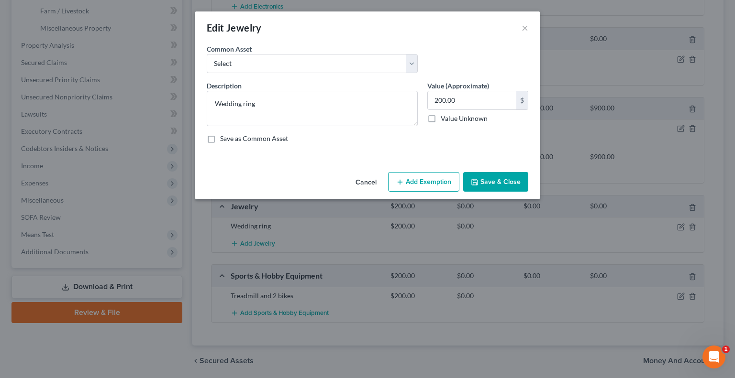
click at [420, 180] on button "Add Exemption" at bounding box center [423, 182] width 71 height 20
select select "2"
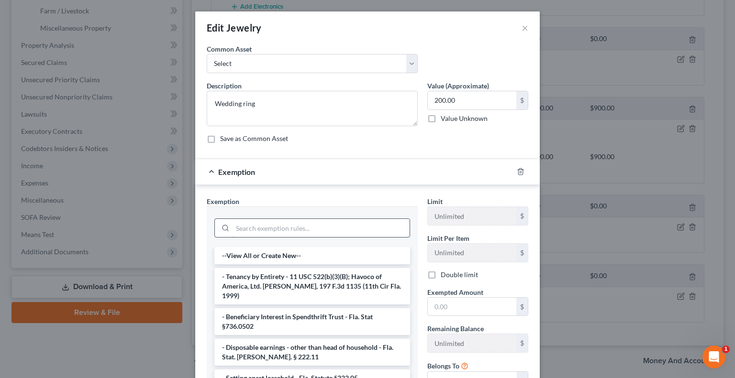
click at [306, 221] on input "search" at bounding box center [320, 228] width 177 height 18
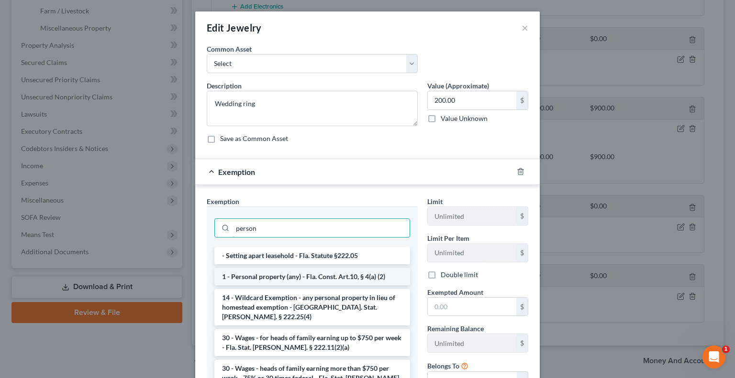
type input "person"
click at [304, 272] on li "1 - Personal property (any) - Fla. Const. Art.10, § 4(a) (2)" at bounding box center [312, 276] width 196 height 17
checkbox input "true"
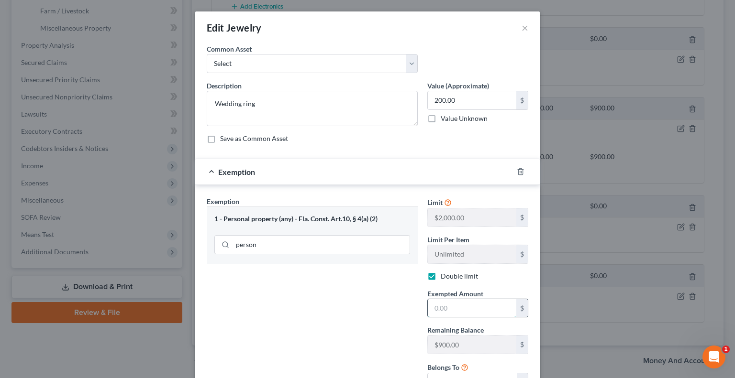
click at [458, 302] on input "text" at bounding box center [472, 308] width 88 height 18
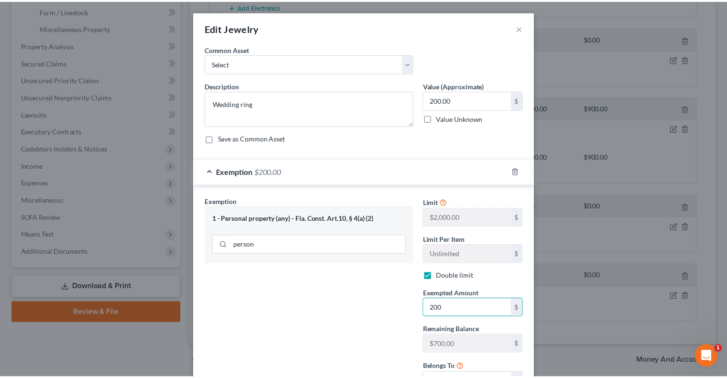
scroll to position [80, 0]
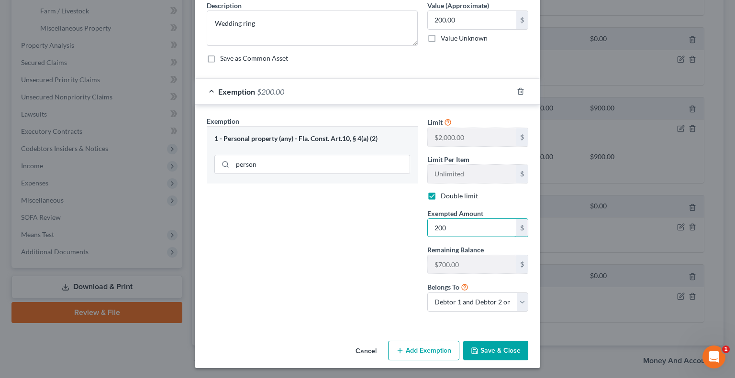
type input "200"
click at [403, 295] on div "Exemption Set must be selected for CA. Exemption * 1 - Personal property (any) …" at bounding box center [312, 217] width 220 height 203
click at [485, 350] on button "Save & Close" at bounding box center [495, 351] width 65 height 20
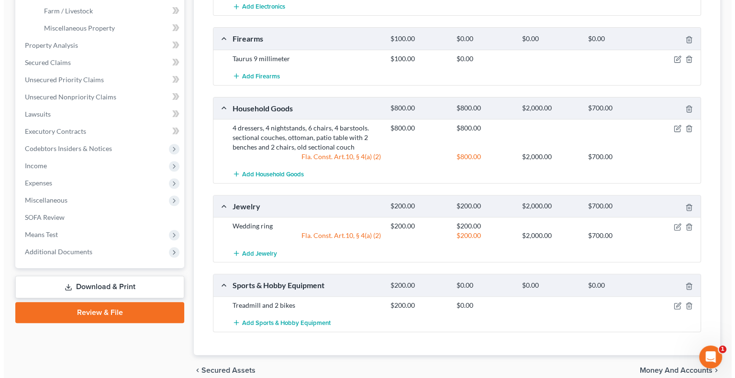
scroll to position [362, 0]
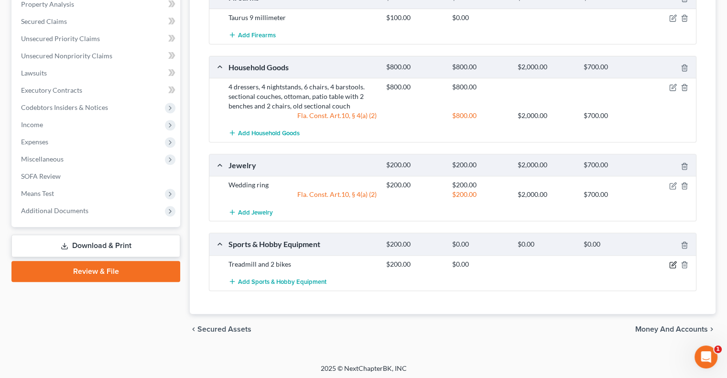
click at [674, 262] on icon "button" at bounding box center [674, 264] width 4 height 4
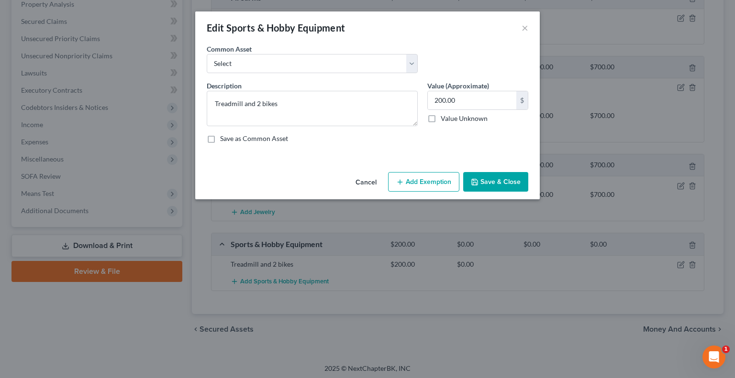
click at [431, 187] on button "Add Exemption" at bounding box center [423, 182] width 71 height 20
select select "2"
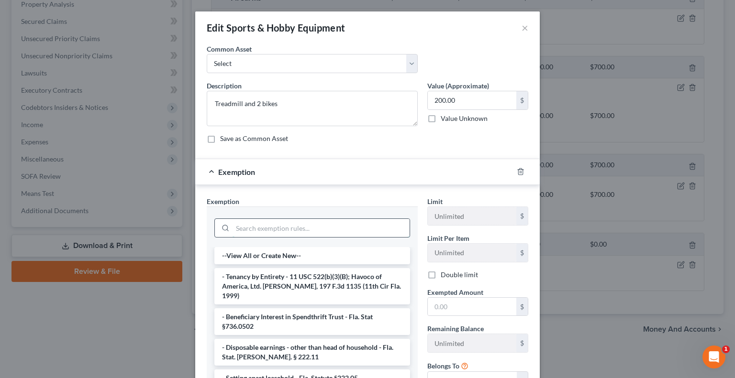
click at [297, 227] on input "search" at bounding box center [320, 228] width 177 height 18
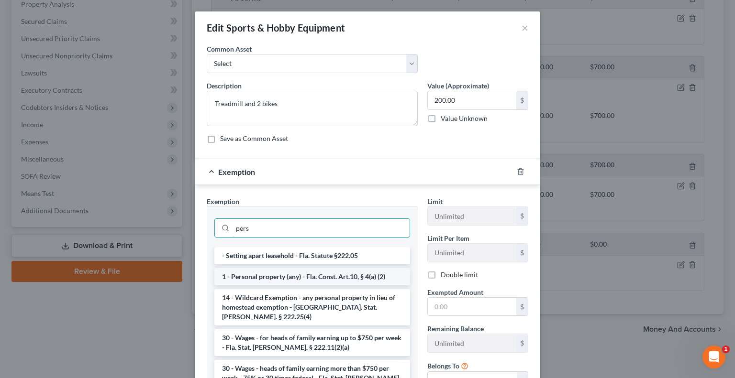
type input "pers"
click at [308, 271] on li "1 - Personal property (any) - Fla. Const. Art.10, § 4(a) (2)" at bounding box center [312, 276] width 196 height 17
checkbox input "true"
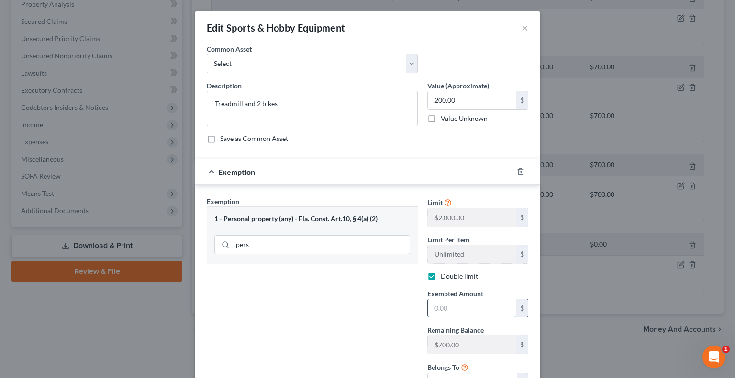
click at [435, 303] on input "text" at bounding box center [472, 308] width 88 height 18
type input "200"
click at [387, 313] on div "Exemption Set must be selected for CA. Exemption * 1 - Personal property (any) …" at bounding box center [312, 298] width 220 height 203
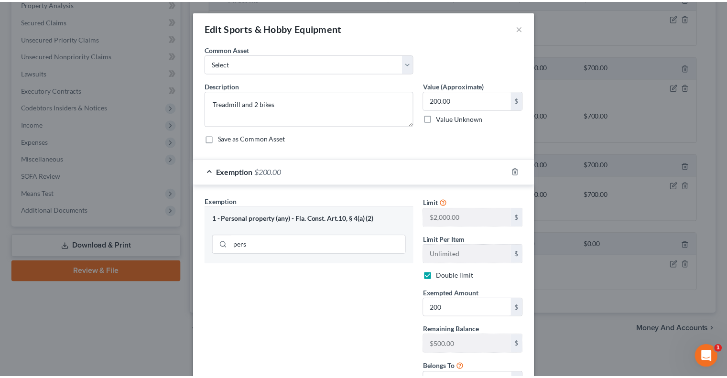
scroll to position [80, 0]
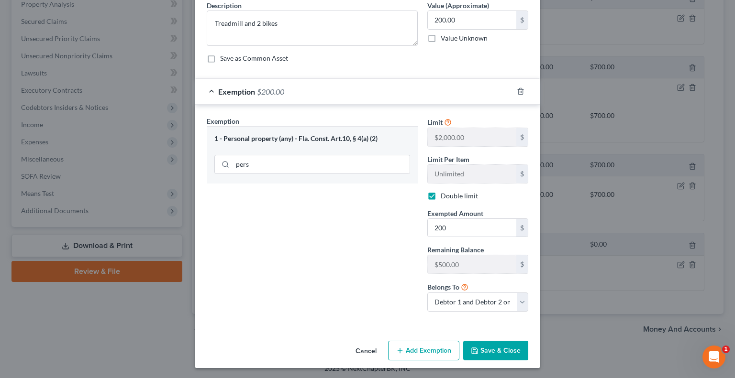
click at [477, 350] on button "Save & Close" at bounding box center [495, 351] width 65 height 20
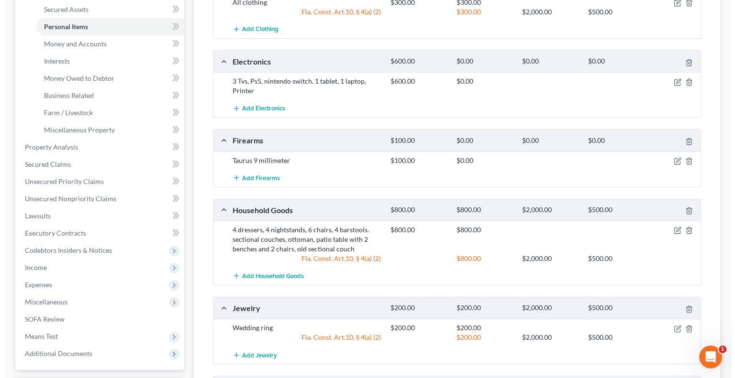
scroll to position [215, 0]
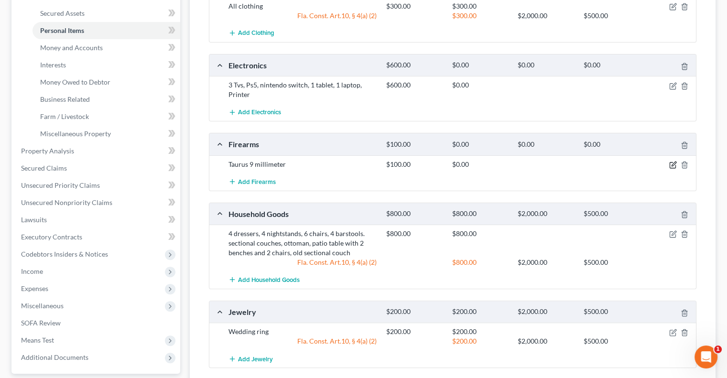
click at [673, 161] on icon "button" at bounding box center [673, 165] width 8 height 8
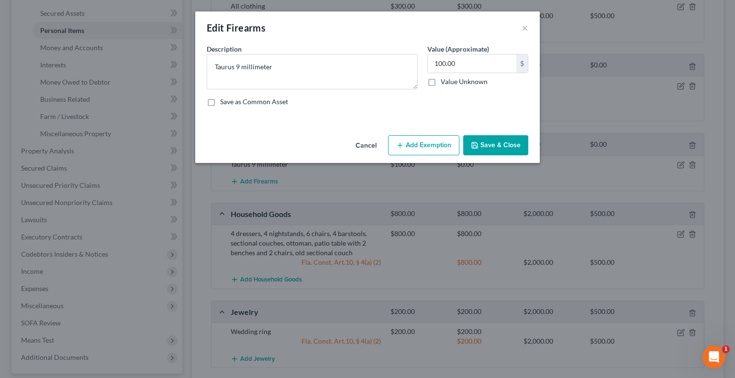
click at [425, 146] on button "Add Exemption" at bounding box center [423, 145] width 71 height 20
select select "2"
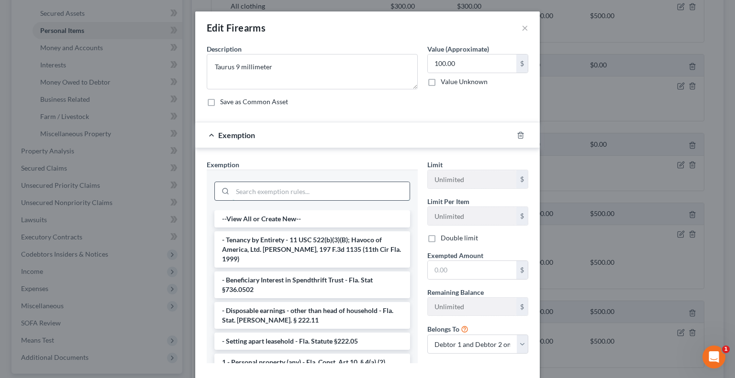
click at [290, 198] on input "search" at bounding box center [320, 191] width 177 height 18
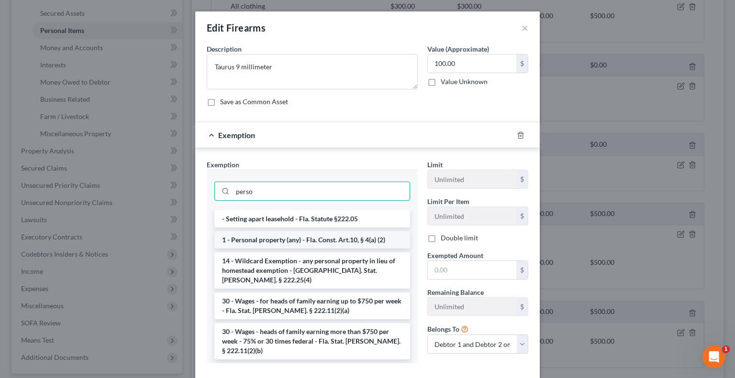
type input "perso"
click at [293, 240] on li "1 - Personal property (any) - Fla. Const. Art.10, § 4(a) (2)" at bounding box center [312, 239] width 196 height 17
checkbox input "true"
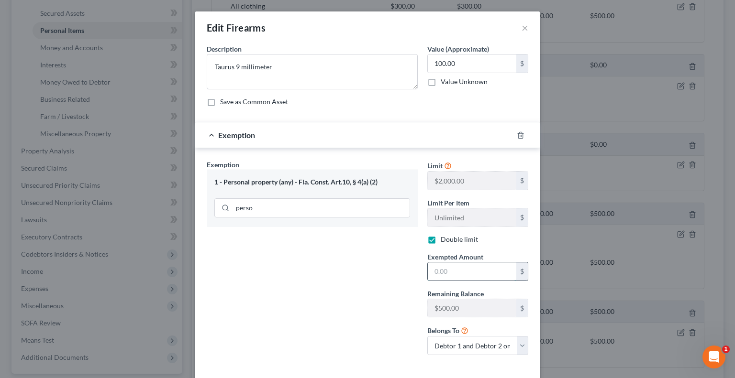
click at [459, 267] on input "text" at bounding box center [472, 272] width 88 height 18
type input "2"
type input "150"
click at [470, 63] on input "100.00" at bounding box center [472, 64] width 88 height 18
type input "150"
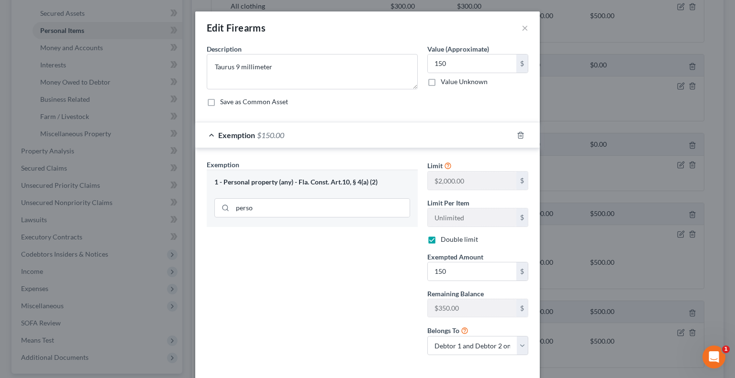
click at [399, 233] on div "Exemption Set must be selected for CA. Exemption * 1 - Personal property (any) …" at bounding box center [312, 261] width 220 height 203
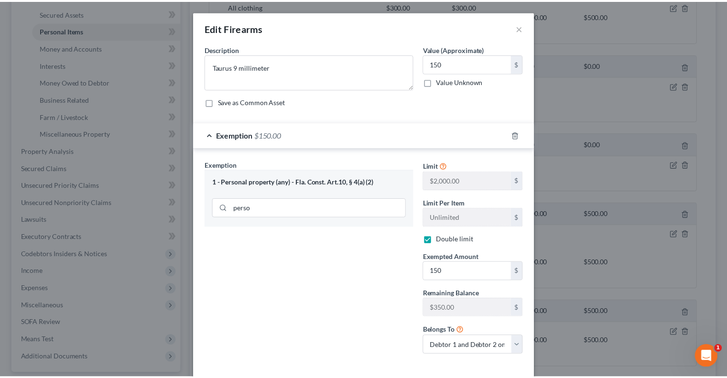
scroll to position [44, 0]
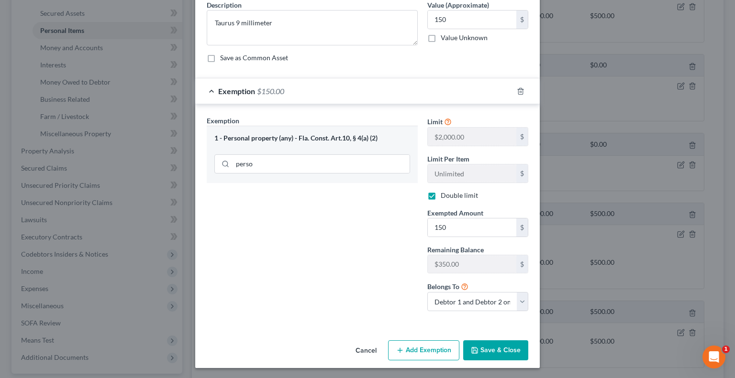
click at [483, 350] on button "Save & Close" at bounding box center [495, 350] width 65 height 20
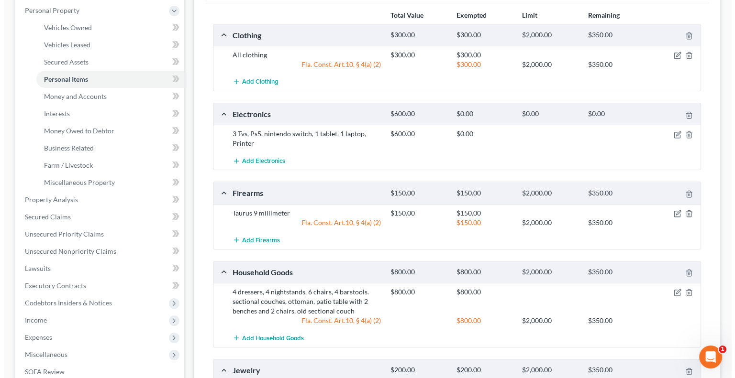
scroll to position [166, 0]
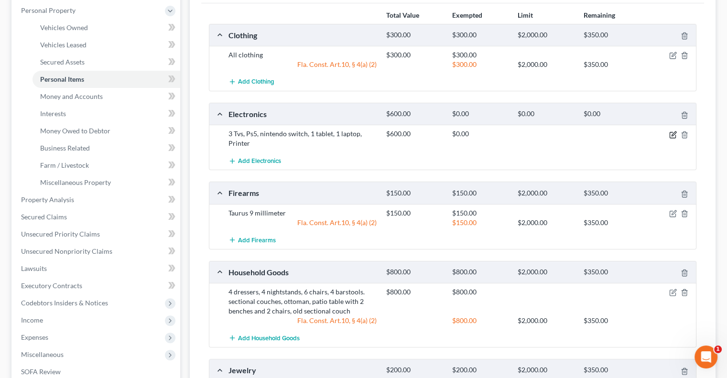
click at [674, 132] on icon "button" at bounding box center [674, 134] width 4 height 4
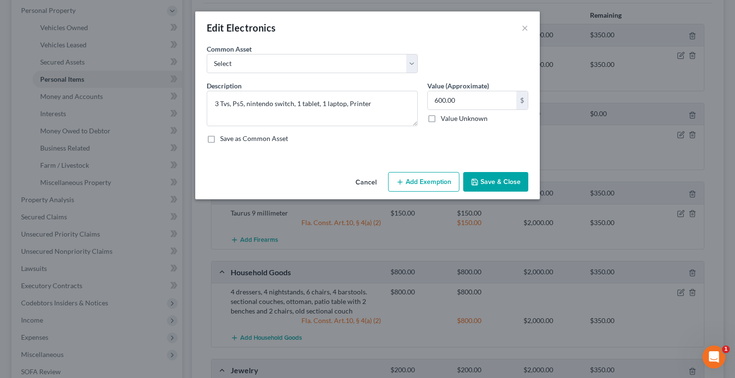
click at [434, 180] on button "Add Exemption" at bounding box center [423, 182] width 71 height 20
select select "2"
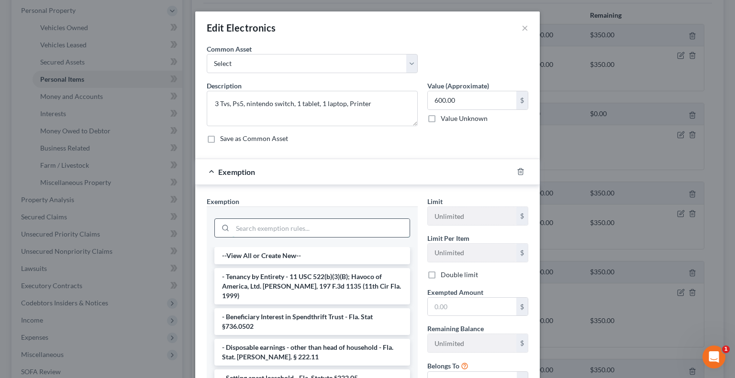
click at [309, 222] on input "search" at bounding box center [320, 228] width 177 height 18
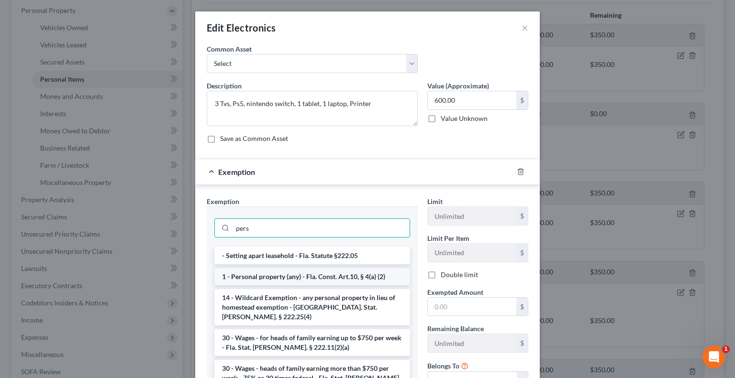
type input "pers"
click at [310, 276] on li "1 - Personal property (any) - Fla. Const. Art.10, § 4(a) (2)" at bounding box center [312, 276] width 196 height 17
checkbox input "true"
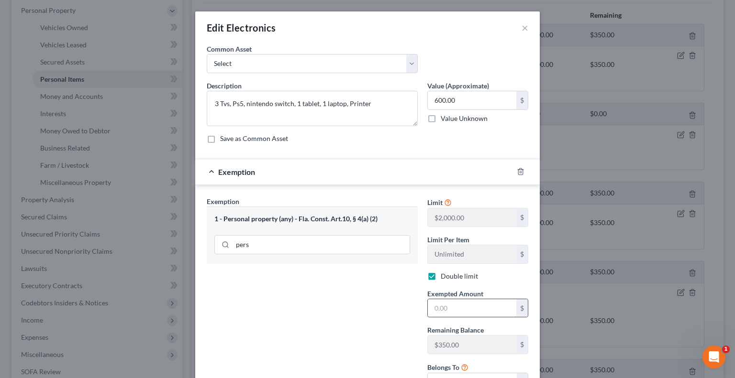
click at [450, 309] on input "text" at bounding box center [472, 308] width 88 height 18
type input "400"
click at [381, 313] on div "Exemption Set must be selected for CA. Exemption * 1 - Personal property (any) …" at bounding box center [312, 298] width 220 height 203
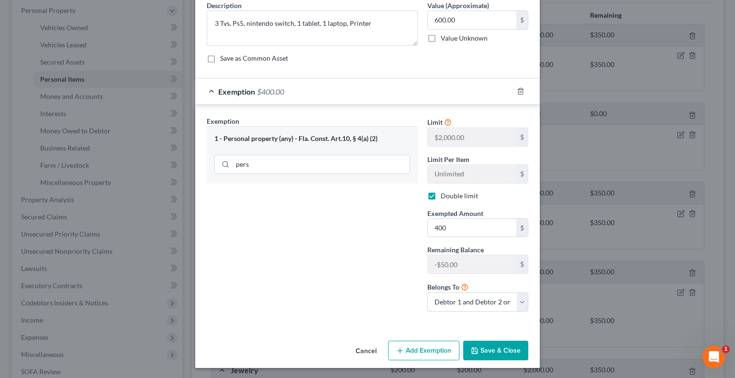
click at [498, 351] on button "Save & Close" at bounding box center [495, 351] width 65 height 20
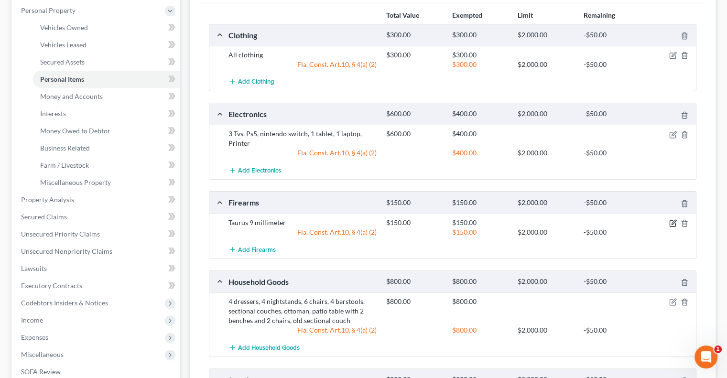
click at [669, 220] on icon "button" at bounding box center [673, 223] width 8 height 8
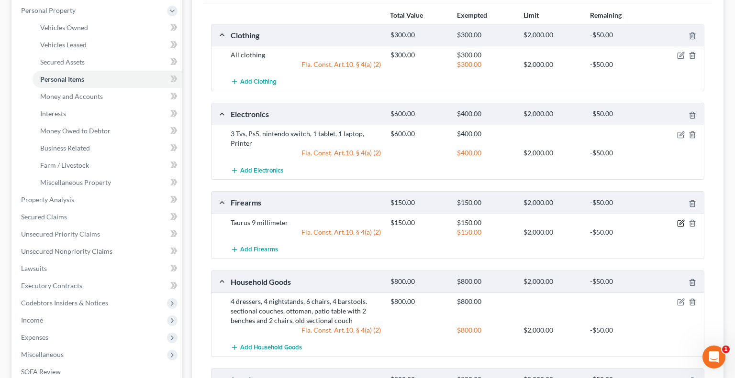
select select "2"
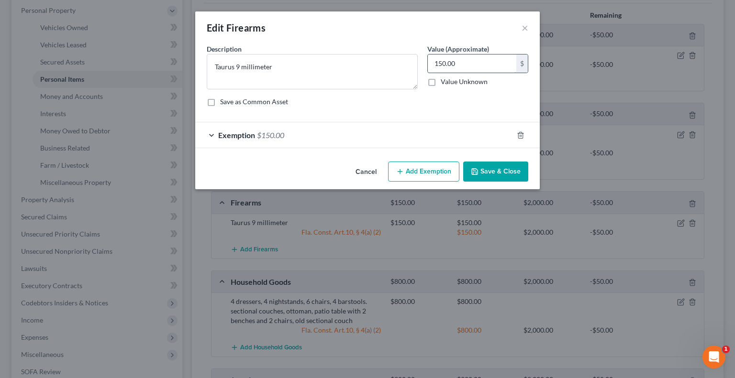
click at [461, 66] on input "150.00" at bounding box center [472, 64] width 88 height 18
type input "100"
click at [351, 135] on div "Exemption $150.00" at bounding box center [354, 134] width 318 height 25
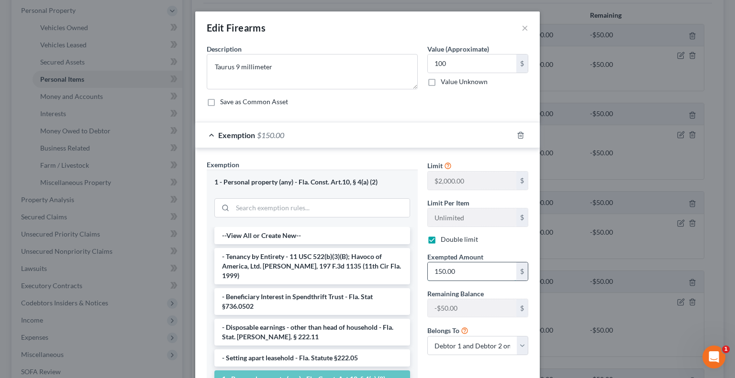
click at [474, 269] on input "150.00" at bounding box center [472, 272] width 88 height 18
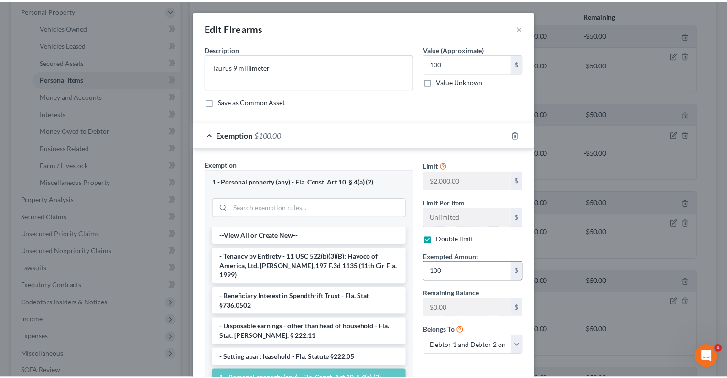
scroll to position [69, 0]
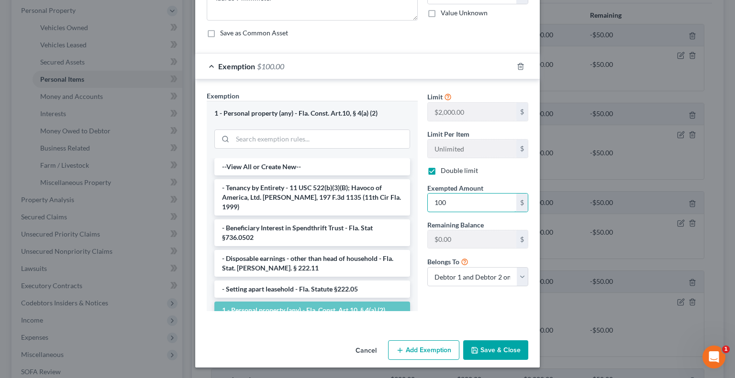
type input "100"
click at [505, 351] on button "Save & Close" at bounding box center [495, 350] width 65 height 20
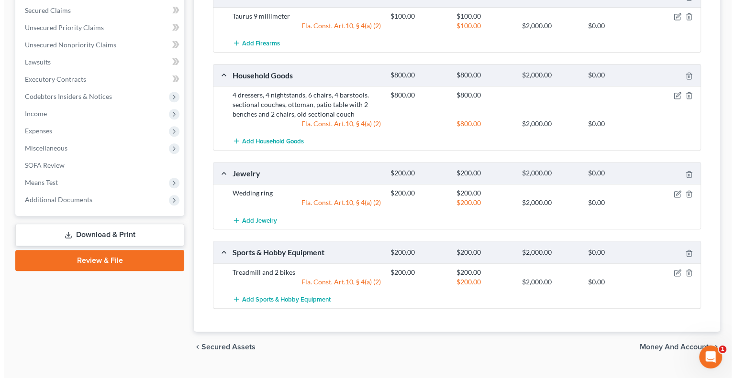
scroll to position [373, 0]
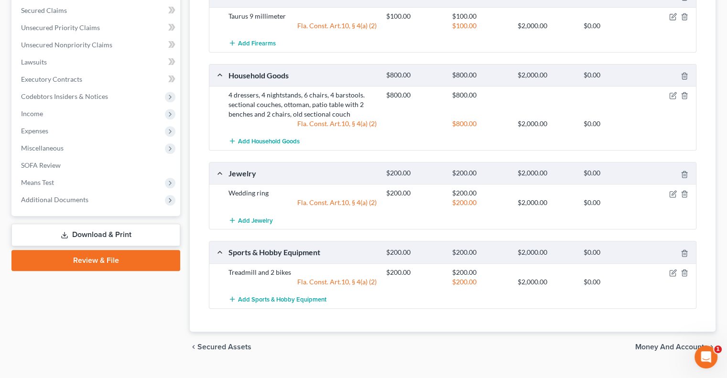
click at [675, 268] on div at bounding box center [671, 273] width 53 height 10
click at [672, 270] on icon "button" at bounding box center [673, 273] width 8 height 8
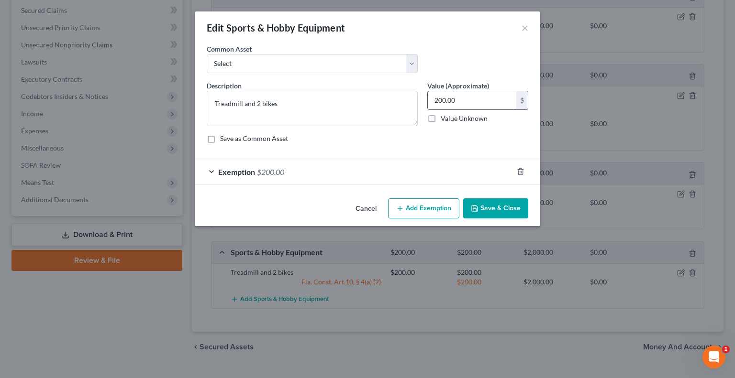
click at [470, 106] on input "200.00" at bounding box center [472, 100] width 88 height 18
type input "100"
click at [436, 172] on div "Exemption $200.00" at bounding box center [354, 171] width 318 height 25
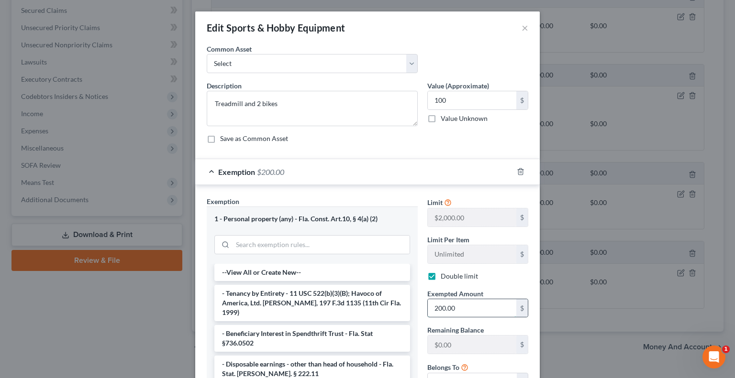
click at [457, 303] on input "200.00" at bounding box center [472, 308] width 88 height 18
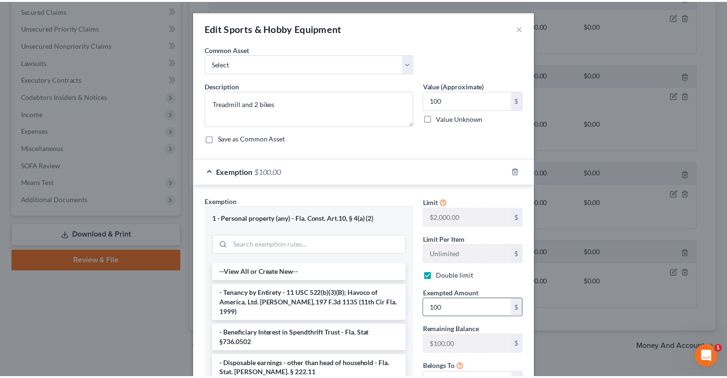
scroll to position [105, 0]
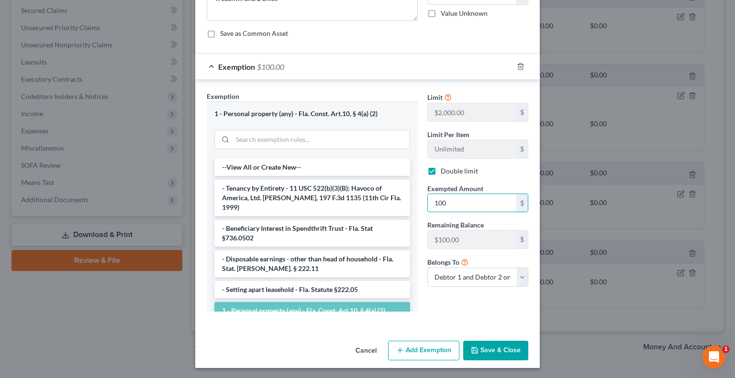
type input "100"
click at [435, 315] on div "Limit $2,000.00 $ Limit Per Item Unlimited $ Double limit Exempted Amount * 100…" at bounding box center [477, 205] width 110 height 228
click at [486, 348] on button "Save & Close" at bounding box center [495, 351] width 65 height 20
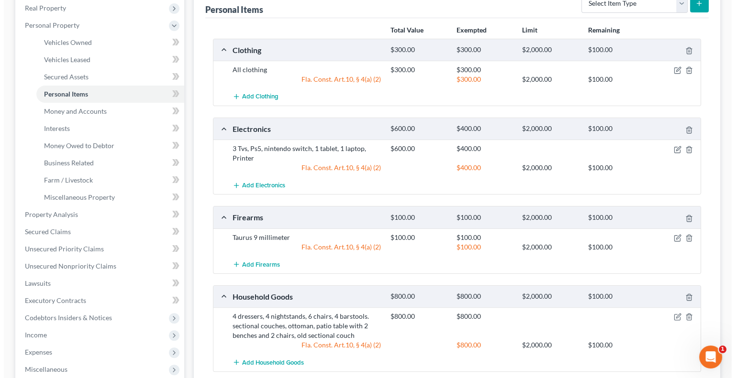
scroll to position [151, 0]
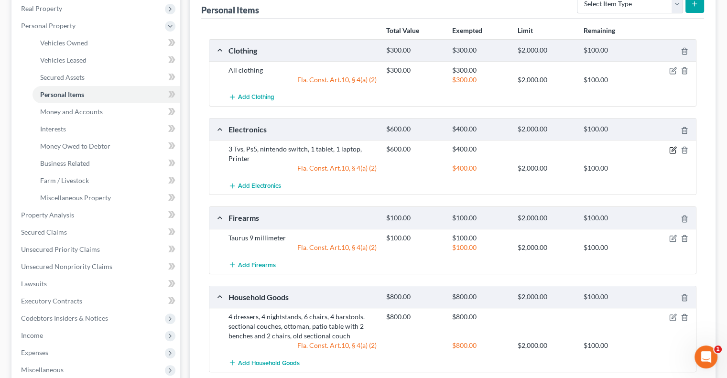
click at [671, 148] on icon "button" at bounding box center [673, 150] width 8 height 8
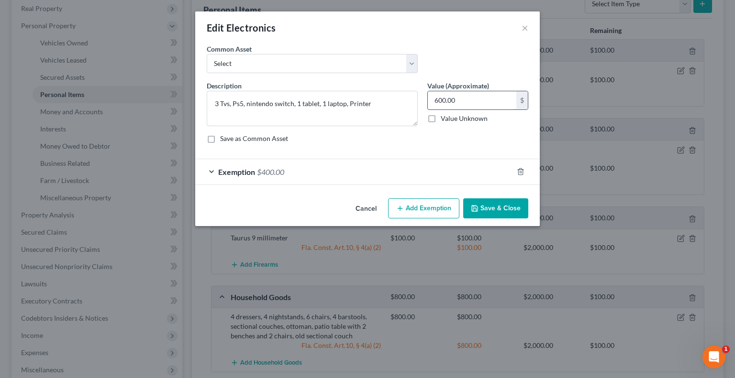
click at [474, 97] on input "600.00" at bounding box center [472, 100] width 88 height 18
click at [470, 59] on div "Common Asset Select 2 televisions & 2 cell phones General Electronics (TV, Cell…" at bounding box center [367, 62] width 331 height 37
click at [305, 171] on div "Exemption $400.00" at bounding box center [354, 171] width 318 height 25
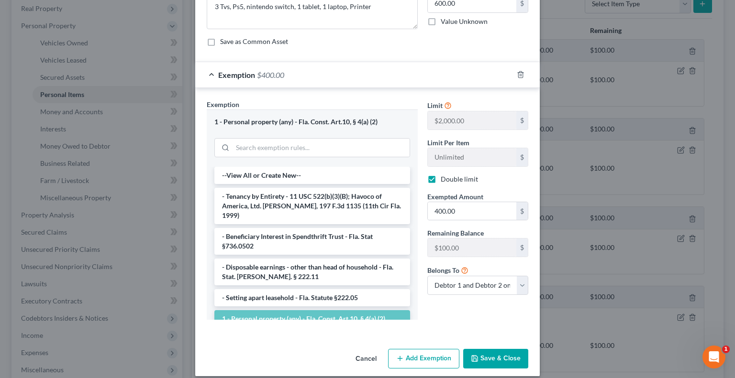
scroll to position [98, 0]
click at [467, 208] on input "400.00" at bounding box center [472, 211] width 88 height 18
type input "6"
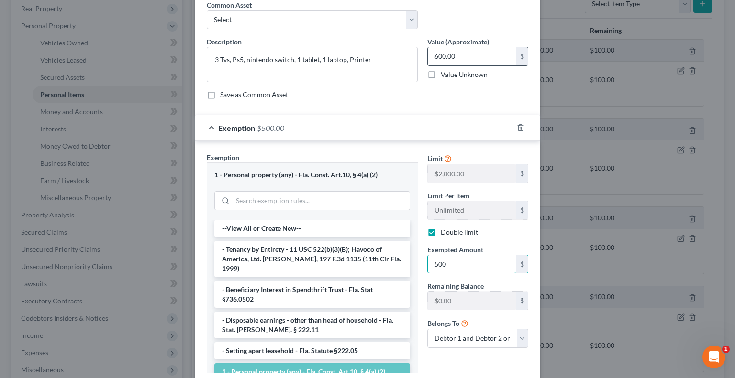
type input "500"
click at [461, 58] on input "600.00" at bounding box center [472, 56] width 88 height 18
type input "500"
click at [448, 99] on div "Description * 3 Tvs, Ps5, nintendo switch, 1 tablet, 1 laptop, Printer Value (A…" at bounding box center [367, 72] width 331 height 70
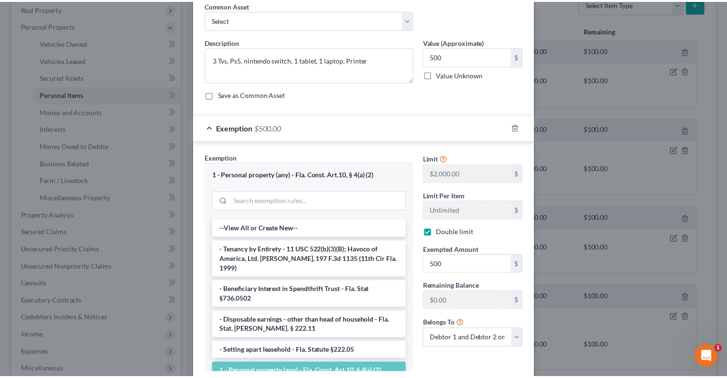
scroll to position [105, 0]
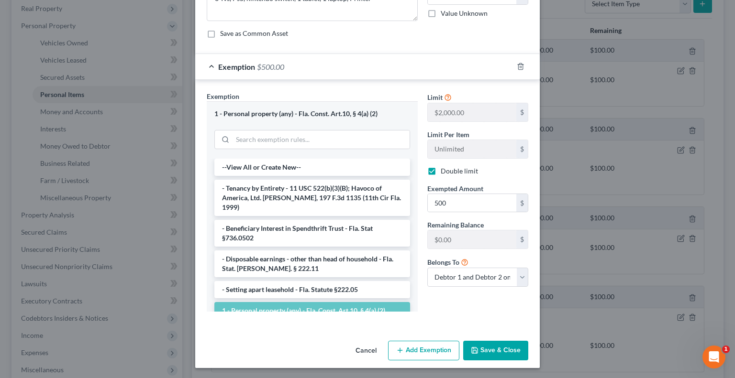
click at [488, 346] on button "Save & Close" at bounding box center [495, 351] width 65 height 20
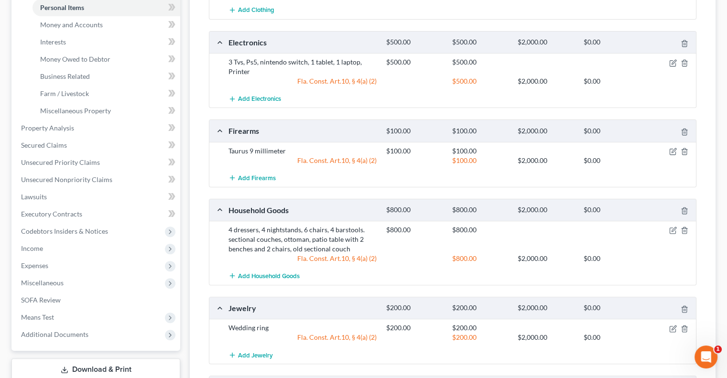
scroll to position [152, 0]
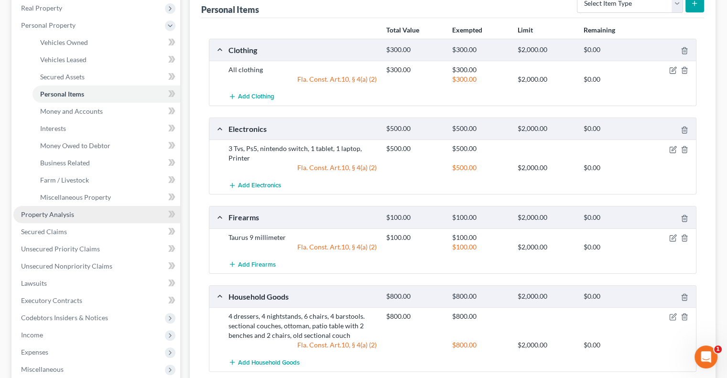
click at [52, 218] on link "Property Analysis" at bounding box center [96, 214] width 167 height 17
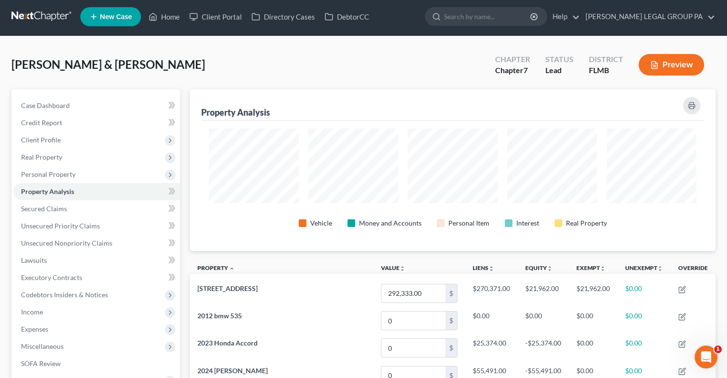
scroll to position [0, 0]
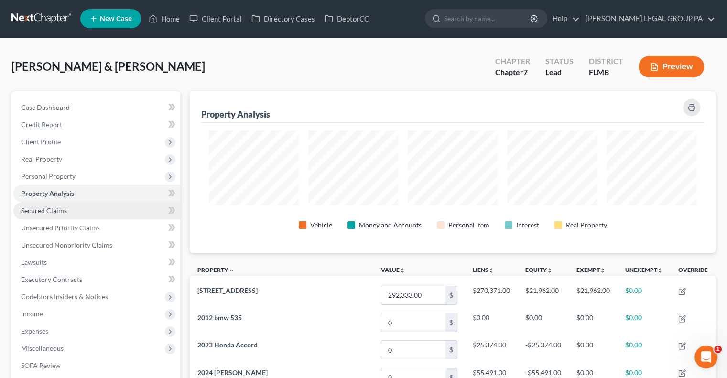
click at [47, 218] on link "Secured Claims" at bounding box center [96, 210] width 167 height 17
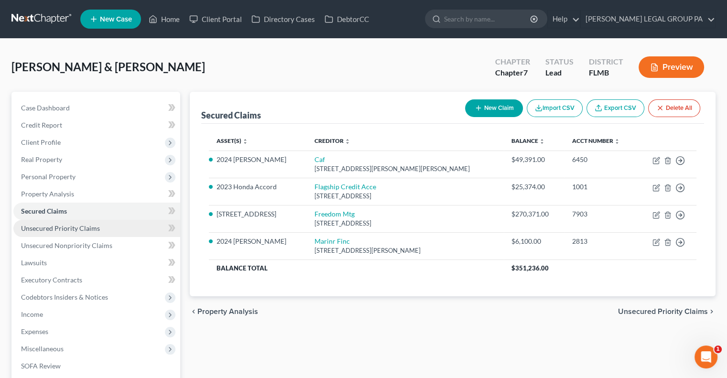
click at [55, 232] on span "Unsecured Priority Claims" at bounding box center [60, 228] width 79 height 8
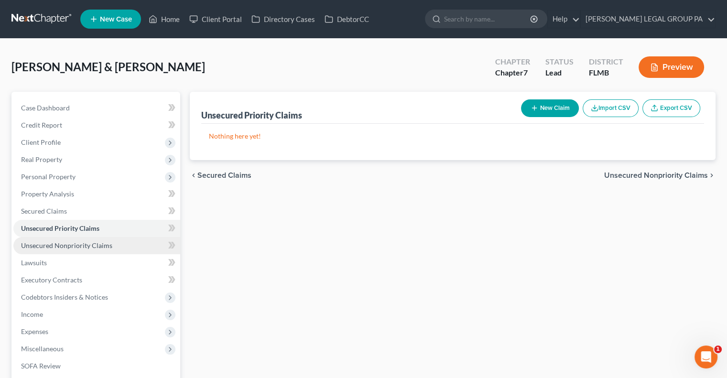
click at [70, 249] on span "Unsecured Nonpriority Claims" at bounding box center [66, 245] width 91 height 8
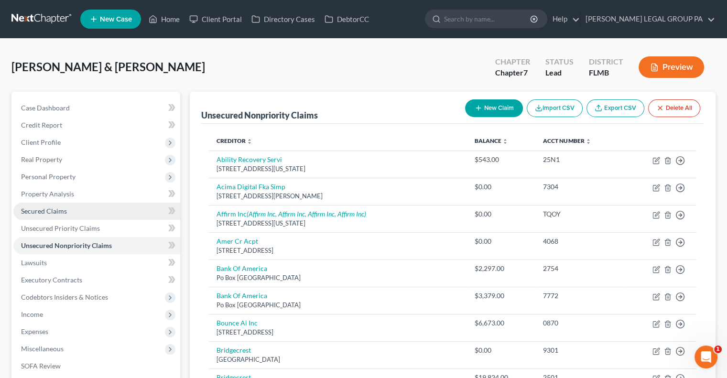
click at [65, 203] on link "Secured Claims" at bounding box center [96, 211] width 167 height 17
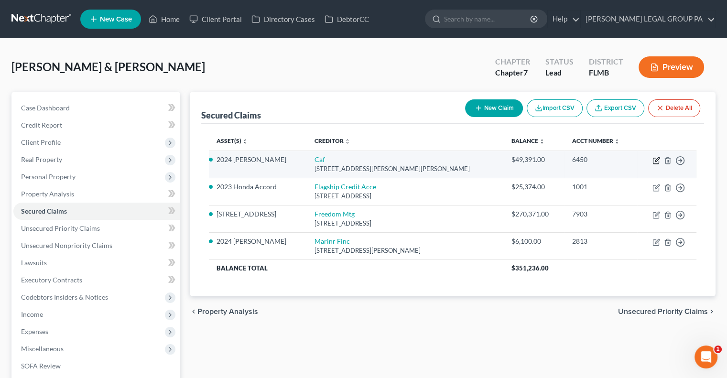
click at [655, 160] on icon "button" at bounding box center [657, 161] width 8 height 8
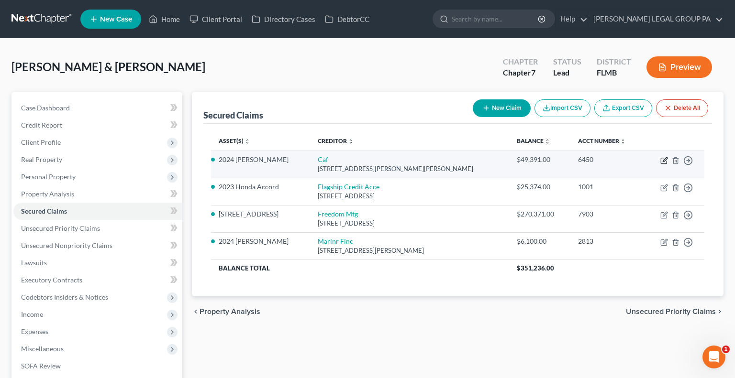
select select "10"
select select "2"
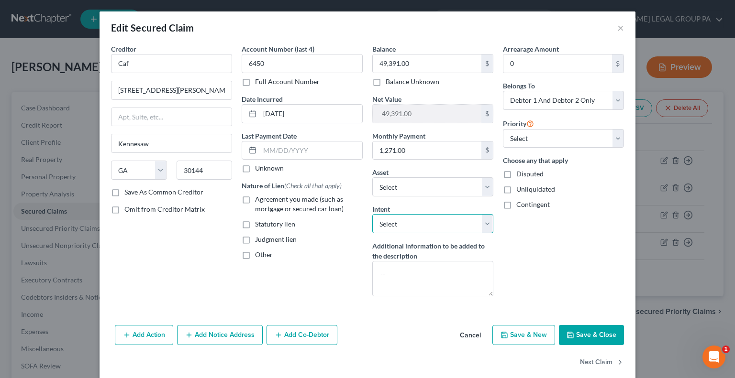
click at [420, 223] on select "Select Surrender Redeem Reaffirm Avoid Other" at bounding box center [432, 223] width 121 height 19
select select "2"
click at [372, 214] on select "Select Surrender Redeem Reaffirm Avoid Other" at bounding box center [432, 223] width 121 height 19
click at [587, 335] on button "Save & Close" at bounding box center [591, 335] width 65 height 20
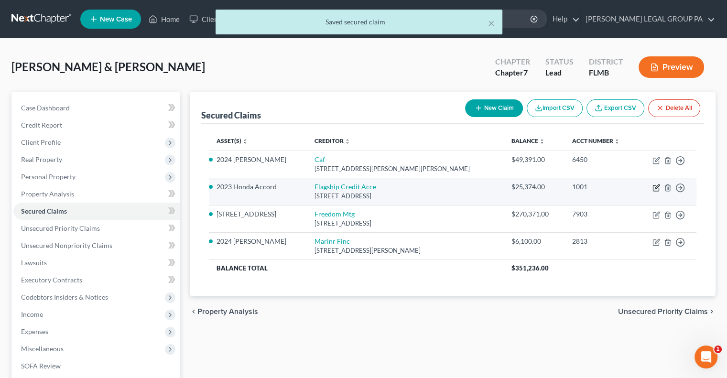
click at [658, 187] on icon "button" at bounding box center [657, 188] width 8 height 8
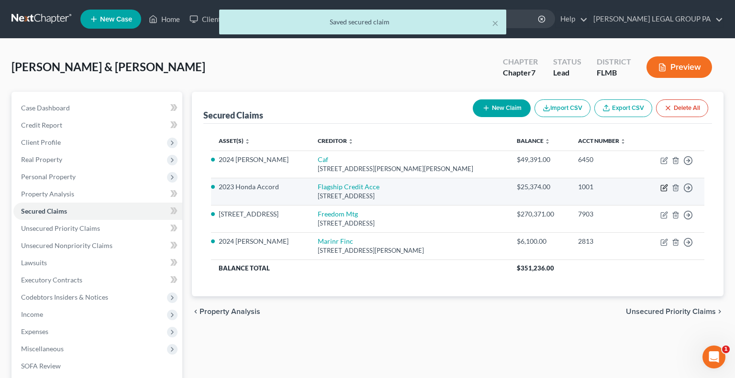
select select "45"
select select "0"
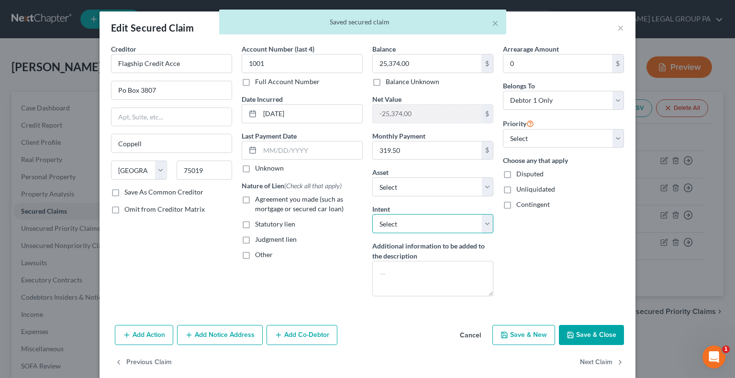
click at [447, 223] on select "Select Surrender Redeem Reaffirm Avoid Other" at bounding box center [432, 223] width 121 height 19
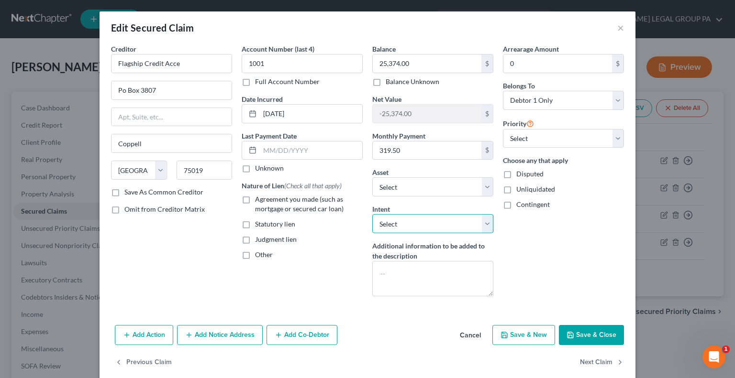
select select "2"
click at [372, 214] on select "Select Surrender Redeem Reaffirm Avoid Other" at bounding box center [432, 223] width 121 height 19
click at [580, 332] on button "Save & Close" at bounding box center [591, 335] width 65 height 20
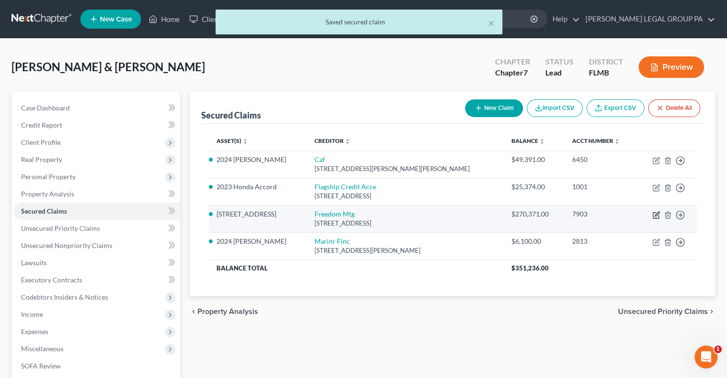
click at [659, 214] on icon "button" at bounding box center [657, 215] width 8 height 8
select select "15"
select select "2"
select select "0"
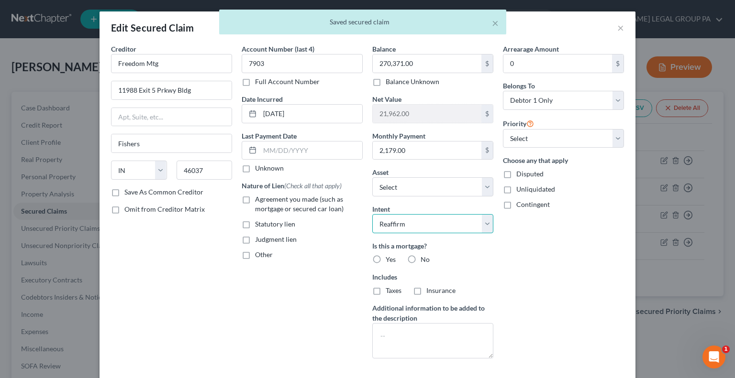
click at [415, 221] on select "Select Surrender Redeem Reaffirm Avoid Other" at bounding box center [432, 223] width 121 height 19
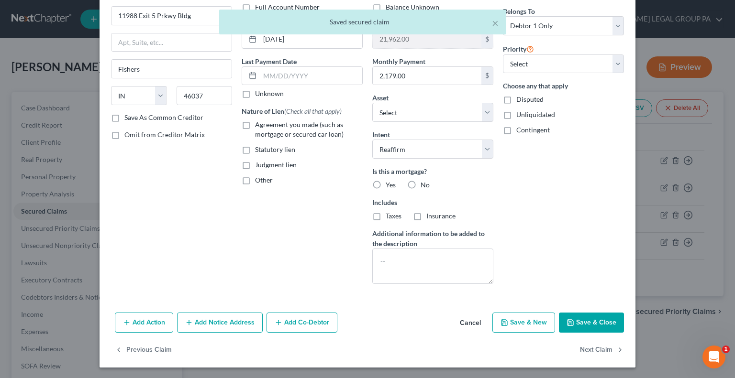
click at [575, 321] on button "Save & Close" at bounding box center [591, 323] width 65 height 20
select select "14"
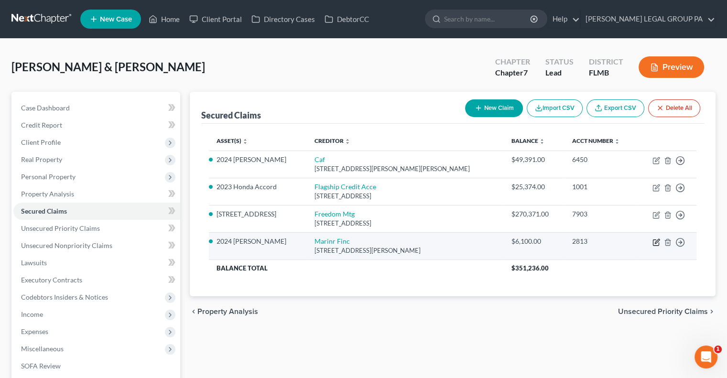
click at [658, 242] on icon "button" at bounding box center [657, 243] width 8 height 8
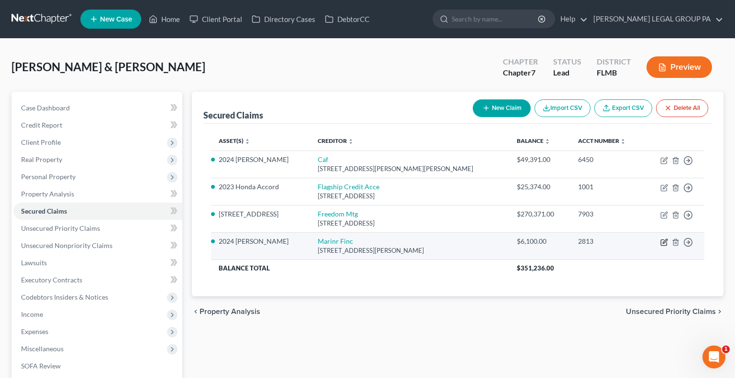
select select "21"
select select "0"
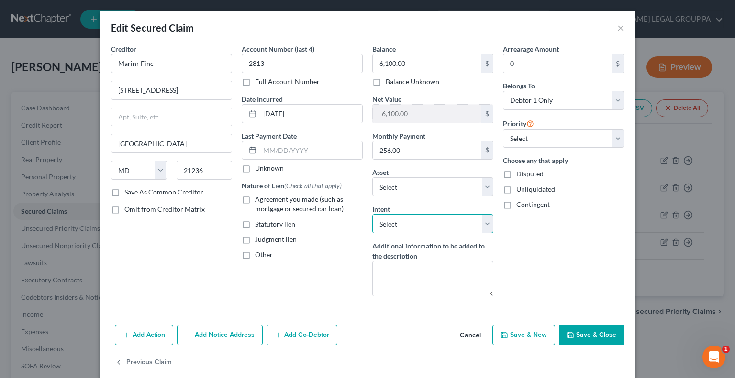
click at [458, 223] on select "Select Surrender Redeem Reaffirm Avoid Other" at bounding box center [432, 223] width 121 height 19
select select "2"
click at [372, 214] on select "Select Surrender Redeem Reaffirm Avoid Other" at bounding box center [432, 223] width 121 height 19
click at [587, 329] on button "Save & Close" at bounding box center [591, 335] width 65 height 20
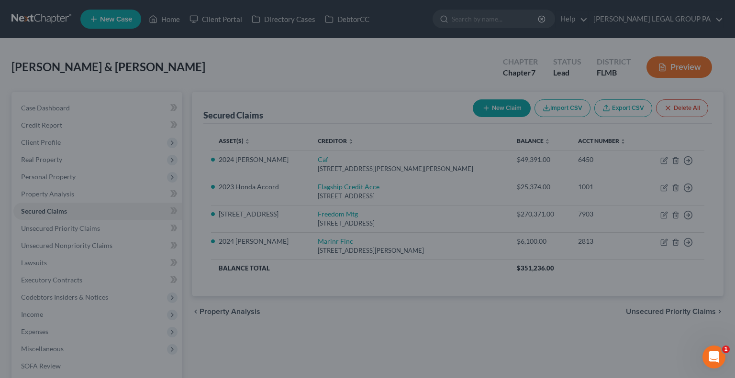
select select "4"
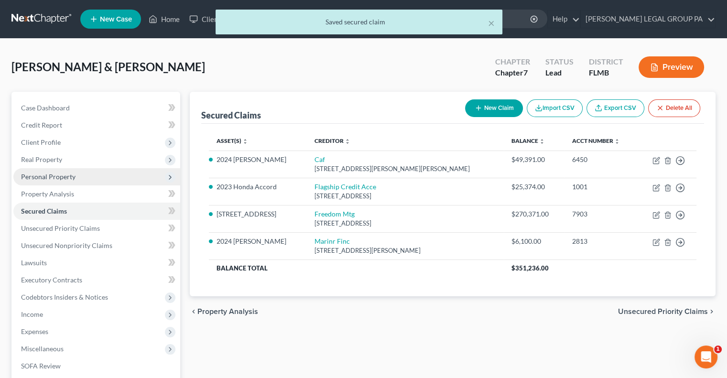
click at [70, 179] on span "Personal Property" at bounding box center [48, 177] width 55 height 8
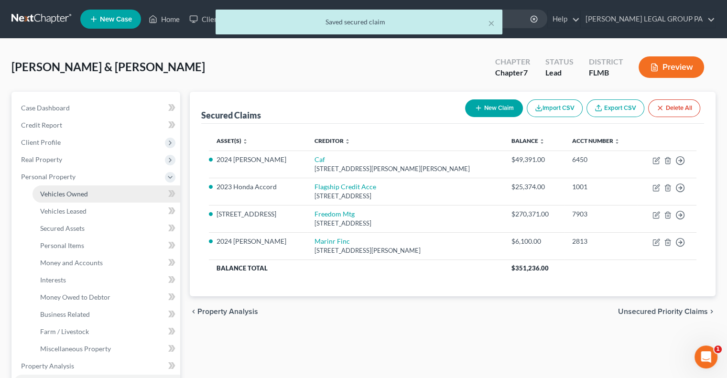
click at [77, 198] on link "Vehicles Owned" at bounding box center [107, 194] width 148 height 17
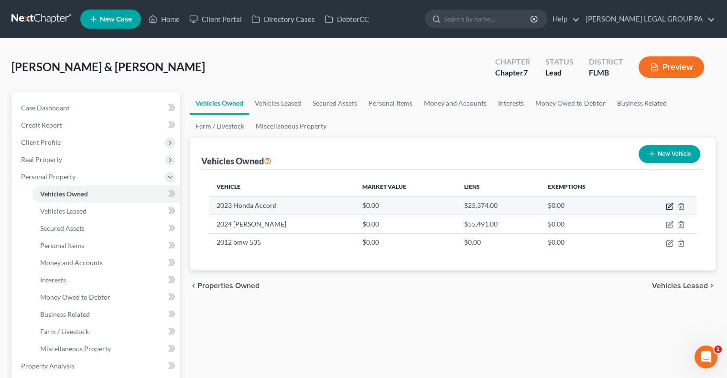
click at [668, 204] on icon "button" at bounding box center [670, 207] width 6 height 6
select select "0"
select select "3"
select select "2"
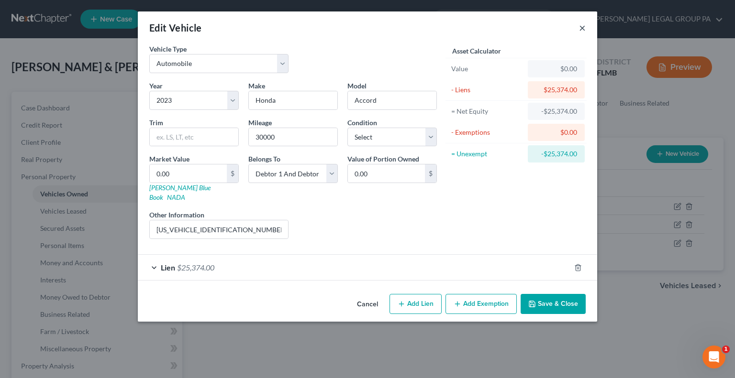
click at [581, 26] on button "×" at bounding box center [582, 27] width 7 height 11
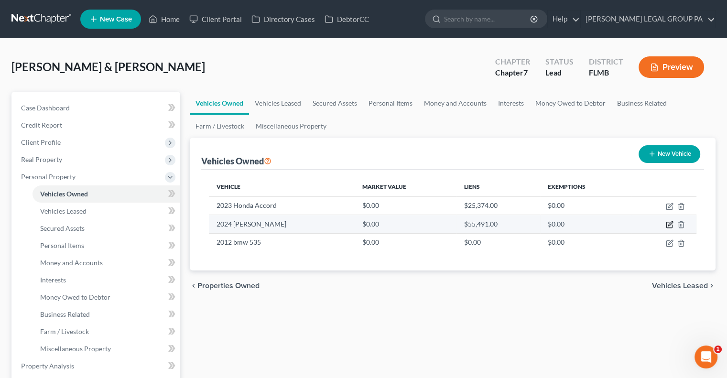
click at [669, 227] on icon "button" at bounding box center [670, 225] width 8 height 8
select select "0"
select select "2"
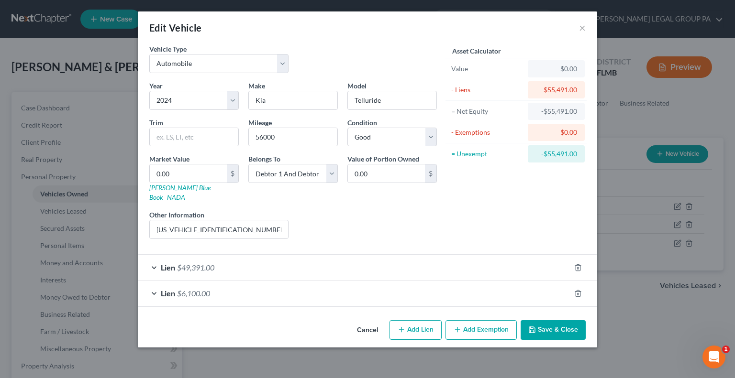
click at [215, 283] on div "Lien $6,100.00" at bounding box center [354, 293] width 432 height 25
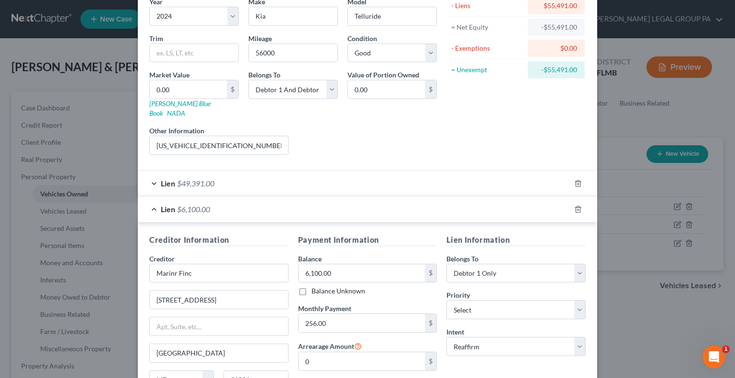
scroll to position [88, 0]
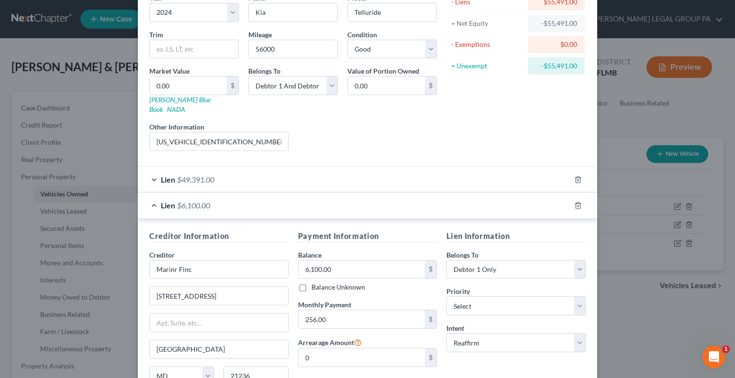
click at [203, 175] on div "Lien $49,391.00" at bounding box center [354, 179] width 432 height 25
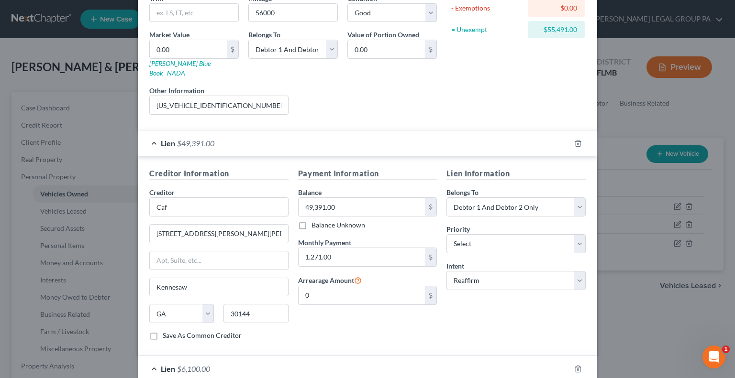
scroll to position [0, 0]
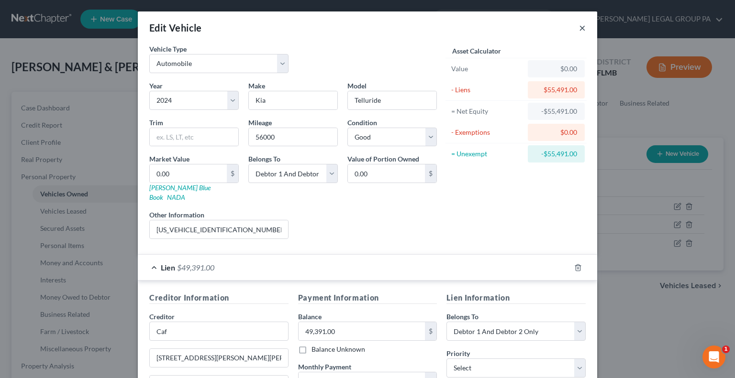
click at [579, 33] on button "×" at bounding box center [582, 27] width 7 height 11
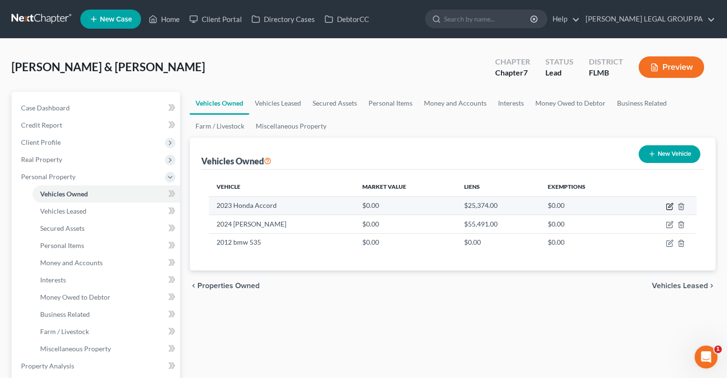
click at [671, 206] on icon "button" at bounding box center [670, 207] width 8 height 8
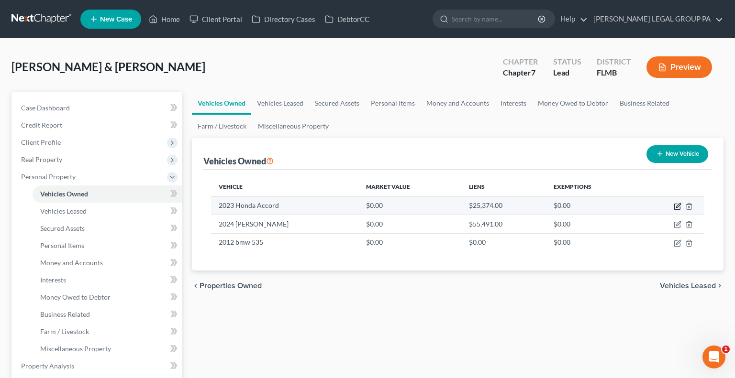
select select "0"
select select "3"
select select "2"
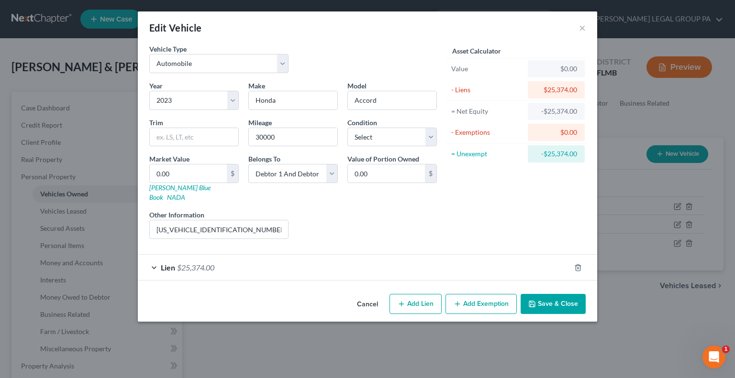
click at [548, 294] on button "Save & Close" at bounding box center [552, 304] width 65 height 20
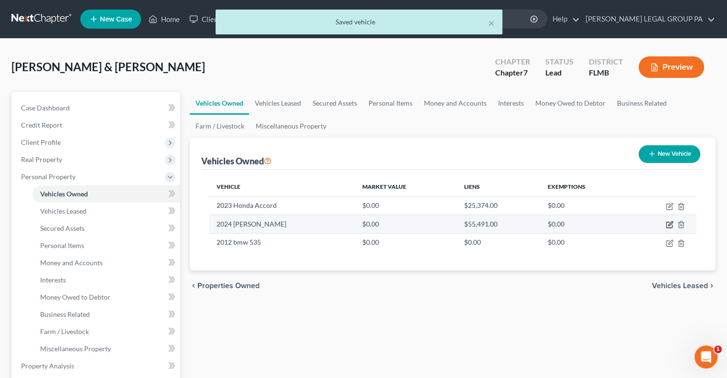
click at [669, 223] on icon "button" at bounding box center [670, 225] width 8 height 8
select select "0"
select select "2"
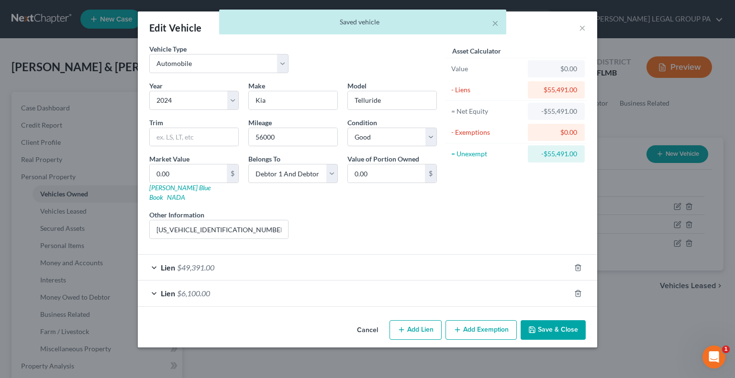
click at [570, 320] on button "Save & Close" at bounding box center [552, 330] width 65 height 20
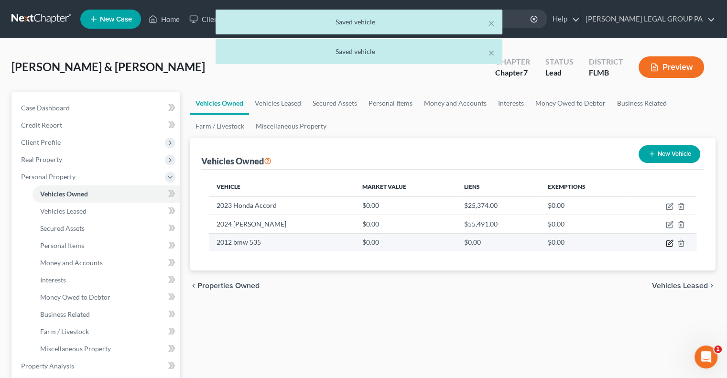
click at [670, 241] on icon "button" at bounding box center [671, 242] width 4 height 4
select select "0"
select select "14"
select select "3"
select select "2"
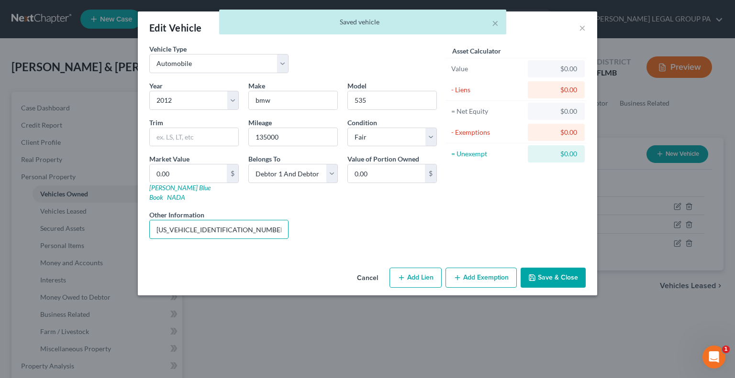
drag, startPoint x: 253, startPoint y: 219, endPoint x: 99, endPoint y: 225, distance: 153.6
click at [99, 225] on div "Edit Vehicle × Vehicle Type Select Automobile Truck Trailer Watercraft Aircraft…" at bounding box center [367, 189] width 735 height 378
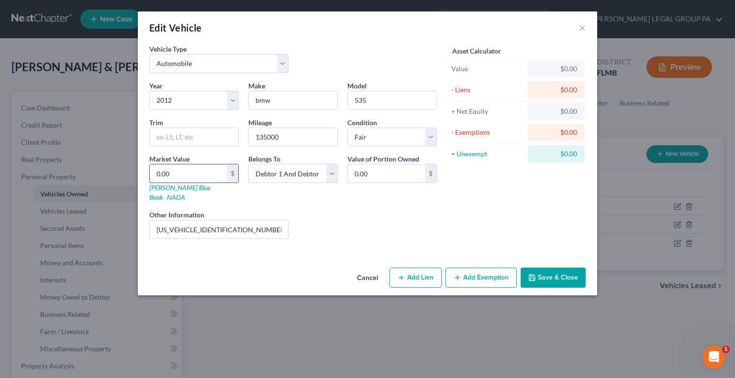
click at [190, 177] on input "0.00" at bounding box center [188, 174] width 77 height 18
type input "4"
type input "4.00"
type input "49"
type input "49.00"
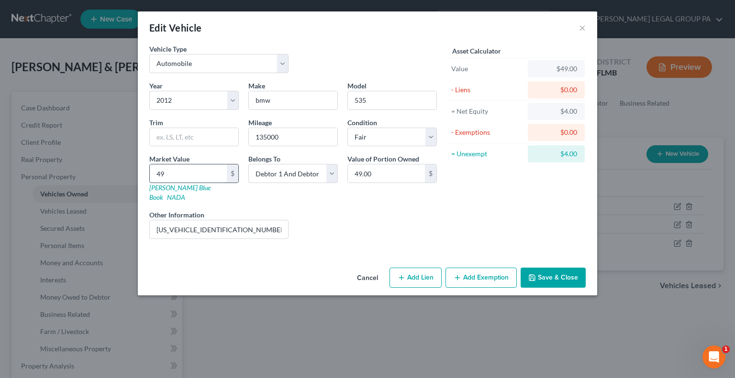
type input "493"
type input "493.00"
type input "4933"
type input "4,933.00"
type input "4,933"
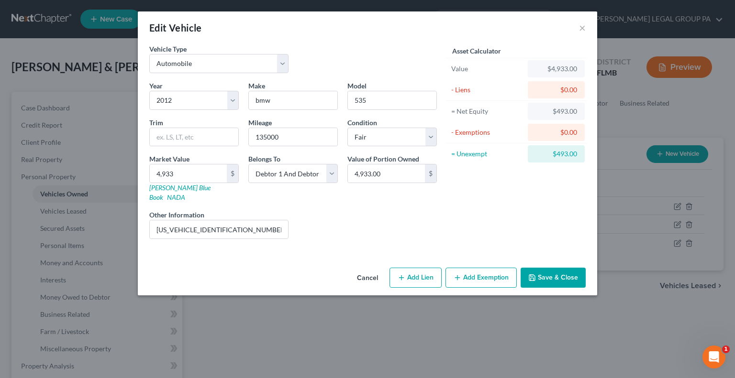
click at [540, 268] on button "Save & Close" at bounding box center [552, 278] width 65 height 20
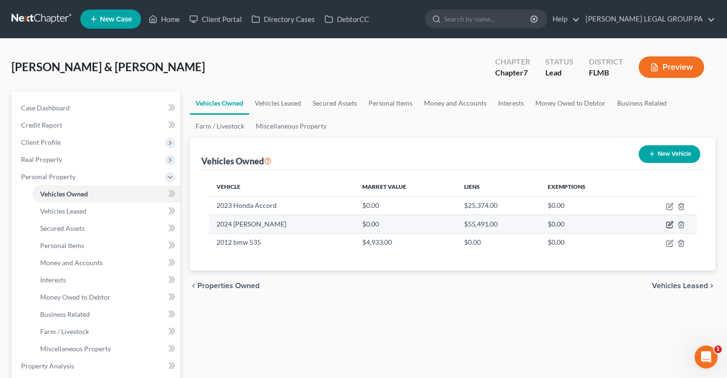
click at [669, 224] on icon "button" at bounding box center [670, 225] width 8 height 8
select select "0"
select select "2"
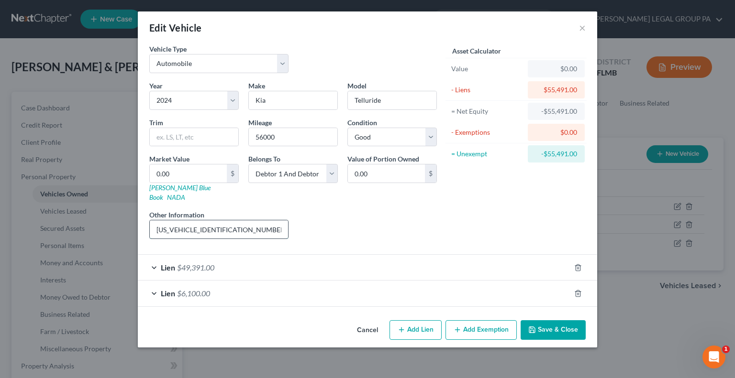
click at [271, 220] on input "[US_VEHICLE_IDENTIFICATION_NUMBER]" at bounding box center [219, 229] width 138 height 18
click at [238, 210] on div "Other Information [US_VEHICLE_IDENTIFICATION_NUMBER]" at bounding box center [218, 224] width 149 height 29
drag, startPoint x: 240, startPoint y: 212, endPoint x: 143, endPoint y: 215, distance: 97.1
click at [143, 215] on div "Vehicle Type Select Automobile Truck Trailer Watercraft Aircraft Motor Home Atv…" at bounding box center [367, 180] width 459 height 273
click at [201, 179] on input "0.00" at bounding box center [188, 174] width 77 height 18
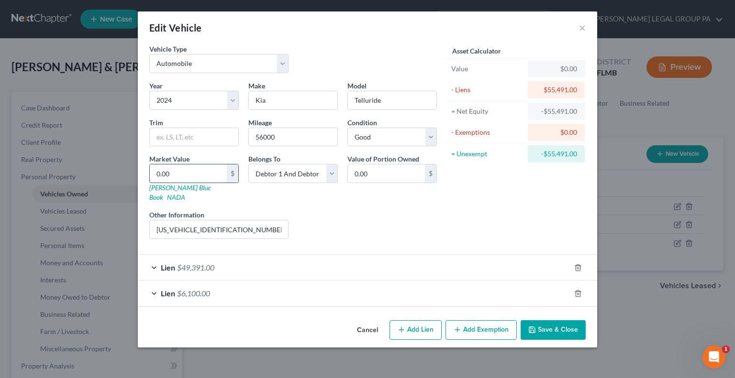
type input "3"
type input "3.00"
type input "37"
type input "37.00"
type input "379"
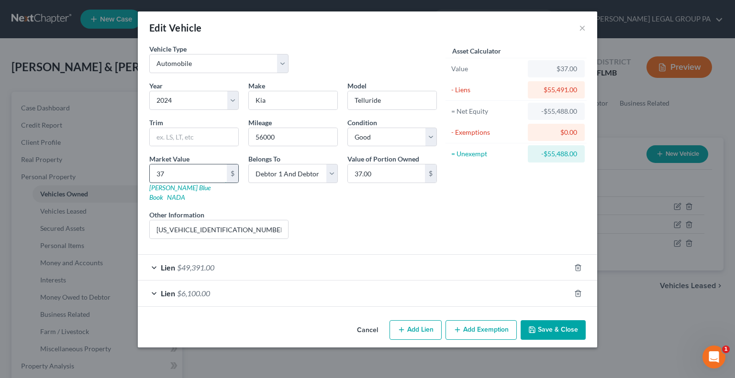
type input "379.00"
type input "3792"
type input "3,792.00"
type input "3,7924"
type input "37,924.00"
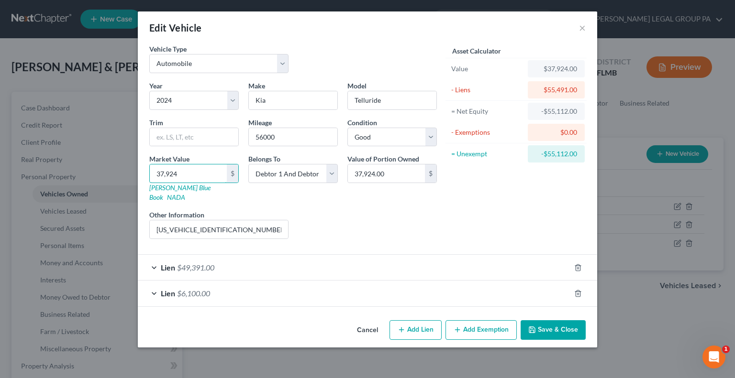
type input "37,924"
click at [343, 210] on div "Liens Select" at bounding box center [367, 224] width 149 height 29
click at [449, 301] on div "Vehicle Type Select Automobile Truck Trailer Watercraft Aircraft Motor Home Atv…" at bounding box center [367, 180] width 459 height 273
click at [436, 288] on div "Lien $6,100.00" at bounding box center [354, 293] width 432 height 25
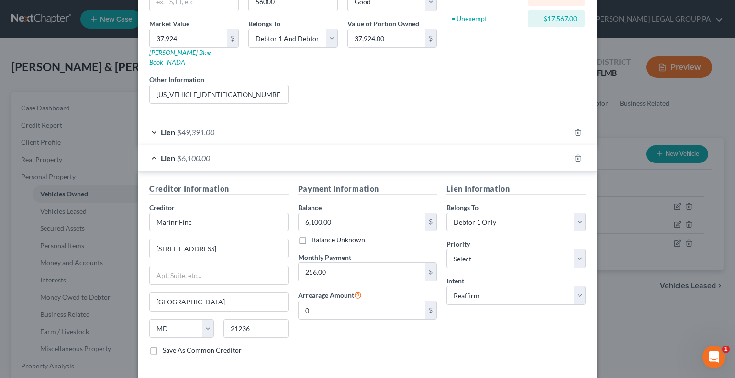
scroll to position [136, 0]
click at [578, 157] on line "button" at bounding box center [578, 158] width 0 height 2
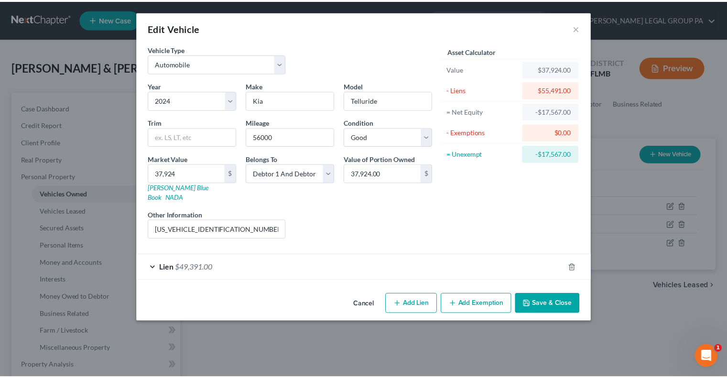
scroll to position [0, 0]
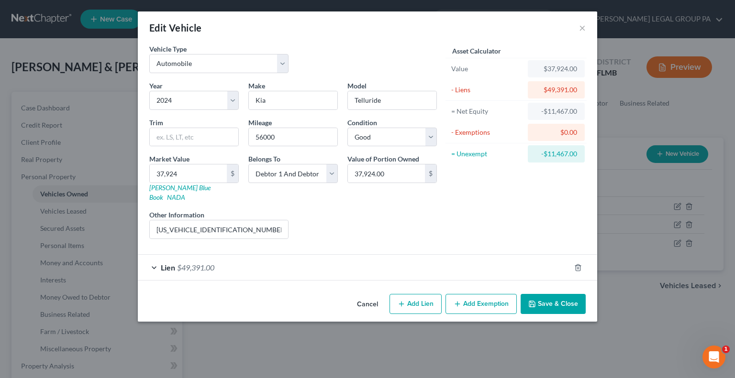
click at [554, 294] on button "Save & Close" at bounding box center [552, 304] width 65 height 20
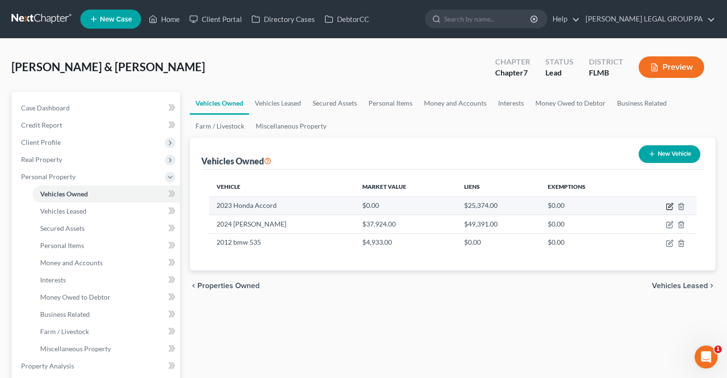
click at [668, 206] on icon "button" at bounding box center [670, 207] width 8 height 8
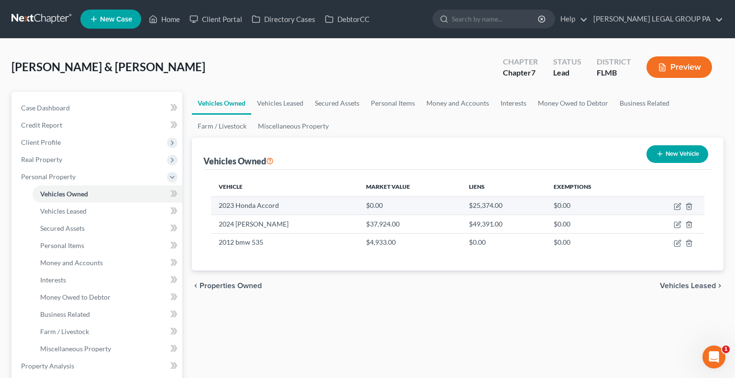
select select "0"
select select "3"
select select "2"
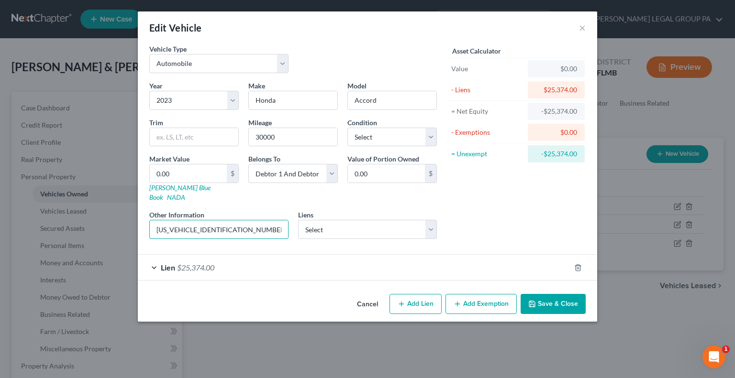
drag, startPoint x: 256, startPoint y: 221, endPoint x: 143, endPoint y: 220, distance: 112.4
click at [143, 220] on div "Vehicle Type Select Automobile Truck Trailer Watercraft Aircraft Motor Home Atv…" at bounding box center [367, 167] width 459 height 246
click at [194, 171] on input "0.00" at bounding box center [188, 174] width 77 height 18
type input "2"
type input "2.00"
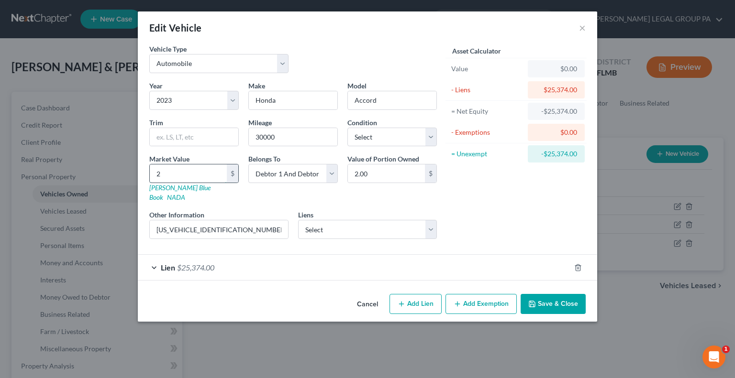
type input "23"
type input "23.00"
type input "236"
type input "236.00"
type input "2360"
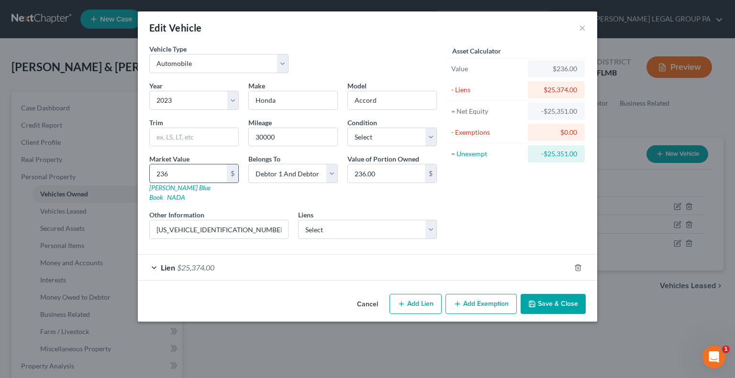
type input "2,360.00"
type input "2,3603"
type input "23,603.00"
type input "23,603"
click at [541, 294] on button "Save & Close" at bounding box center [552, 304] width 65 height 20
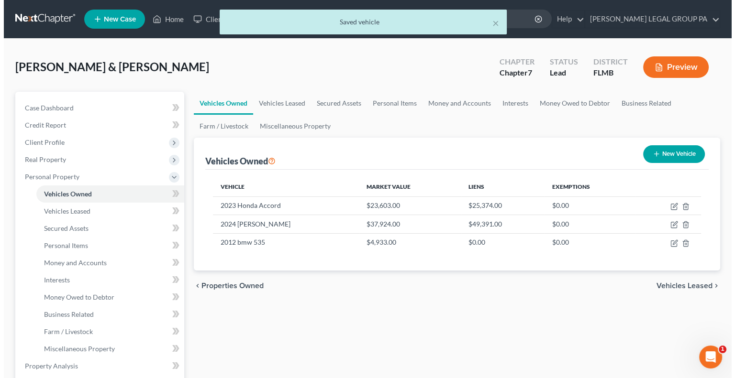
scroll to position [39, 0]
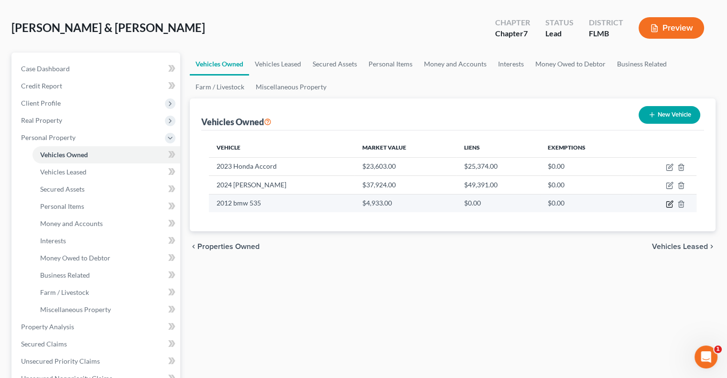
click at [667, 200] on icon "button" at bounding box center [670, 204] width 8 height 8
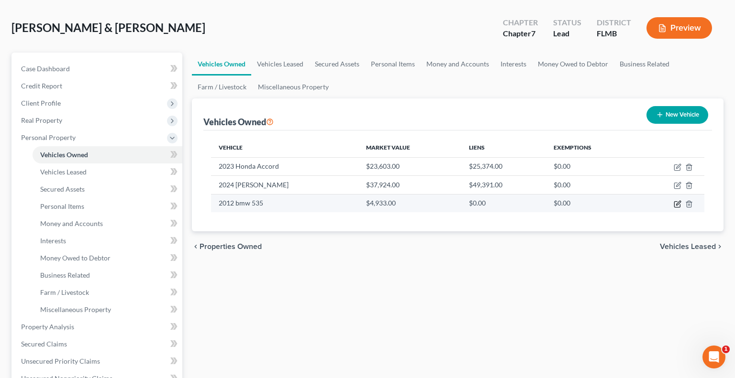
select select "0"
select select "14"
select select "3"
select select "2"
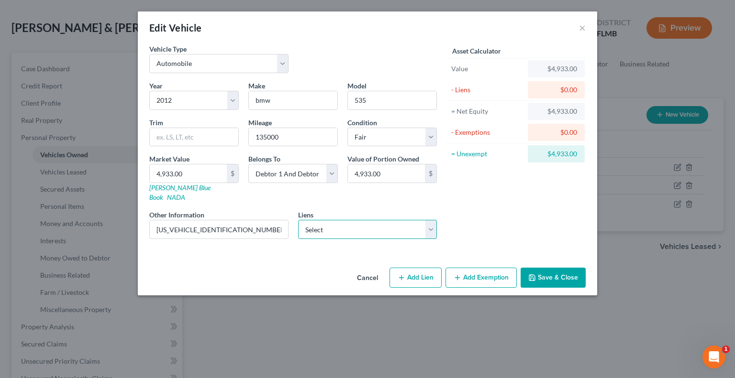
click at [396, 222] on select "Select Marinr Finc - $6,100.00" at bounding box center [367, 229] width 139 height 19
click at [481, 270] on button "Add Exemption" at bounding box center [480, 278] width 71 height 20
select select "2"
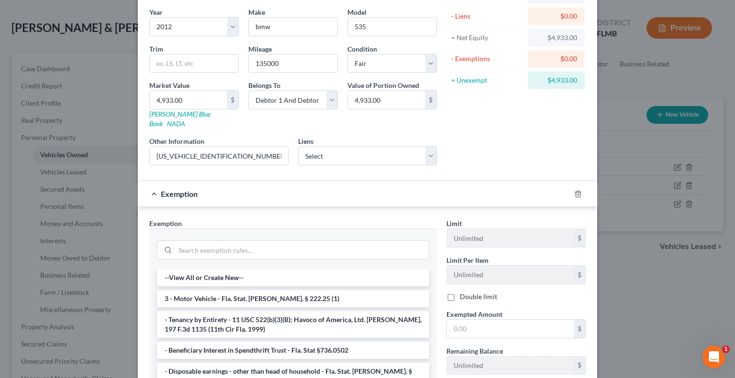
scroll to position [74, 0]
click at [287, 290] on li "3 - Motor Vehicle - Fla. Stat. [PERSON_NAME]. § 222.25 (1)" at bounding box center [293, 298] width 272 height 17
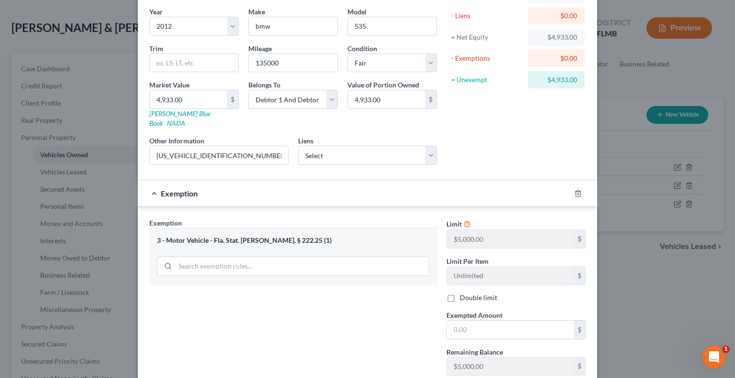
click at [470, 293] on label "Double limit" at bounding box center [478, 298] width 37 height 10
click at [470, 293] on input "Double limit" at bounding box center [466, 296] width 6 height 6
checkbox input "true"
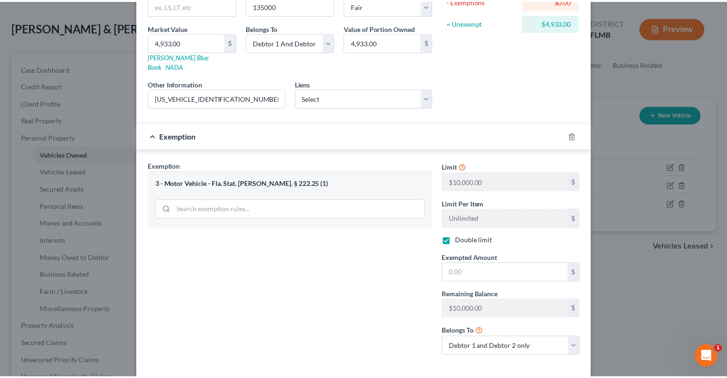
scroll to position [143, 0]
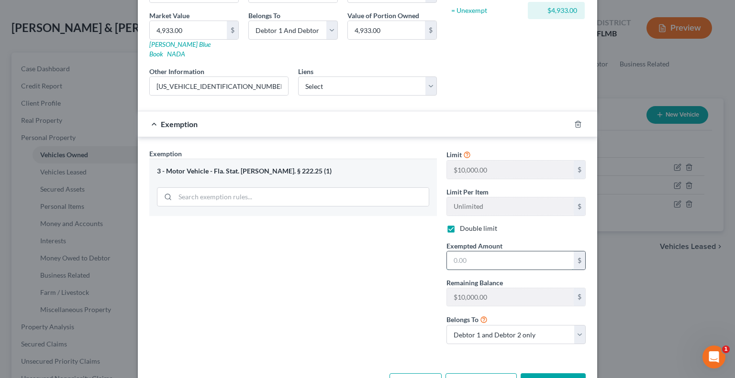
click at [469, 252] on input "text" at bounding box center [510, 261] width 127 height 18
type input "10,000"
click at [542, 373] on button "Save & Close" at bounding box center [552, 383] width 65 height 20
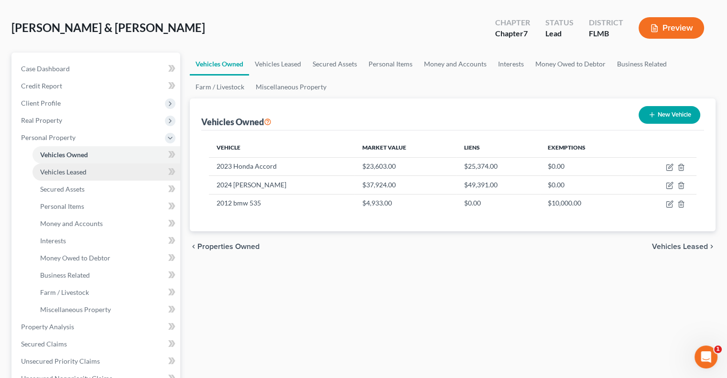
click at [100, 166] on link "Vehicles Leased" at bounding box center [107, 172] width 148 height 17
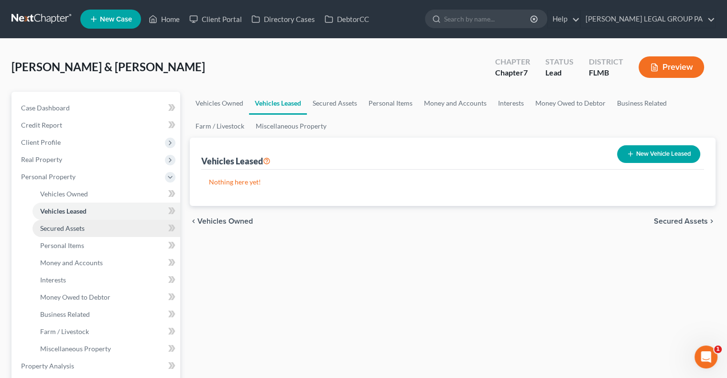
click at [78, 230] on span "Secured Assets" at bounding box center [62, 228] width 44 height 8
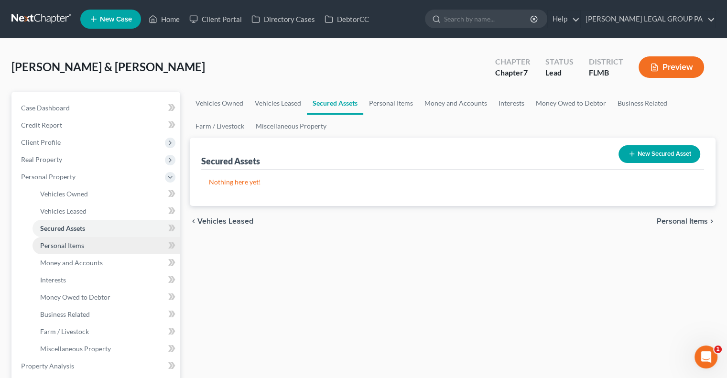
click at [75, 247] on span "Personal Items" at bounding box center [62, 245] width 44 height 8
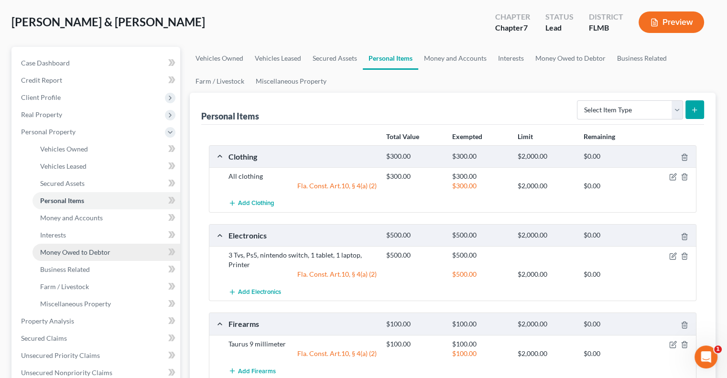
scroll to position [52, 0]
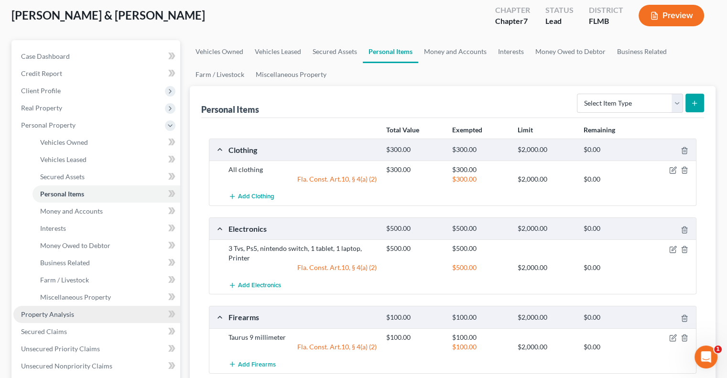
click at [67, 315] on span "Property Analysis" at bounding box center [47, 314] width 53 height 8
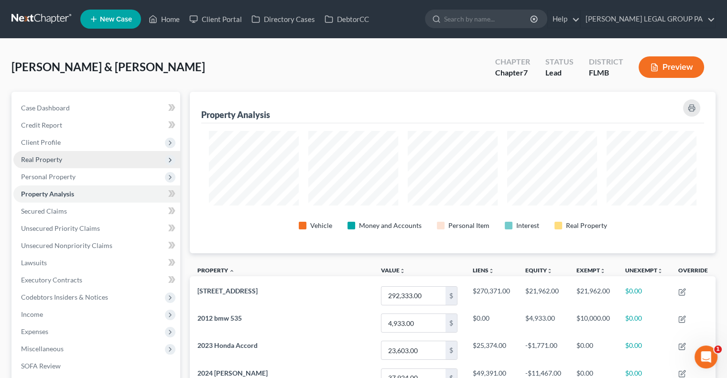
click at [47, 162] on span "Real Property" at bounding box center [41, 159] width 41 height 8
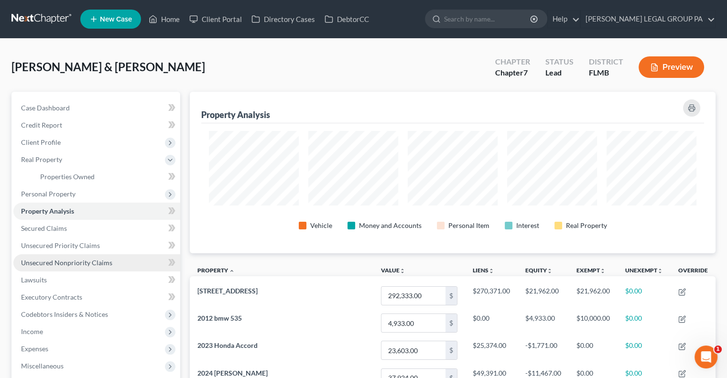
click at [72, 263] on span "Unsecured Nonpriority Claims" at bounding box center [66, 263] width 91 height 8
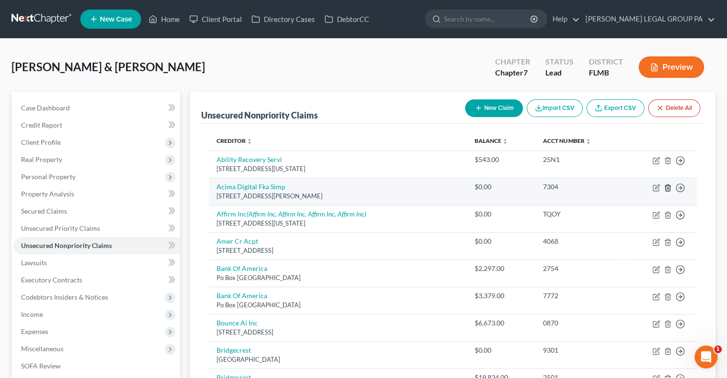
click at [667, 189] on icon "button" at bounding box center [668, 188] width 8 height 8
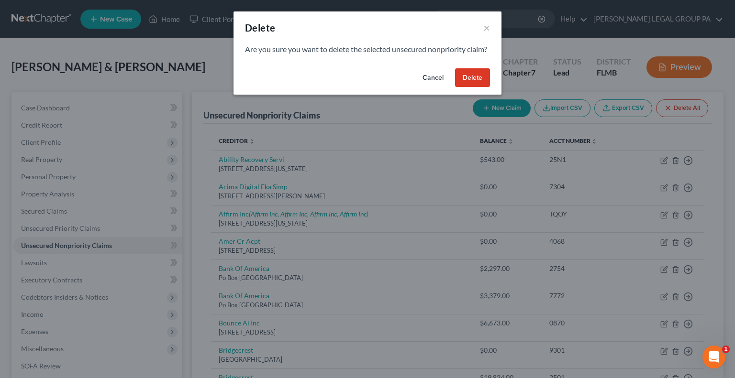
click at [482, 88] on button "Delete" at bounding box center [472, 77] width 35 height 19
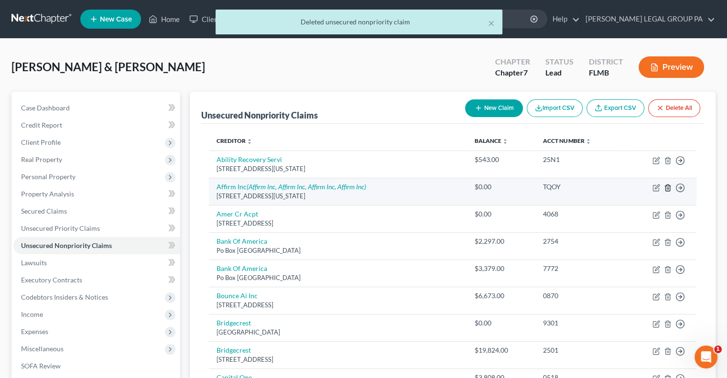
click at [668, 190] on icon "button" at bounding box center [668, 188] width 4 height 6
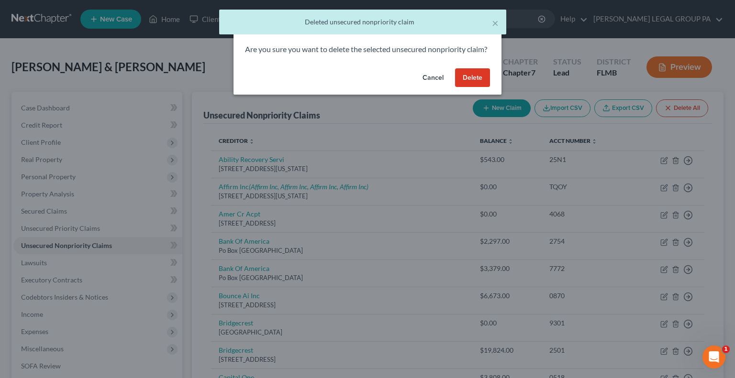
click at [472, 88] on button "Delete" at bounding box center [472, 77] width 35 height 19
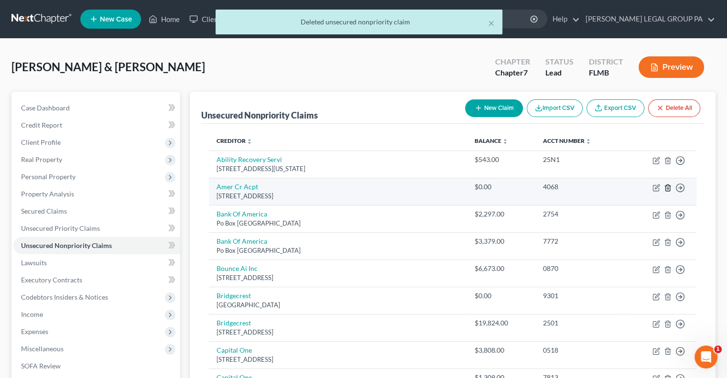
click at [671, 187] on icon "button" at bounding box center [668, 188] width 8 height 8
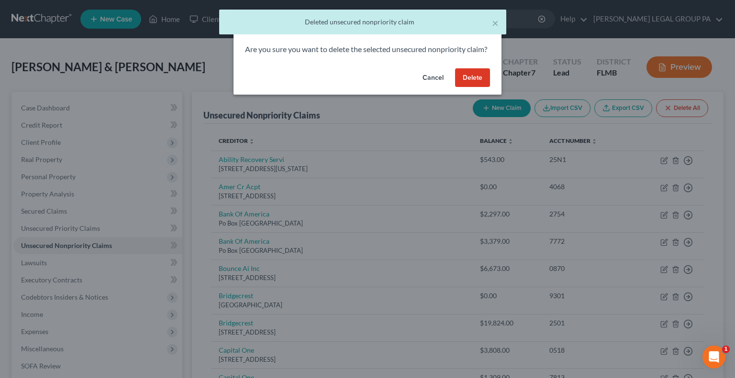
click at [476, 83] on button "Delete" at bounding box center [472, 77] width 35 height 19
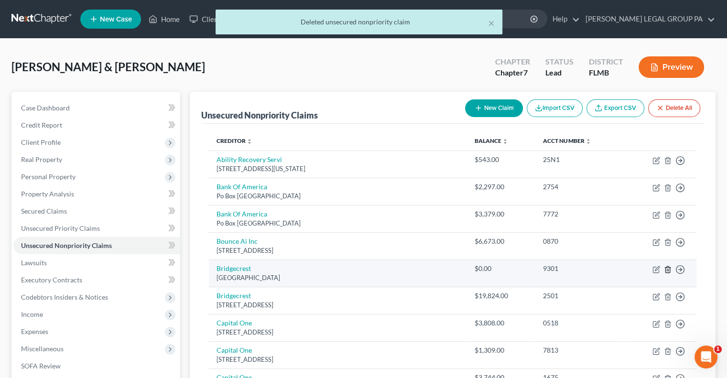
click at [668, 269] on line "button" at bounding box center [668, 270] width 0 height 2
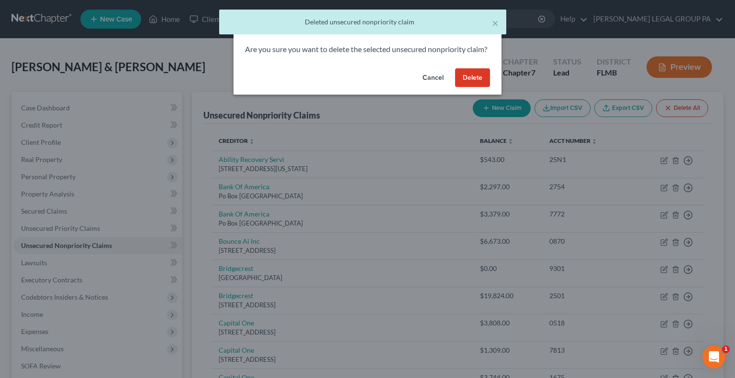
click at [474, 88] on button "Delete" at bounding box center [472, 77] width 35 height 19
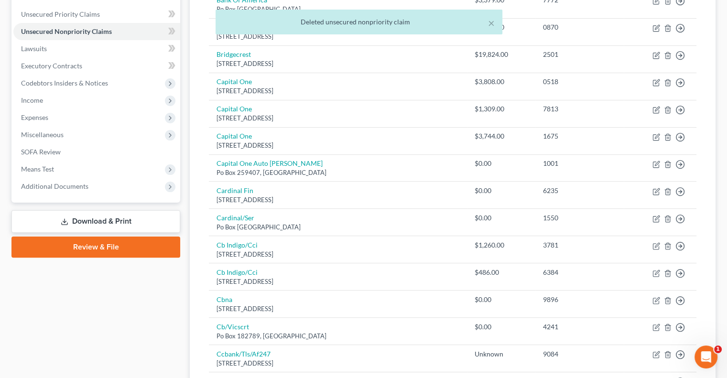
scroll to position [216, 0]
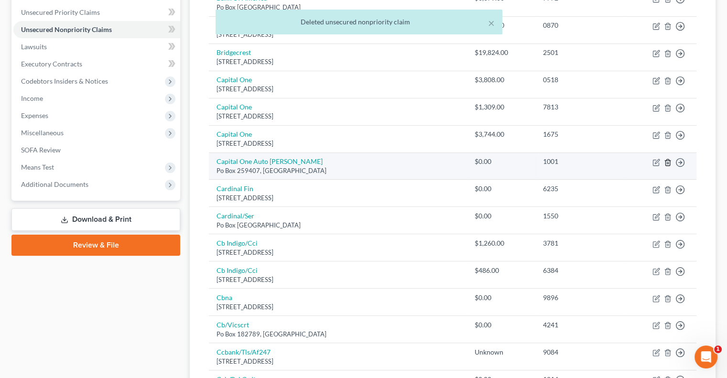
click at [671, 159] on icon "button" at bounding box center [668, 163] width 8 height 8
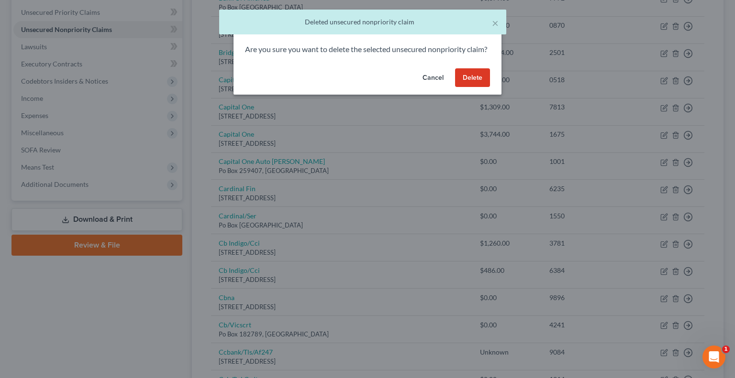
click at [470, 88] on button "Delete" at bounding box center [472, 77] width 35 height 19
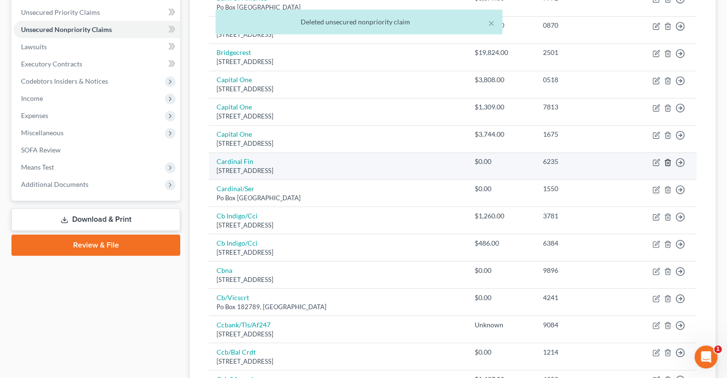
click at [669, 163] on icon "button" at bounding box center [668, 163] width 8 height 8
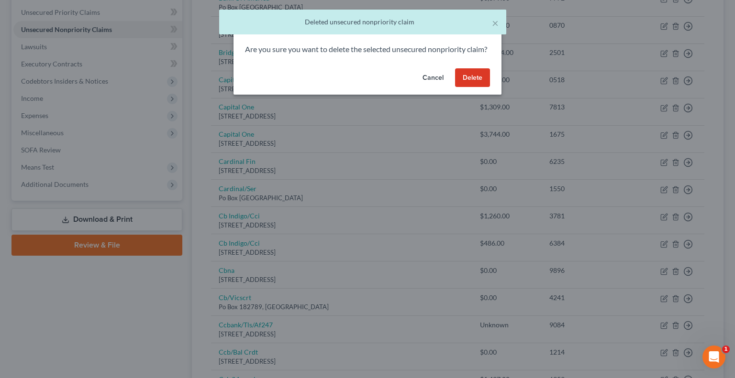
click at [475, 88] on button "Delete" at bounding box center [472, 77] width 35 height 19
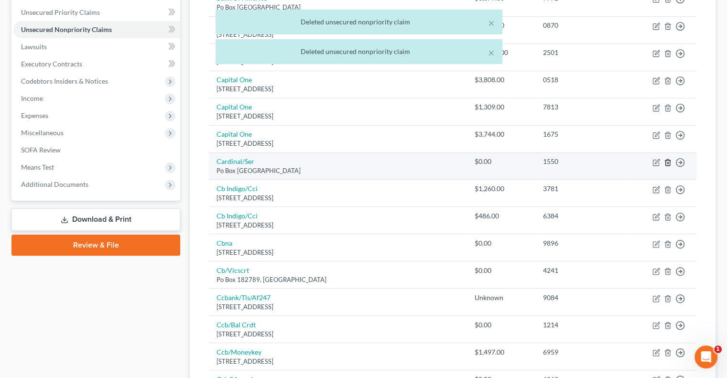
click at [668, 160] on icon "button" at bounding box center [668, 163] width 8 height 8
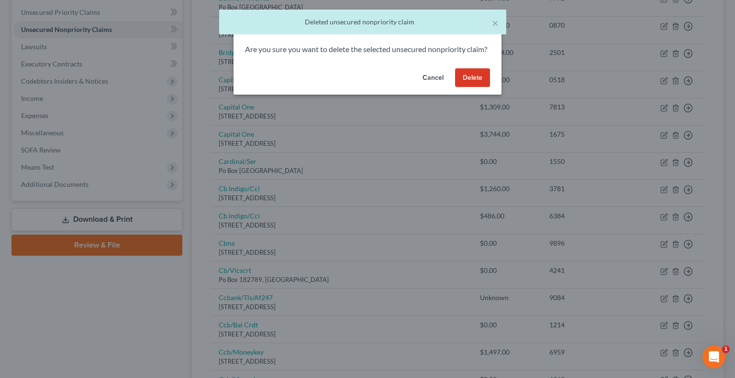
click at [471, 88] on button "Delete" at bounding box center [472, 77] width 35 height 19
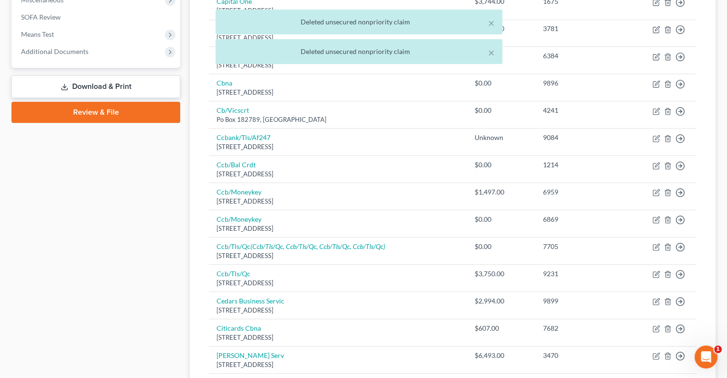
scroll to position [352, 0]
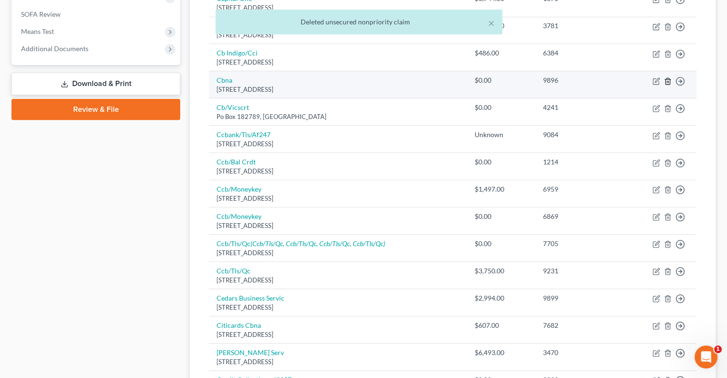
click at [668, 80] on icon "button" at bounding box center [668, 81] width 8 height 8
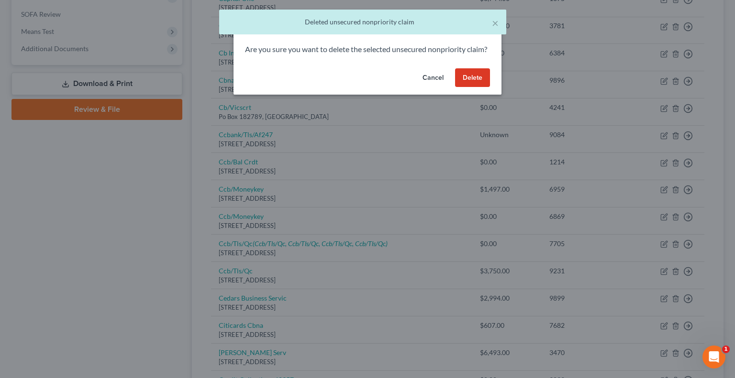
click at [477, 88] on button "Delete" at bounding box center [472, 77] width 35 height 19
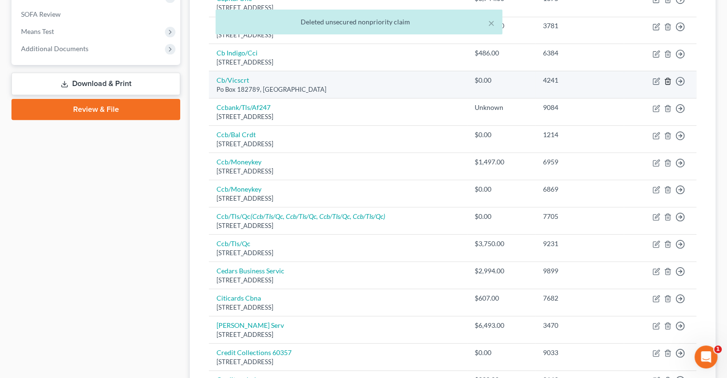
click at [668, 79] on icon "button" at bounding box center [668, 81] width 8 height 8
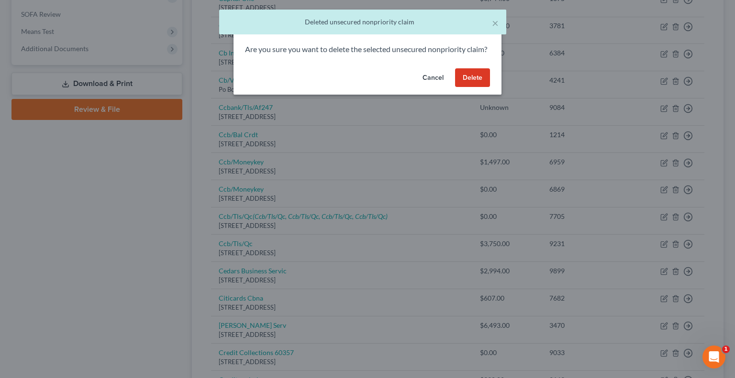
click at [474, 88] on button "Delete" at bounding box center [472, 77] width 35 height 19
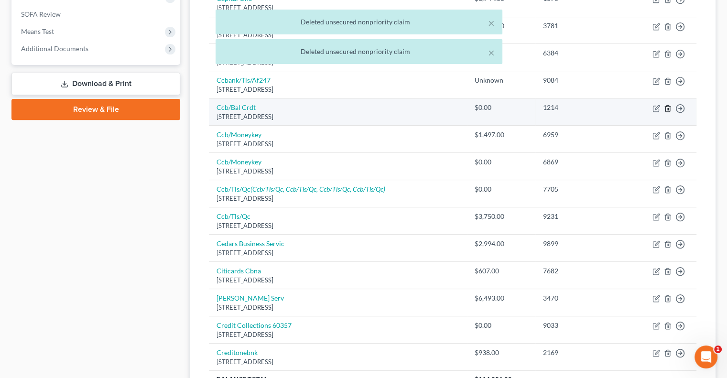
click at [671, 108] on icon "button" at bounding box center [668, 109] width 8 height 8
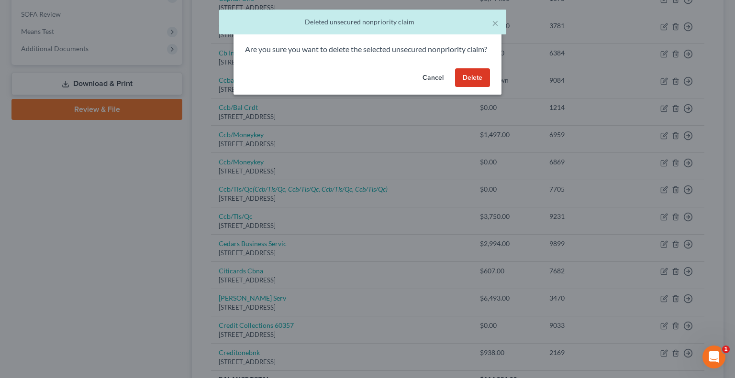
click at [475, 88] on button "Delete" at bounding box center [472, 77] width 35 height 19
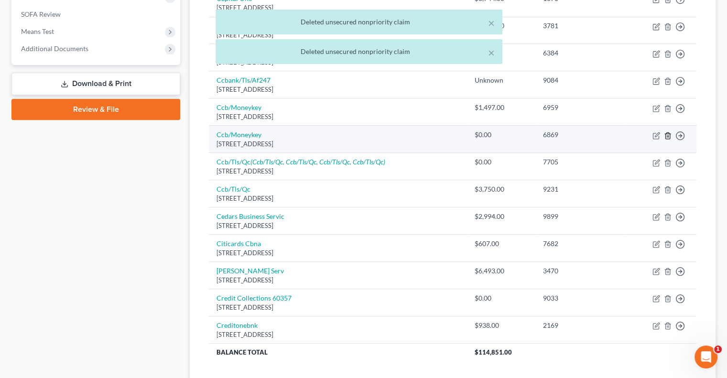
click at [670, 135] on icon "button" at bounding box center [668, 135] width 4 height 6
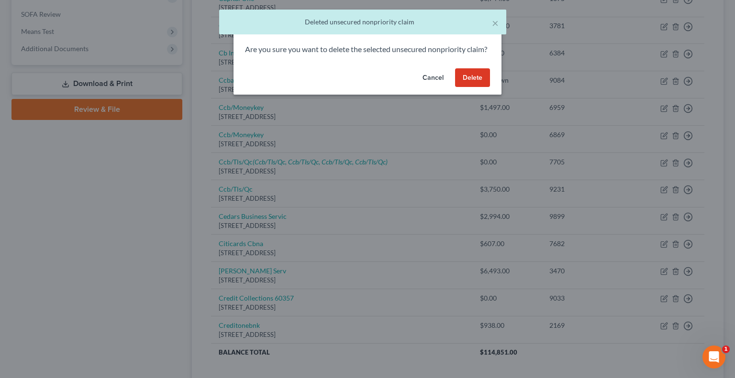
click at [473, 88] on button "Delete" at bounding box center [472, 77] width 35 height 19
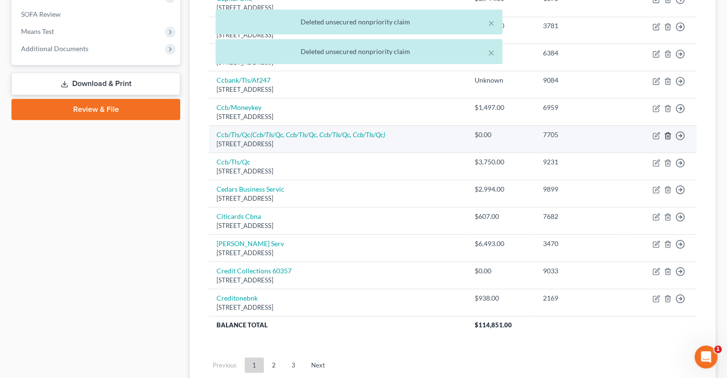
click at [670, 133] on icon "button" at bounding box center [668, 135] width 4 height 6
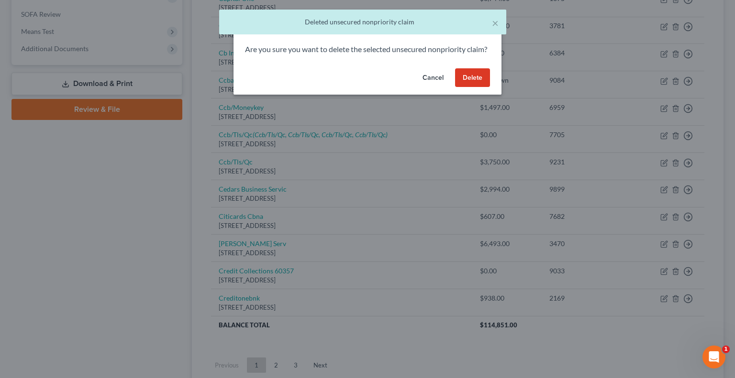
click at [479, 88] on button "Delete" at bounding box center [472, 77] width 35 height 19
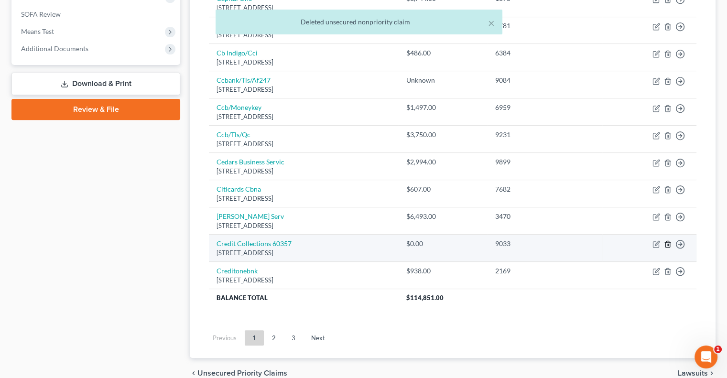
click at [670, 242] on icon "button" at bounding box center [668, 245] width 8 height 8
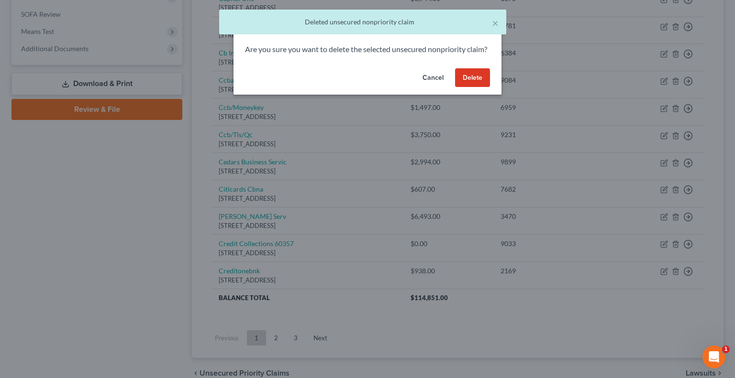
click at [478, 88] on button "Delete" at bounding box center [472, 77] width 35 height 19
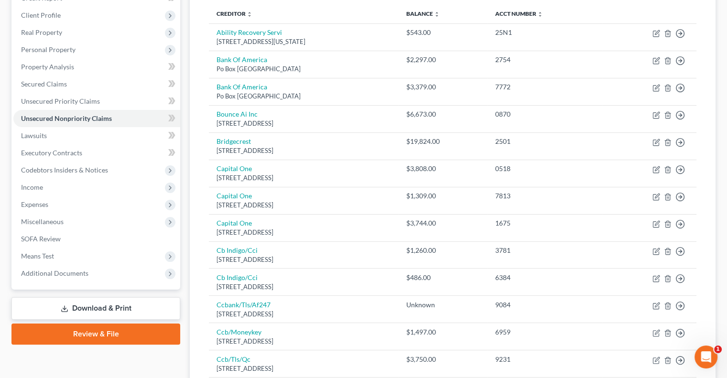
scroll to position [126, 0]
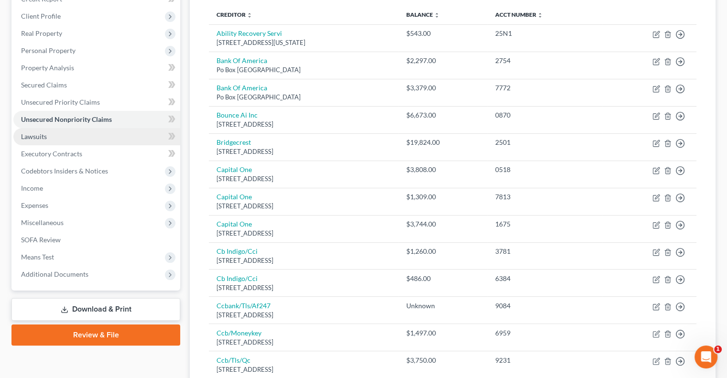
click at [108, 138] on link "Lawsuits" at bounding box center [96, 136] width 167 height 17
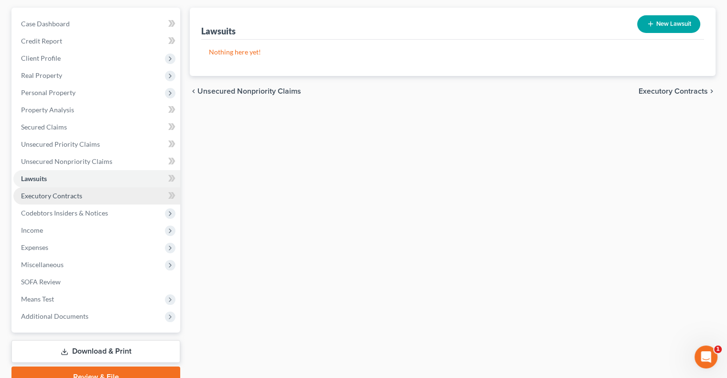
click at [67, 197] on span "Executory Contracts" at bounding box center [51, 196] width 61 height 8
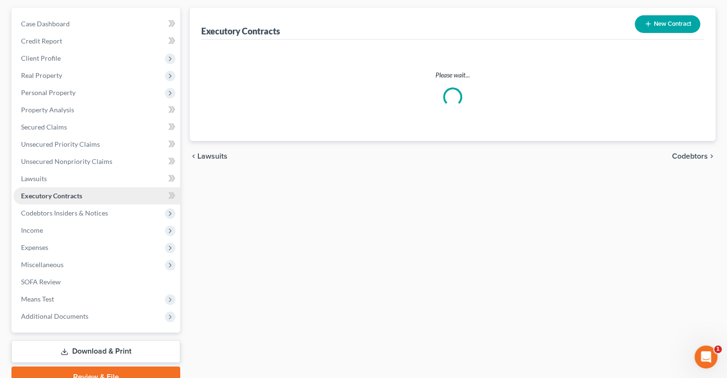
scroll to position [1, 0]
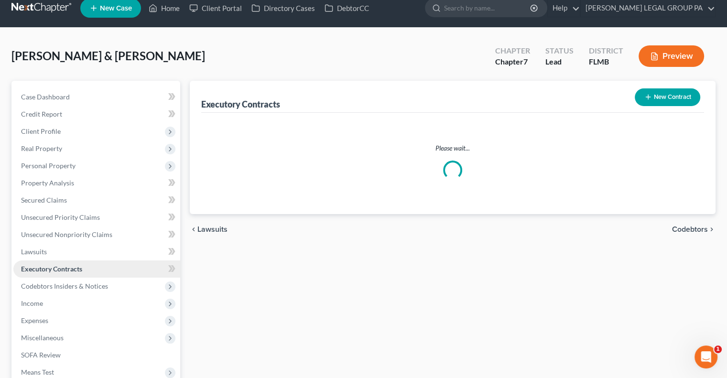
click at [67, 197] on ul "Case Dashboard Payments Invoices Payments Payments Credit Report Client Profile" at bounding box center [96, 243] width 167 height 310
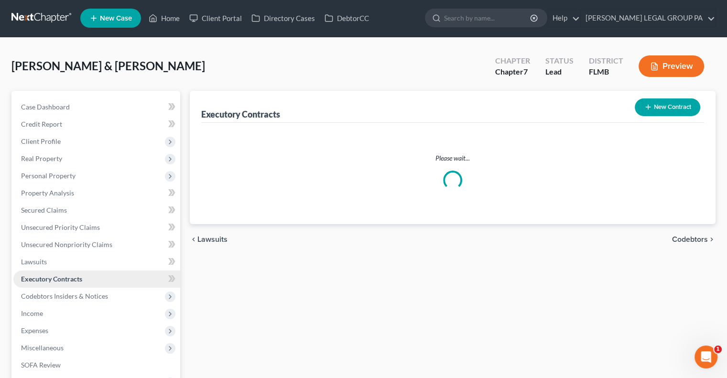
scroll to position [0, 0]
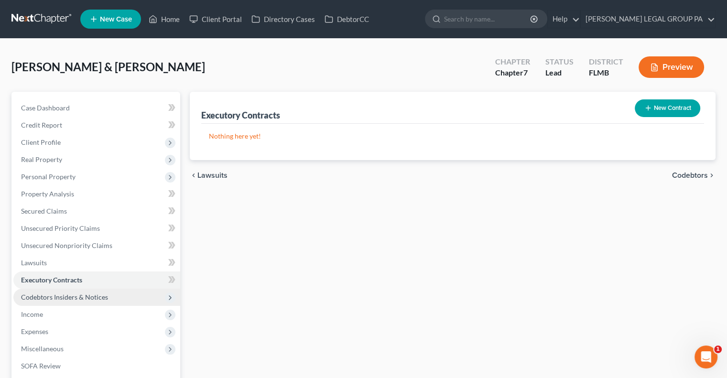
click at [73, 298] on span "Codebtors Insiders & Notices" at bounding box center [64, 297] width 87 height 8
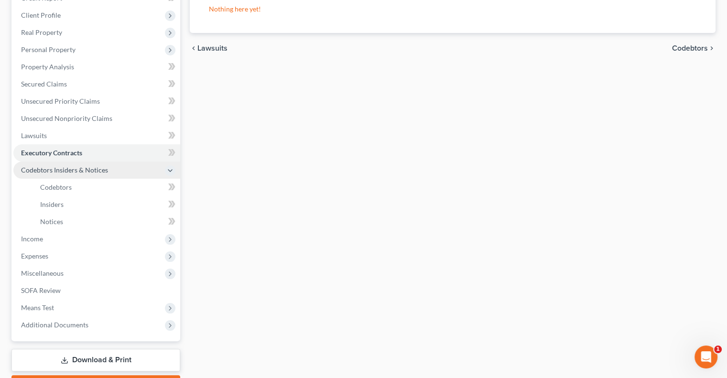
scroll to position [128, 0]
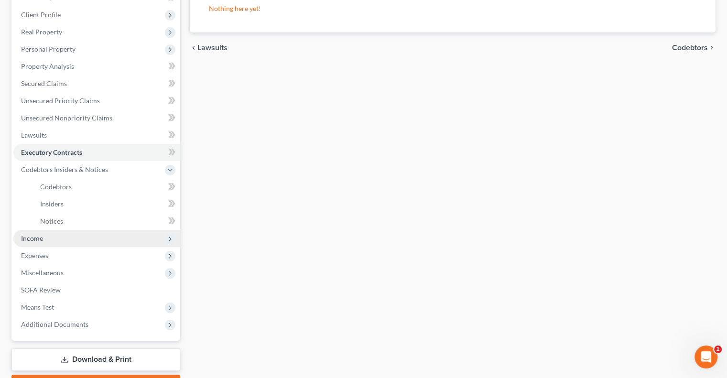
click at [59, 232] on span "Income" at bounding box center [96, 238] width 167 height 17
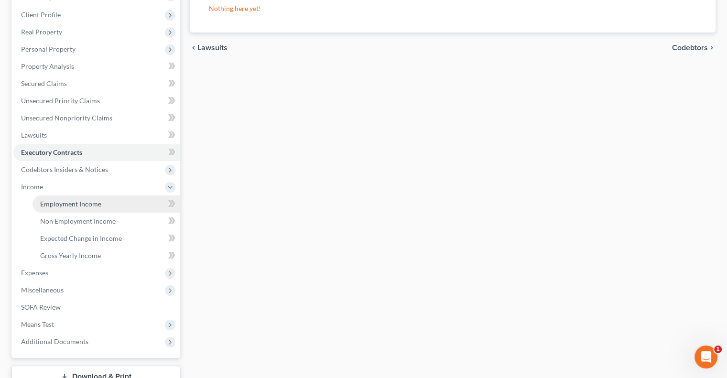
click at [69, 202] on span "Employment Income" at bounding box center [70, 204] width 61 height 8
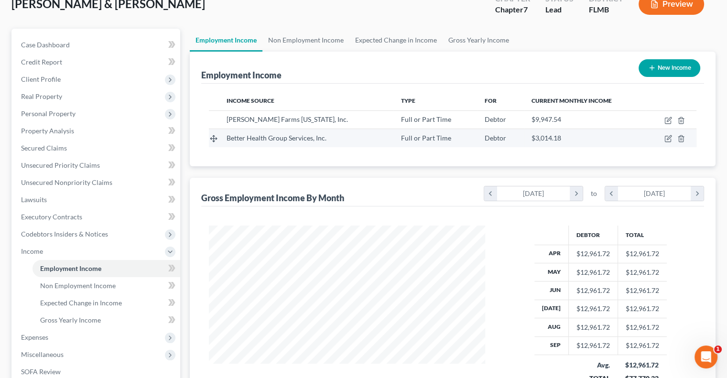
scroll to position [65, 0]
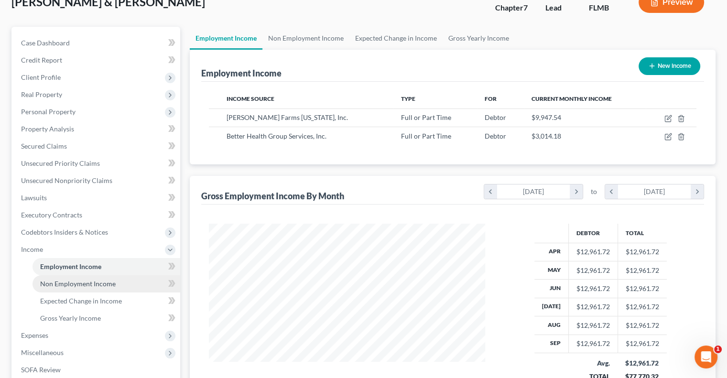
click at [82, 287] on span "Non Employment Income" at bounding box center [78, 284] width 76 height 8
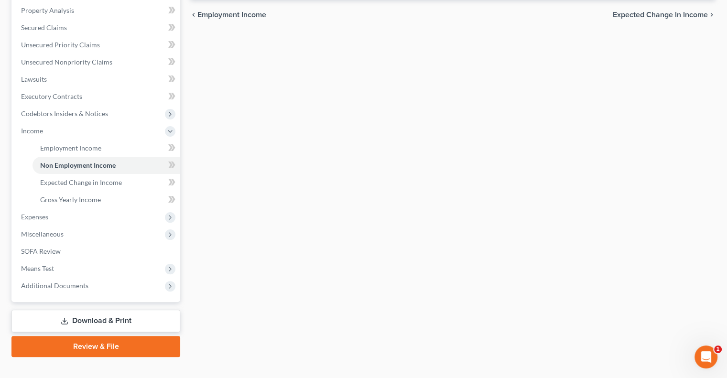
scroll to position [185, 0]
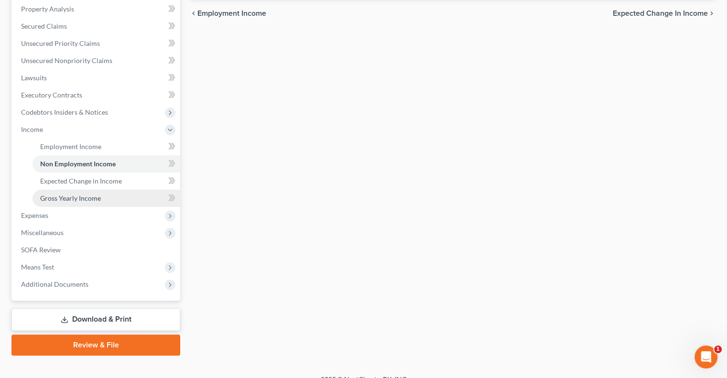
click at [97, 190] on link "Gross Yearly Income" at bounding box center [107, 198] width 148 height 17
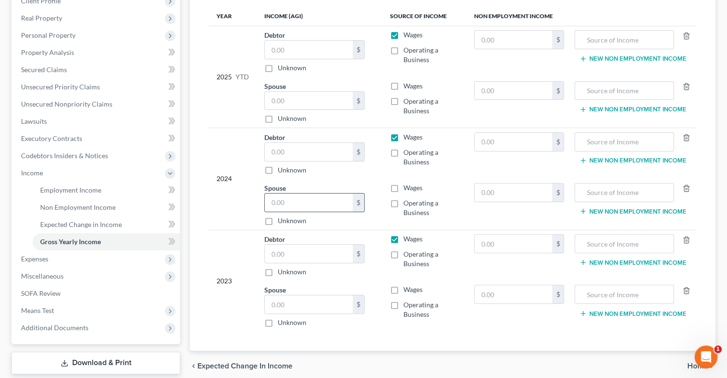
scroll to position [155, 0]
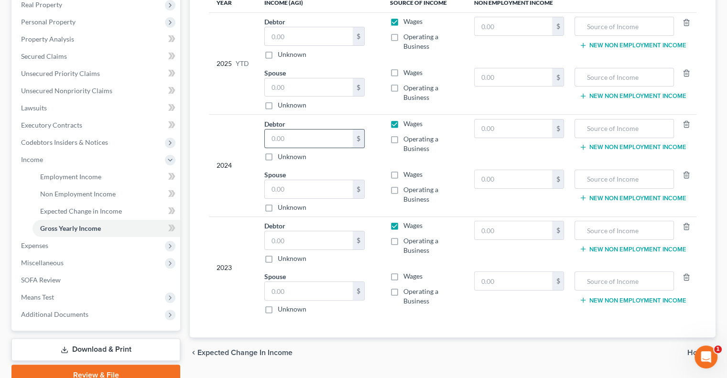
click at [297, 135] on input "text" at bounding box center [309, 139] width 88 height 18
type input "169,443"
click at [366, 161] on td "Debtor 169,443.00 $ Unknown Balance Undetermined 169,443 $ Unknown" at bounding box center [320, 140] width 126 height 51
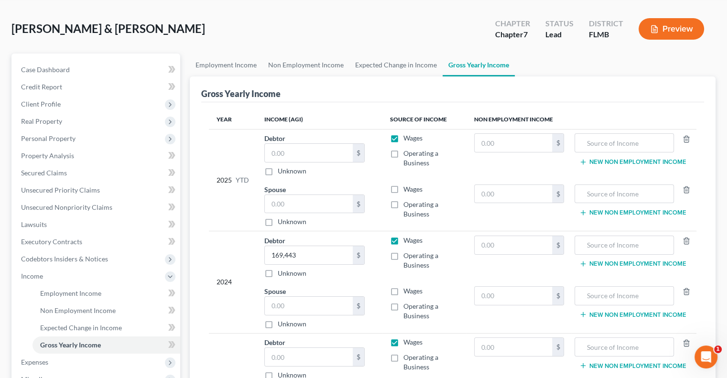
scroll to position [31, 0]
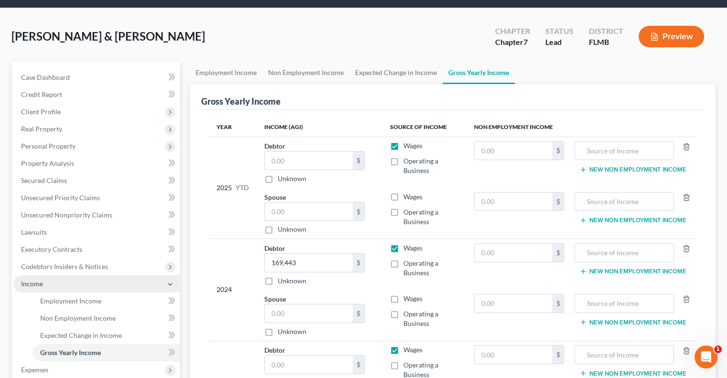
click at [69, 285] on span "Income" at bounding box center [96, 283] width 167 height 17
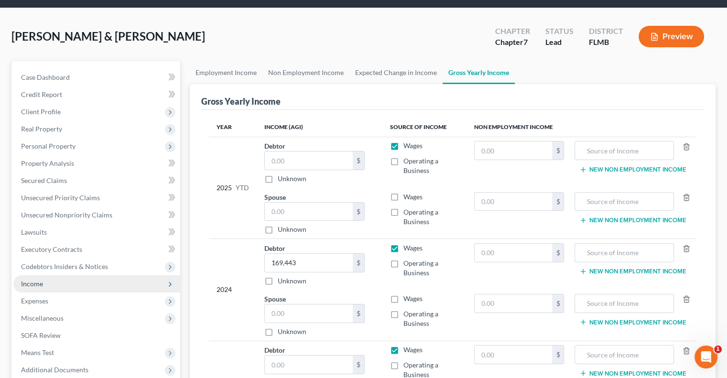
click at [69, 285] on span "Income" at bounding box center [96, 283] width 167 height 17
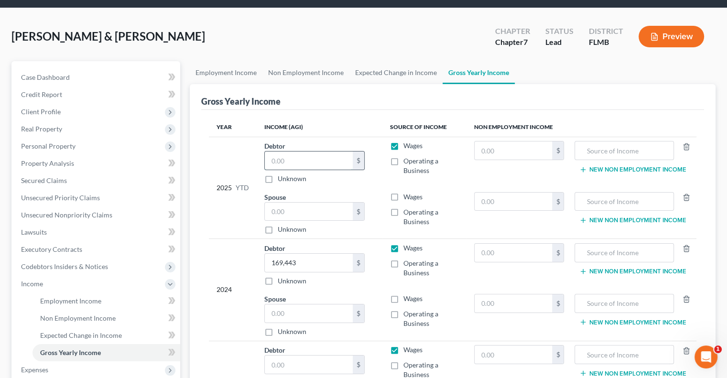
click at [313, 158] on input "text" at bounding box center [309, 161] width 88 height 18
type input "63,949.04"
click at [319, 208] on input "text" at bounding box center [309, 212] width 88 height 18
type input "6,596.11"
click at [380, 194] on td "Spouse 6,596.11 $ Unknown Balance Undetermined 6,596.11 $ Unknown" at bounding box center [320, 213] width 126 height 51
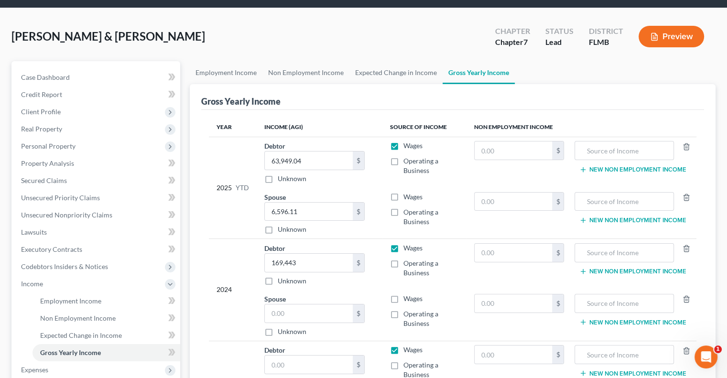
click at [404, 198] on label "Wages" at bounding box center [413, 197] width 19 height 10
click at [407, 198] on input "Wages" at bounding box center [410, 195] width 6 height 6
checkbox input "true"
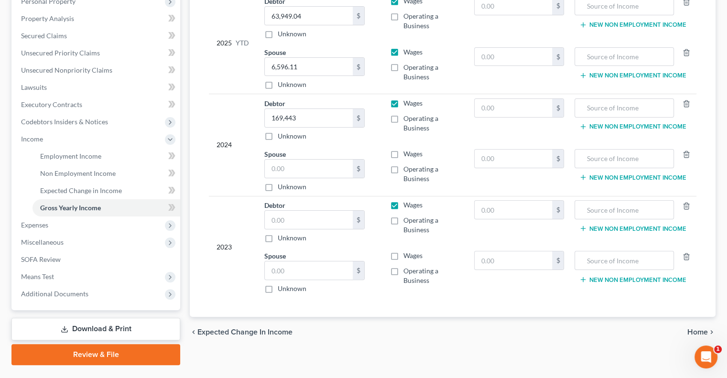
scroll to position [186, 0]
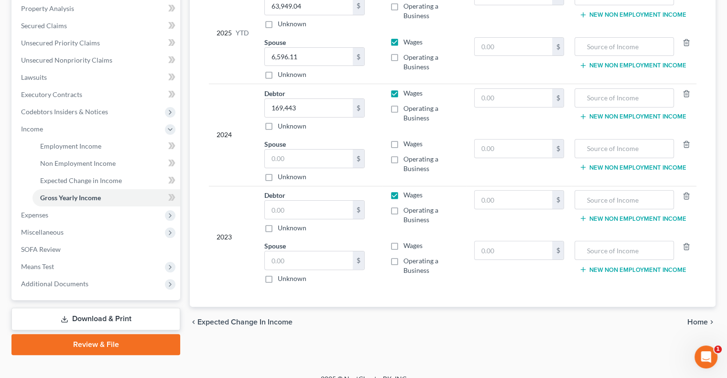
click at [239, 151] on div "2024" at bounding box center [233, 134] width 33 height 93
click at [77, 216] on span "Expenses" at bounding box center [96, 215] width 167 height 17
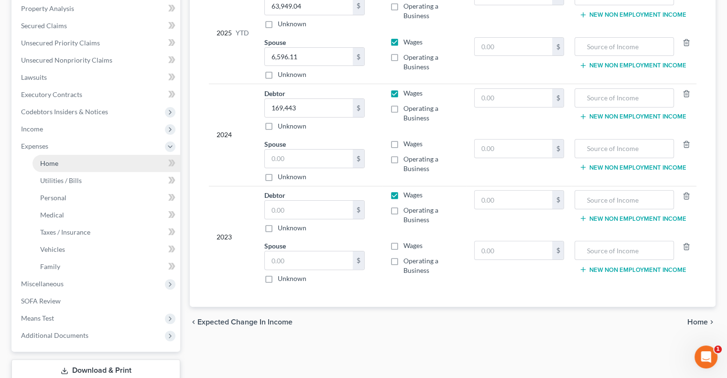
click at [55, 168] on link "Home" at bounding box center [107, 163] width 148 height 17
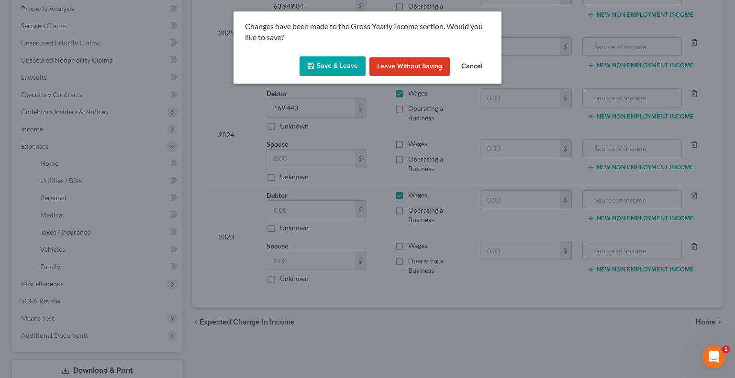
click at [338, 65] on button "Save & Leave" at bounding box center [332, 66] width 66 height 20
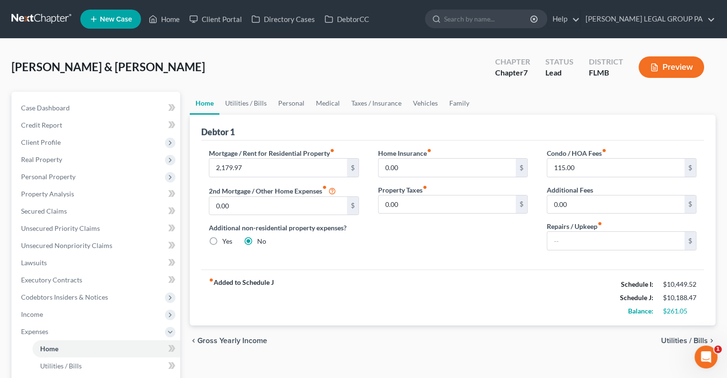
drag, startPoint x: 274, startPoint y: 135, endPoint x: 351, endPoint y: 295, distance: 176.9
click at [351, 295] on div "Debtor 1 Mortgage / Rent for Residential Property fiber_manual_record 2,179.97 …" at bounding box center [453, 220] width 526 height 211
click at [351, 295] on div "fiber_manual_record Added to Schedule J Schedule I: $10,449.52 Schedule J: $10,…" at bounding box center [452, 298] width 503 height 56
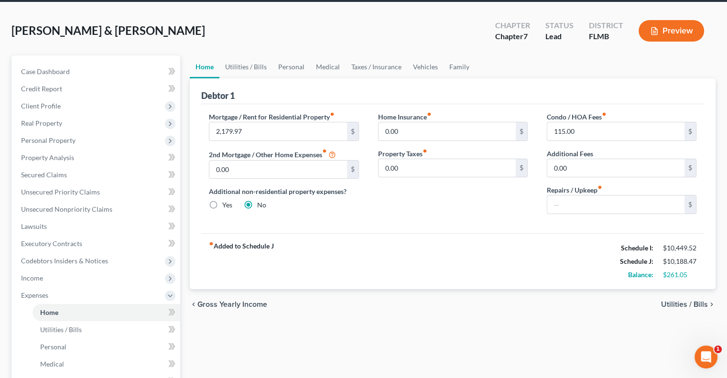
scroll to position [17, 0]
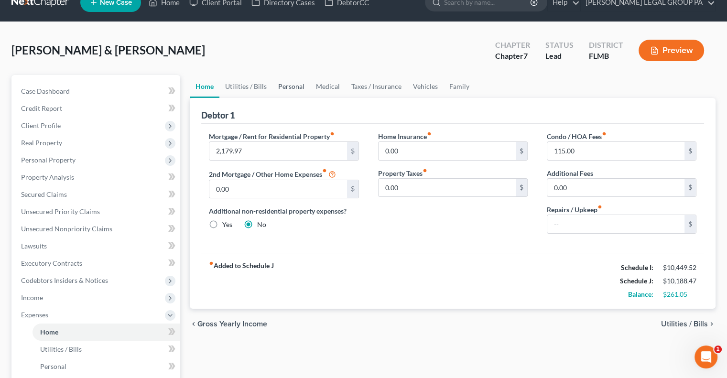
click at [285, 89] on link "Personal" at bounding box center [292, 86] width 38 height 23
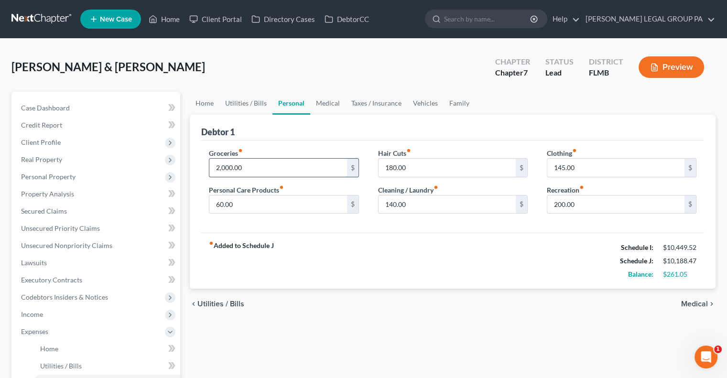
click at [274, 169] on input "2,000.00" at bounding box center [277, 168] width 137 height 18
type input "2,200"
click at [292, 146] on div "Groceries fiber_manual_record 2,200 $ Personal Care Products fiber_manual_recor…" at bounding box center [452, 187] width 503 height 93
click at [599, 164] on input "145.00" at bounding box center [616, 168] width 137 height 18
type input "160"
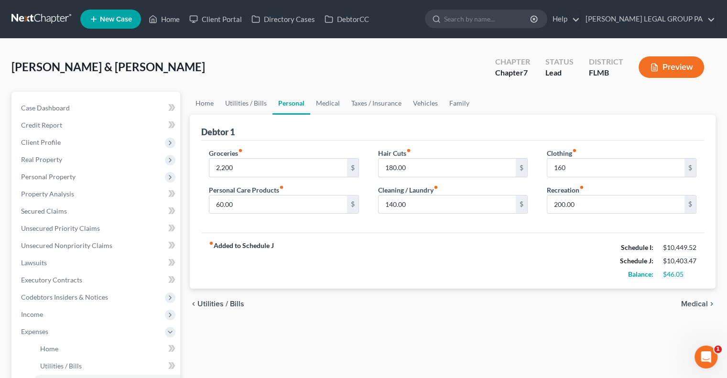
click at [589, 135] on div "Debtor 1" at bounding box center [452, 128] width 503 height 26
click at [475, 153] on div "Hair Cuts fiber_manual_record 180.00 $" at bounding box center [453, 162] width 150 height 29
click at [456, 166] on input "180.00" at bounding box center [447, 168] width 137 height 18
click at [474, 119] on div "Debtor 1" at bounding box center [452, 128] width 503 height 26
click at [328, 97] on link "Medical" at bounding box center [327, 103] width 35 height 23
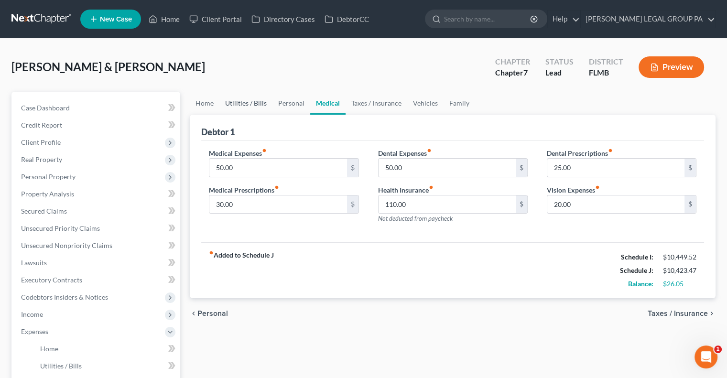
click at [251, 100] on link "Utilities / Bills" at bounding box center [245, 103] width 53 height 23
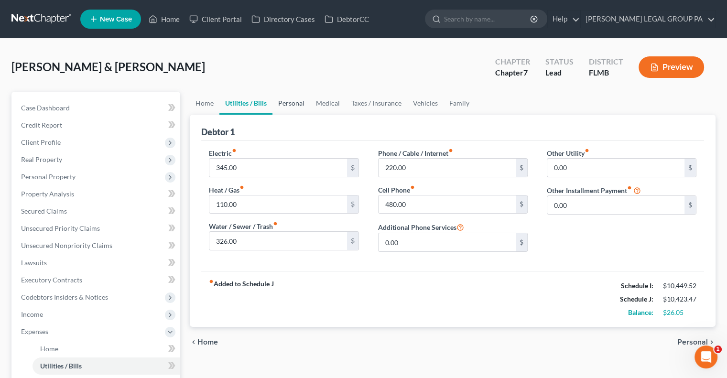
click at [285, 101] on link "Personal" at bounding box center [292, 103] width 38 height 23
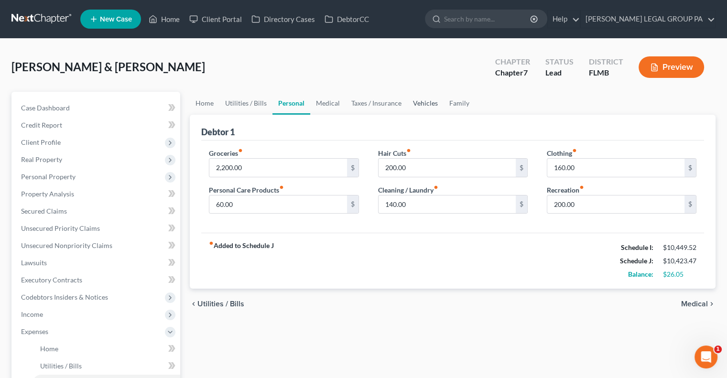
click at [421, 103] on link "Vehicles" at bounding box center [425, 103] width 36 height 23
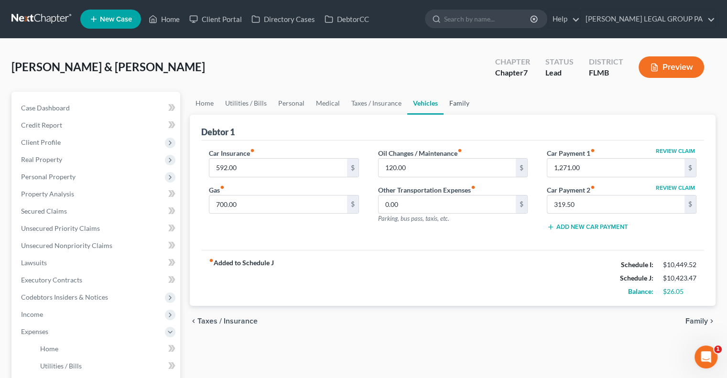
click at [461, 103] on link "Family" at bounding box center [460, 103] width 32 height 23
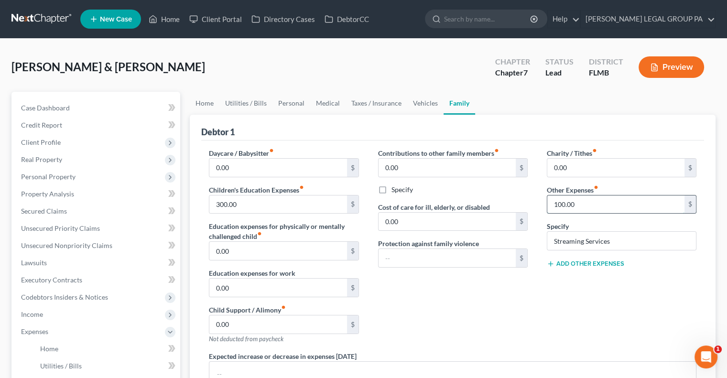
click at [590, 203] on input "100.00" at bounding box center [616, 205] width 137 height 18
click at [571, 292] on div "Charity / Tithes fiber_manual_record 0.00 $ Other Expenses fiber_manual_record …" at bounding box center [622, 249] width 169 height 203
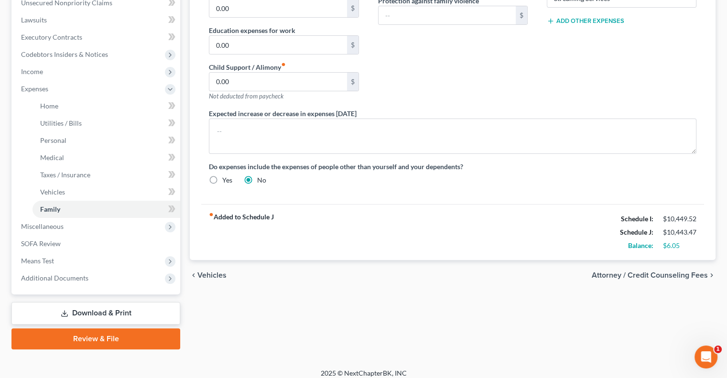
scroll to position [244, 0]
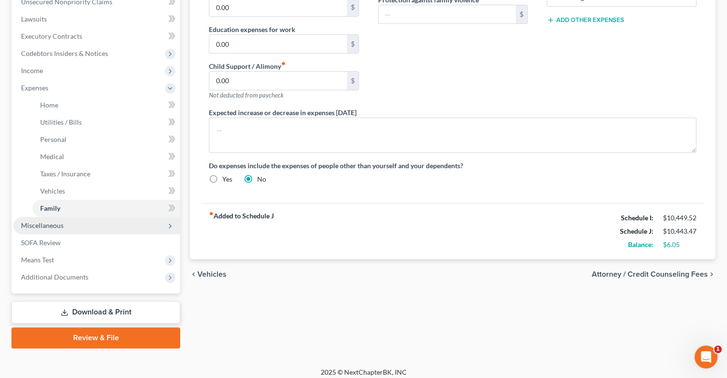
click at [93, 221] on span "Miscellaneous" at bounding box center [96, 225] width 167 height 17
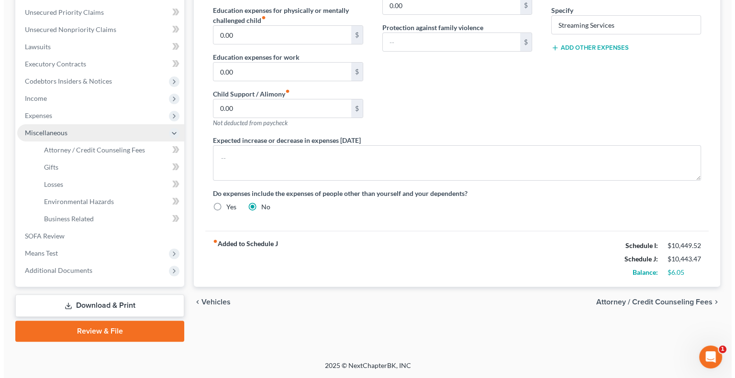
scroll to position [215, 0]
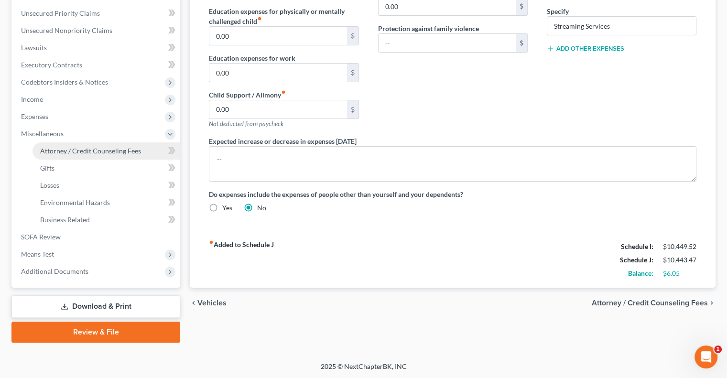
click at [75, 151] on span "Attorney / Credit Counseling Fees" at bounding box center [90, 151] width 101 height 8
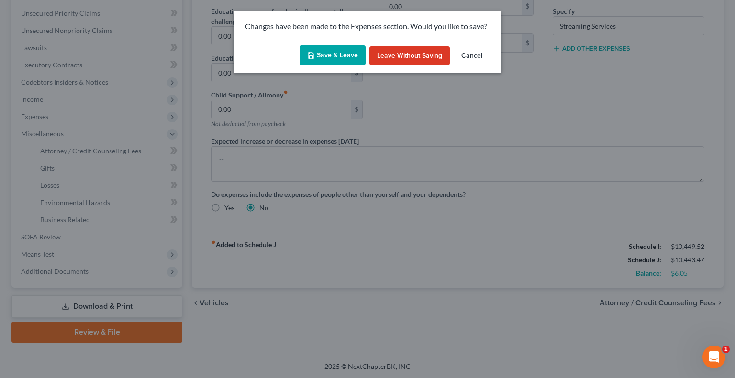
click at [331, 52] on button "Save & Leave" at bounding box center [332, 55] width 66 height 20
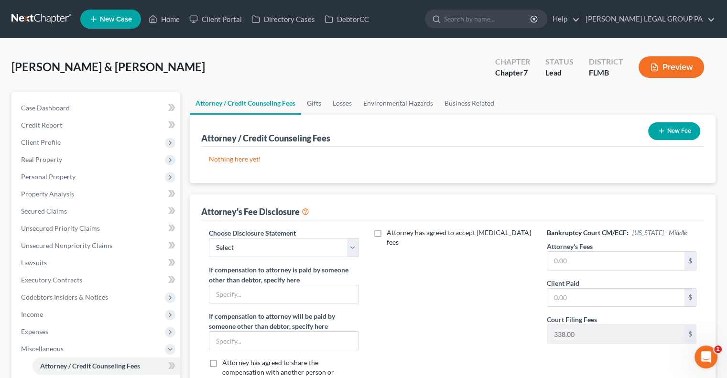
click at [664, 126] on button "New Fee" at bounding box center [674, 131] width 52 height 18
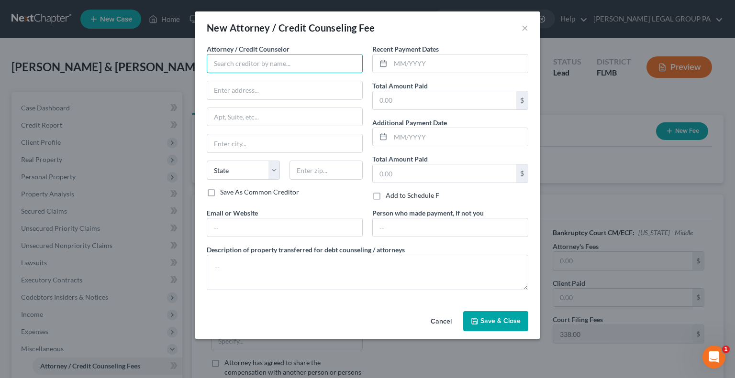
click at [281, 60] on input "text" at bounding box center [285, 63] width 156 height 19
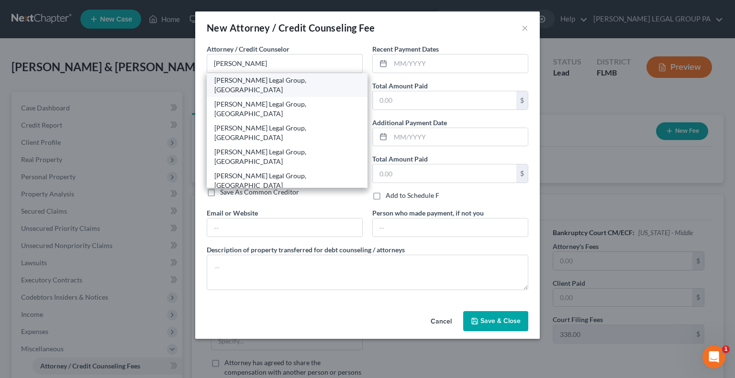
click at [269, 84] on div "[PERSON_NAME] Legal Group, [GEOGRAPHIC_DATA]" at bounding box center [286, 85] width 145 height 19
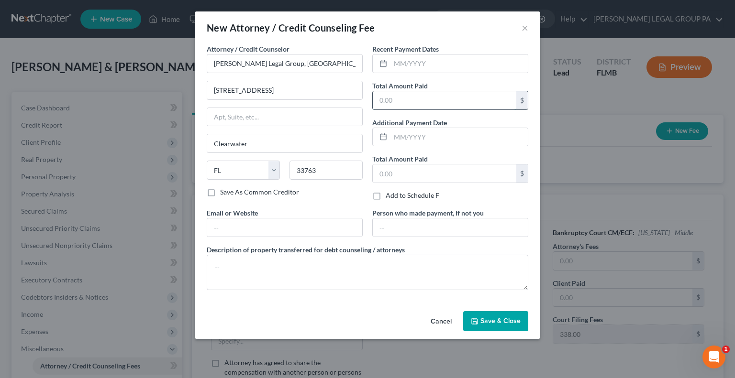
click at [420, 95] on input "text" at bounding box center [444, 100] width 143 height 18
click at [369, 77] on div "Recent Payment Dates Total Amount Paid 3,500 $ Additional Payment Date Total Am…" at bounding box center [449, 126] width 165 height 164
click at [486, 329] on button "Save & Close" at bounding box center [495, 321] width 65 height 20
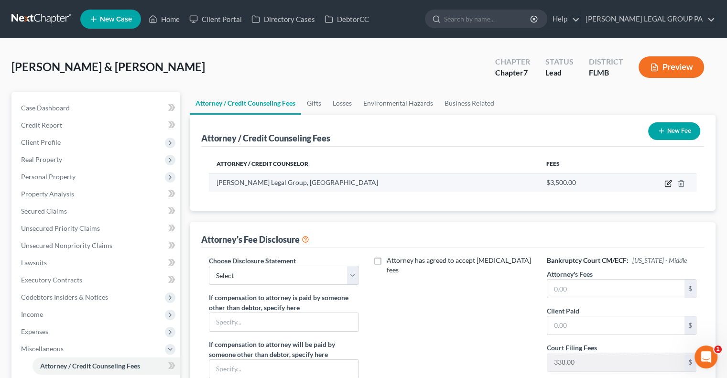
click at [667, 183] on icon "button" at bounding box center [669, 182] width 4 height 4
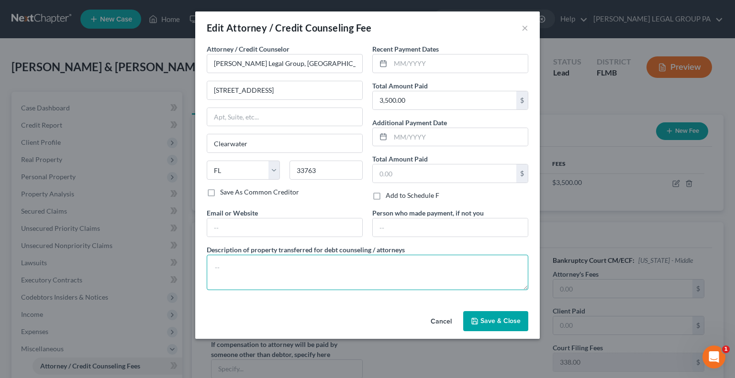
click at [379, 274] on textarea at bounding box center [367, 272] width 321 height 35
click at [480, 312] on button "Save & Close" at bounding box center [495, 321] width 65 height 20
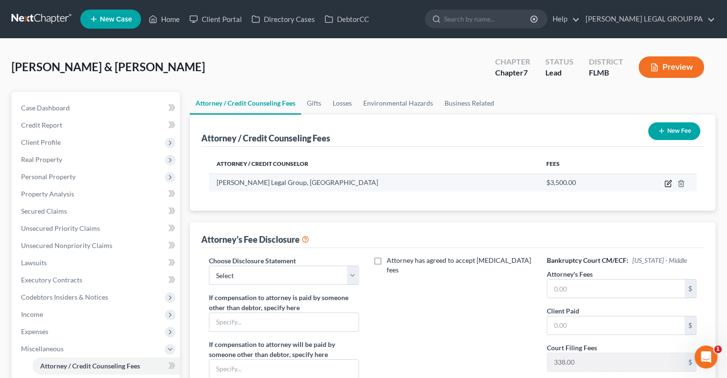
click at [668, 180] on icon "button" at bounding box center [669, 184] width 8 height 8
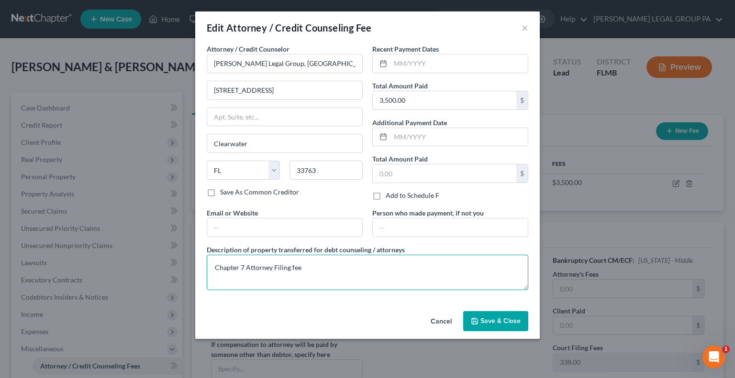
click at [271, 264] on textarea "Chapter 7 Attorney Filing fee" at bounding box center [367, 272] width 321 height 35
click at [485, 313] on button "Save & Close" at bounding box center [495, 321] width 65 height 20
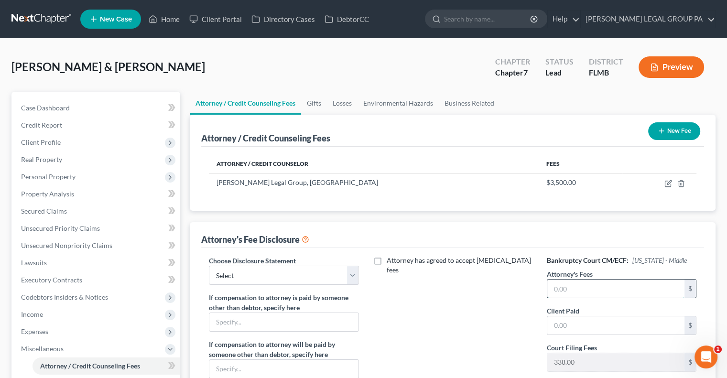
click at [562, 292] on input "text" at bounding box center [616, 289] width 137 height 18
click at [572, 327] on input "text" at bounding box center [616, 326] width 137 height 18
click at [296, 272] on select "Select Attorney Compensation Statement" at bounding box center [284, 275] width 150 height 19
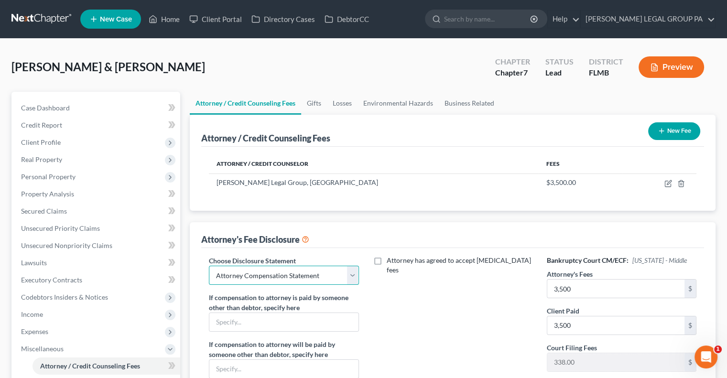
click at [209, 266] on select "Select Attorney Compensation Statement" at bounding box center [284, 275] width 150 height 19
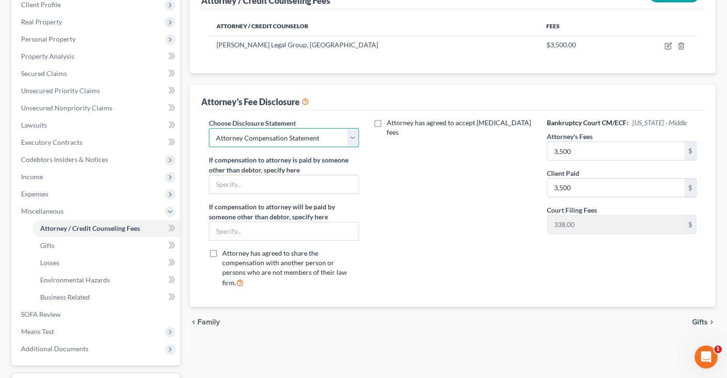
scroll to position [208, 0]
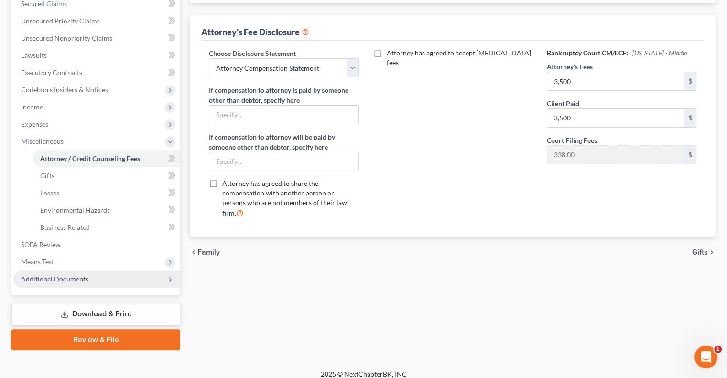
click at [64, 275] on span "Additional Documents" at bounding box center [54, 279] width 67 height 8
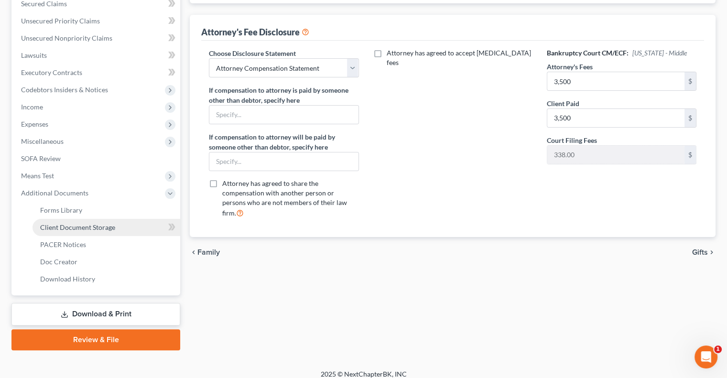
click at [96, 231] on span "Client Document Storage" at bounding box center [77, 227] width 75 height 8
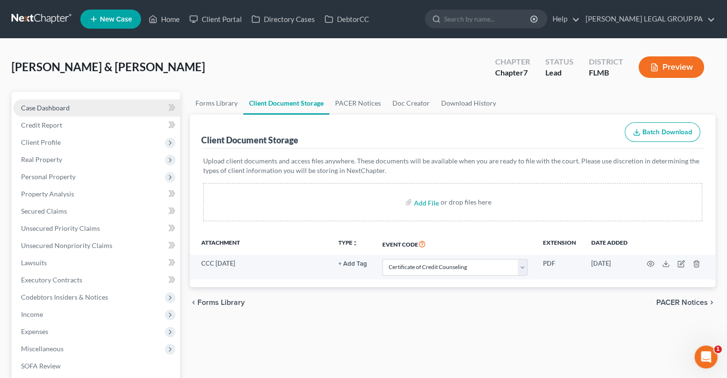
click at [69, 108] on span "Case Dashboard" at bounding box center [45, 108] width 49 height 8
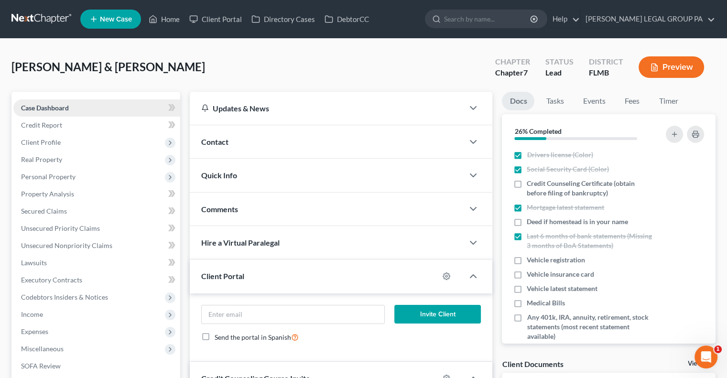
click at [61, 111] on span "Case Dashboard" at bounding box center [45, 108] width 48 height 8
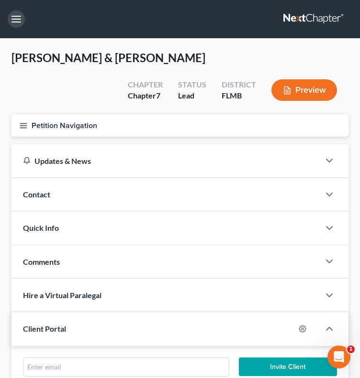
click at [21, 22] on button "button" at bounding box center [16, 19] width 17 height 17
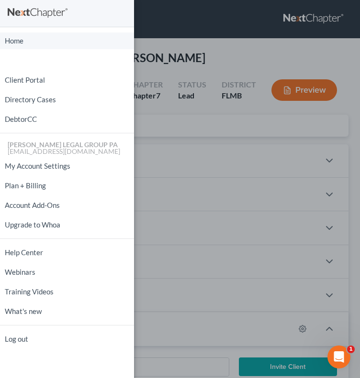
click at [18, 38] on link "Home" at bounding box center [67, 41] width 134 height 17
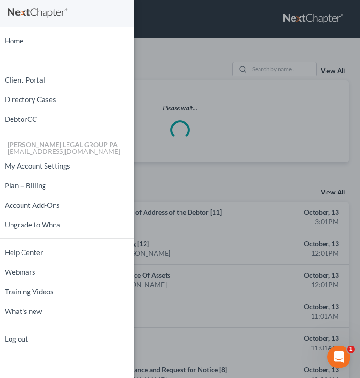
click at [275, 57] on div "Home New Case Client Portal Directory Cases DebtorCC [PERSON_NAME] LEGAL GROUP …" at bounding box center [180, 189] width 360 height 378
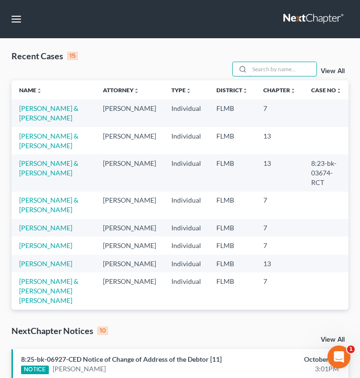
click at [275, 62] on input "search" at bounding box center [282, 69] width 67 height 14
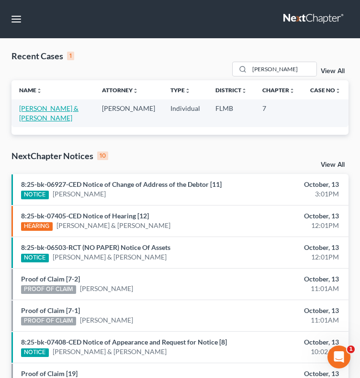
click at [60, 104] on link "[PERSON_NAME] & [PERSON_NAME]" at bounding box center [48, 113] width 59 height 18
